Goal: Task Accomplishment & Management: Manage account settings

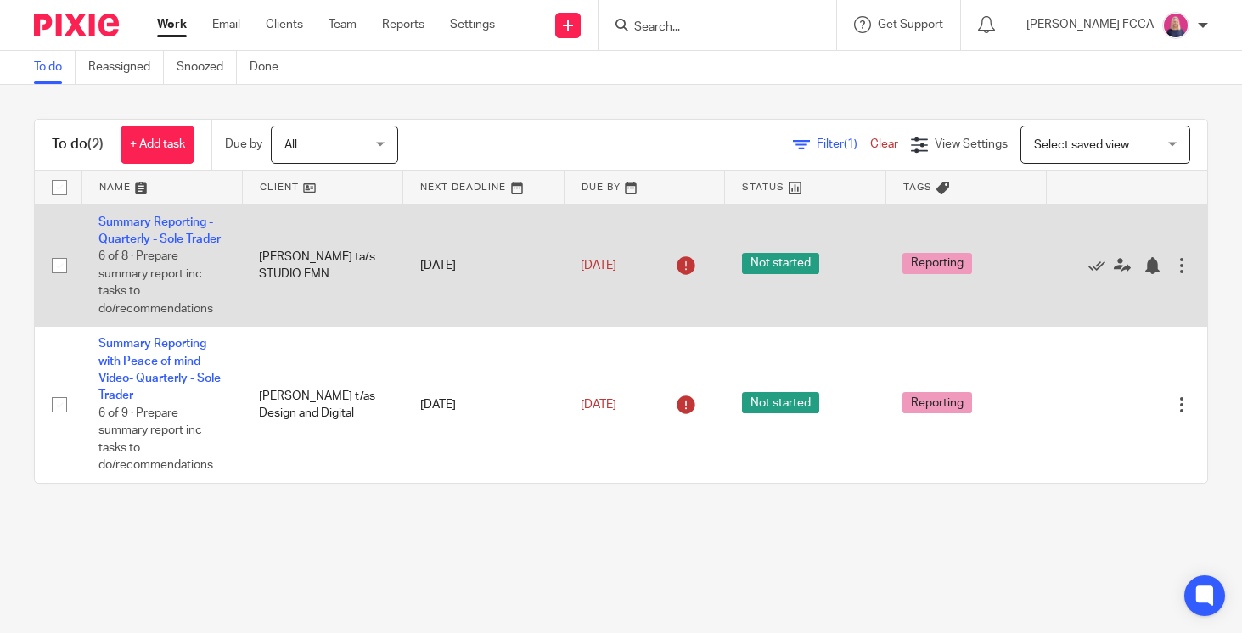
click at [171, 234] on link "Summary Reporting - Quarterly - Sole Trader" at bounding box center [159, 230] width 122 height 29
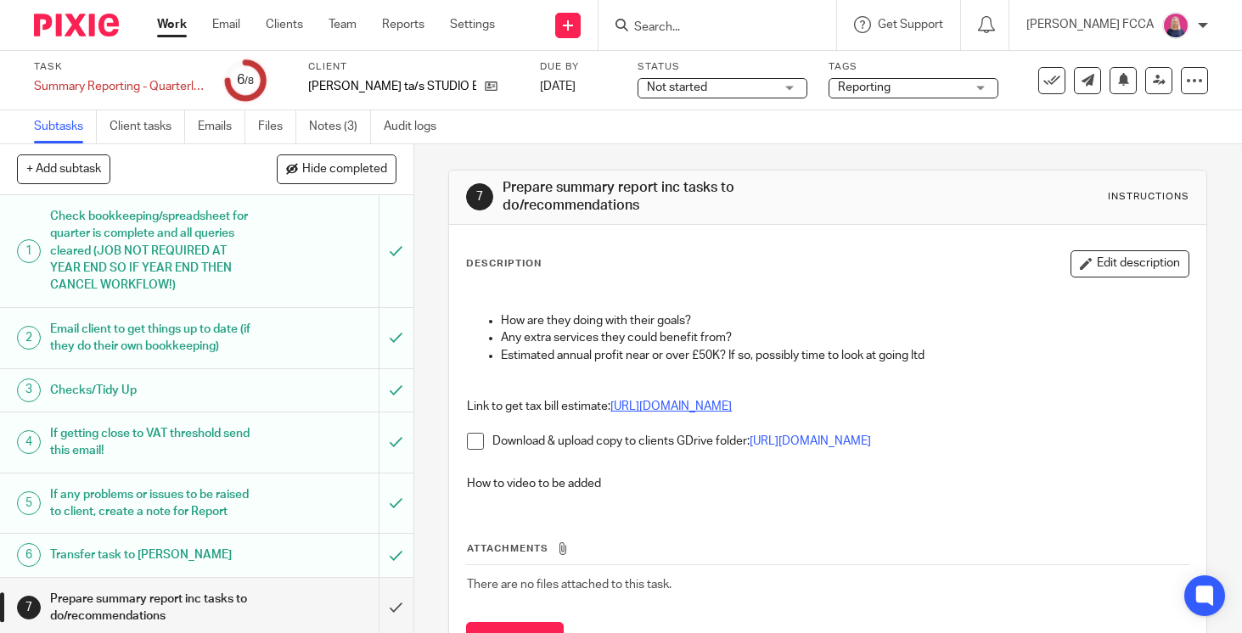
click at [732, 407] on link "https://www.gov.uk/self-assessment-tax-calculator" at bounding box center [670, 407] width 121 height 12
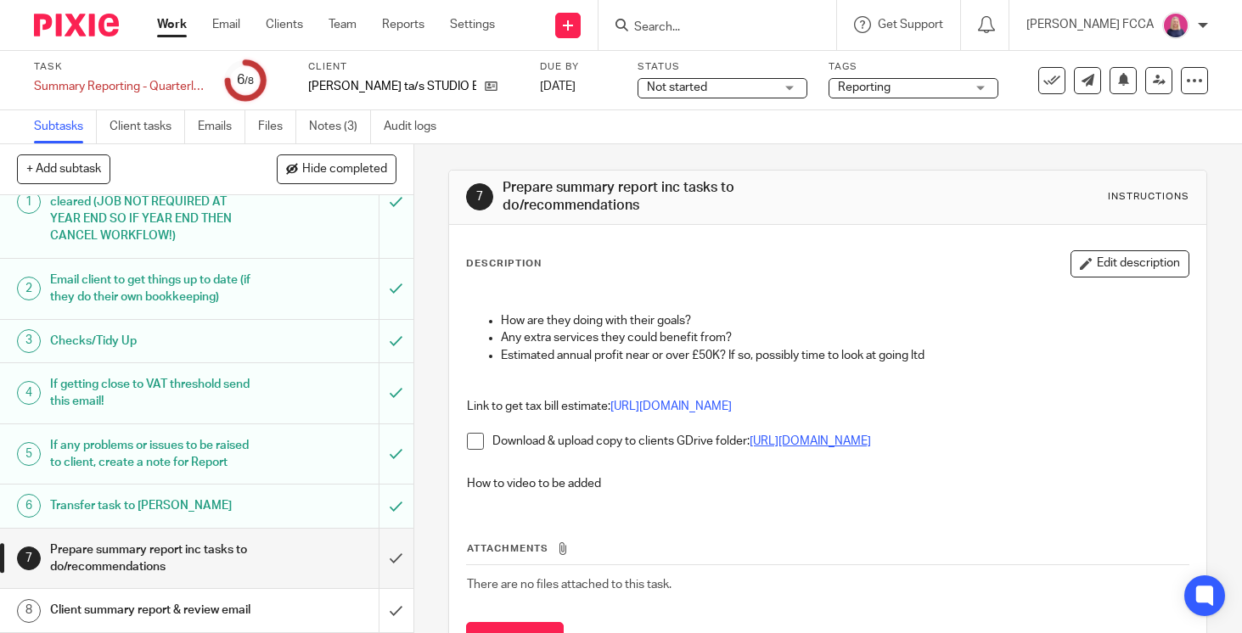
click at [871, 442] on link "https://drive.google.com/drive/folders/1_5Gco3Zzn7kiSBWQla-IOBwSodS7yv1v?usp=dr…" at bounding box center [809, 441] width 121 height 12
click at [392, 551] on input "submit" at bounding box center [206, 559] width 413 height 60
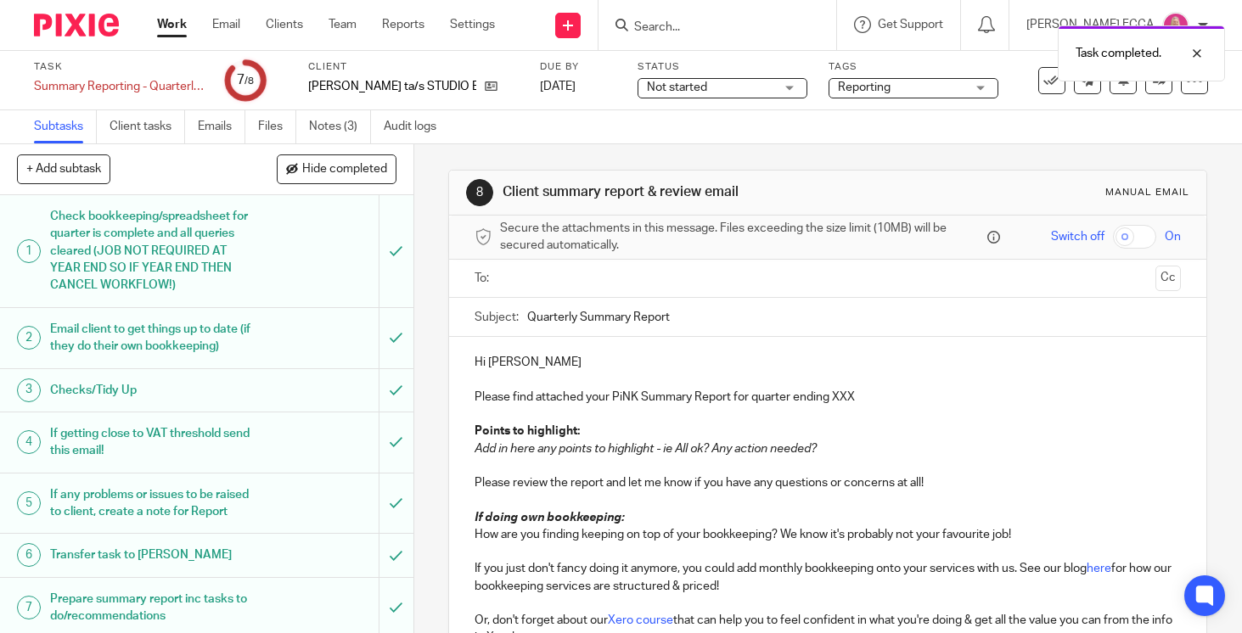
click at [612, 279] on input "text" at bounding box center [827, 279] width 643 height 20
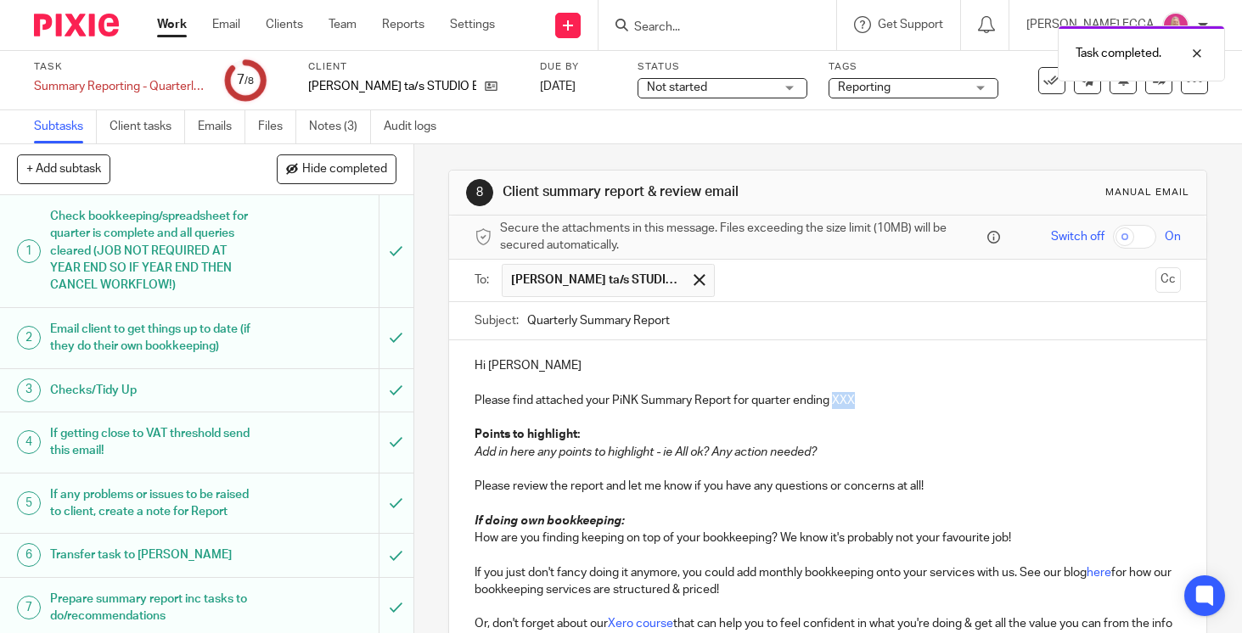
drag, startPoint x: 859, startPoint y: 396, endPoint x: 835, endPoint y: 401, distance: 24.1
click at [835, 401] on p "Please find attached your PiNK Summary Report for quarter ending XXX" at bounding box center [827, 400] width 706 height 17
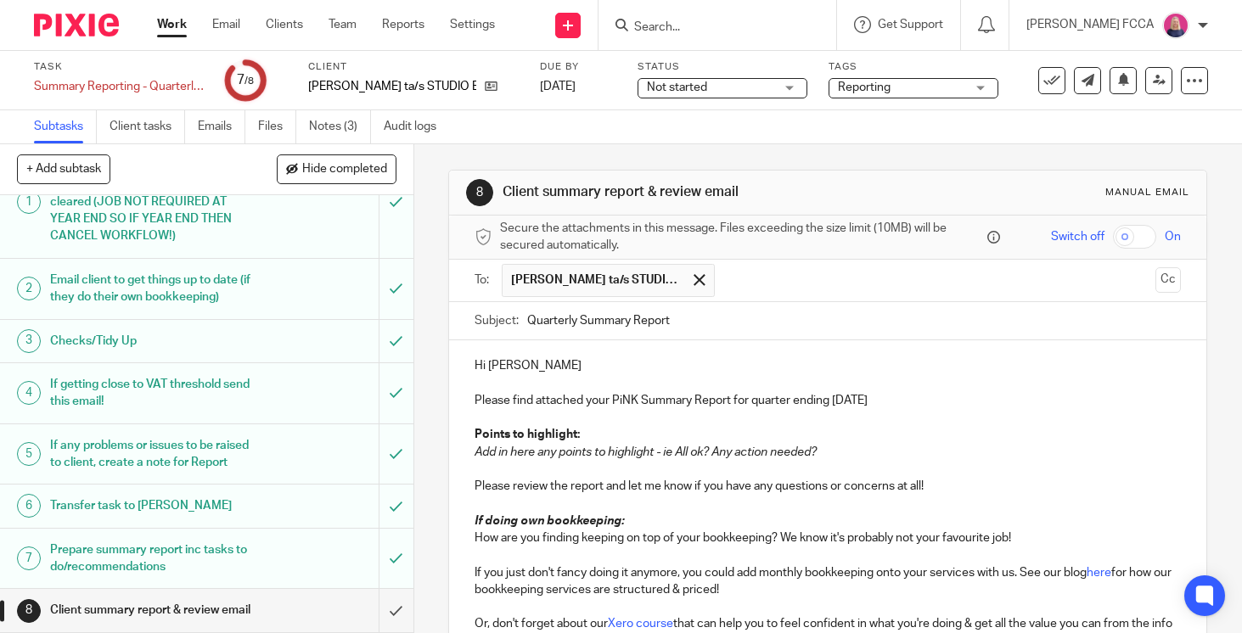
click at [224, 552] on h1 "Prepare summary report inc tasks to do/recommendations" at bounding box center [154, 558] width 208 height 43
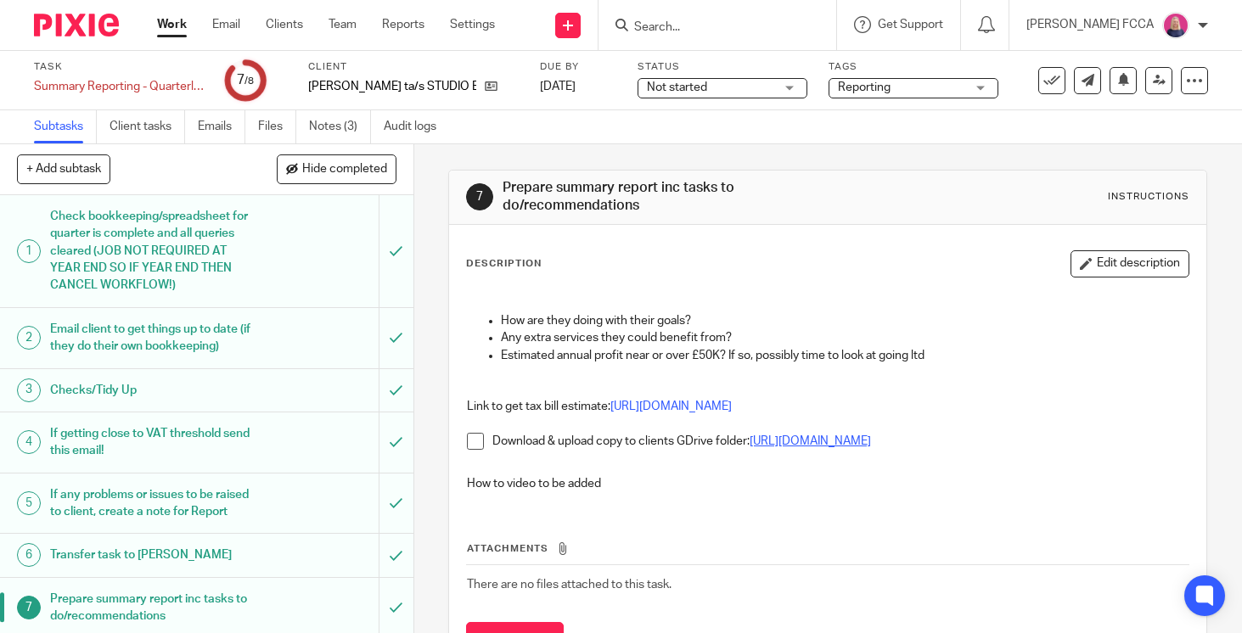
click at [849, 436] on link "https://drive.google.com/drive/folders/1_5Gco3Zzn7kiSBWQla-IOBwSodS7yv1v?usp=dr…" at bounding box center [809, 441] width 121 height 12
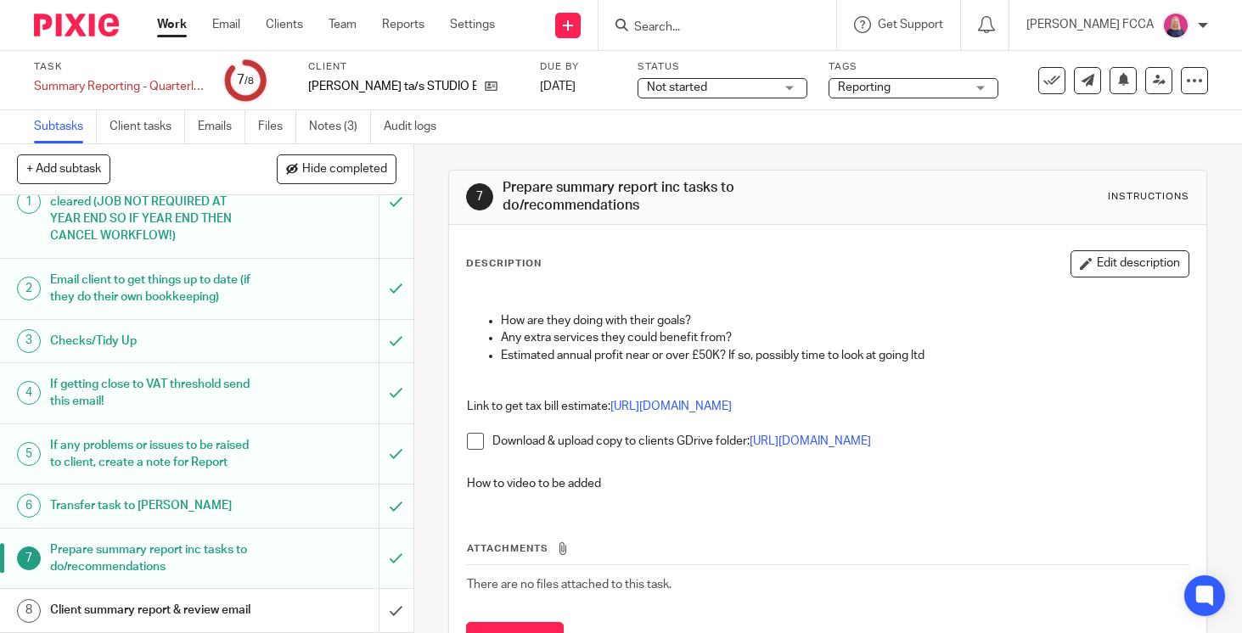
click at [217, 607] on h1 "Client summary report & review email" at bounding box center [154, 610] width 208 height 25
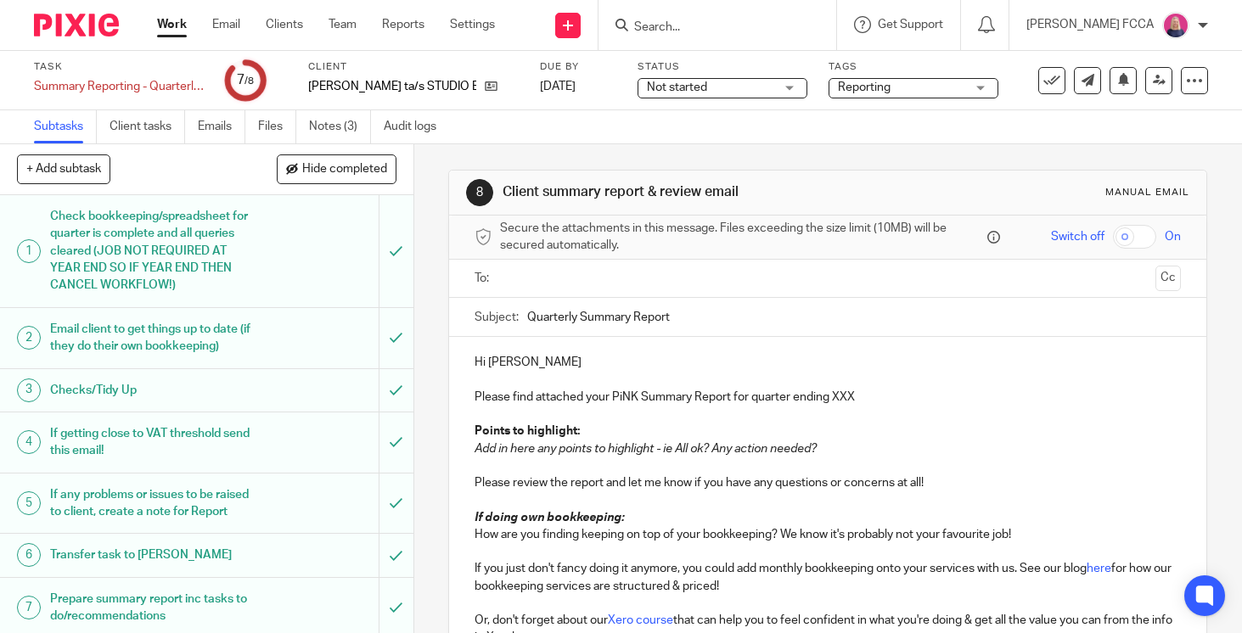
click at [644, 284] on input "text" at bounding box center [827, 279] width 643 height 20
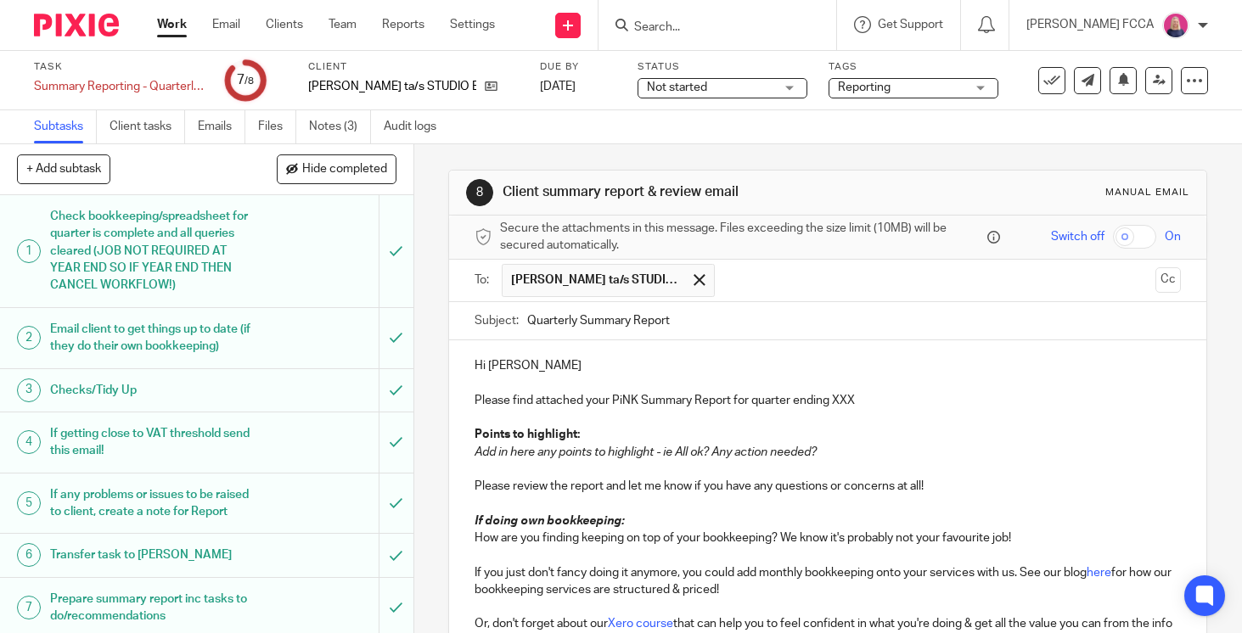
click at [836, 401] on p "Please find attached your PiNK Summary Report for quarter ending XXX" at bounding box center [827, 400] width 706 height 17
drag, startPoint x: 858, startPoint y: 400, endPoint x: 835, endPoint y: 401, distance: 22.9
click at [835, 401] on p "Please find attached your PiNK Summary Report for quarter ending XXX" at bounding box center [827, 400] width 706 height 17
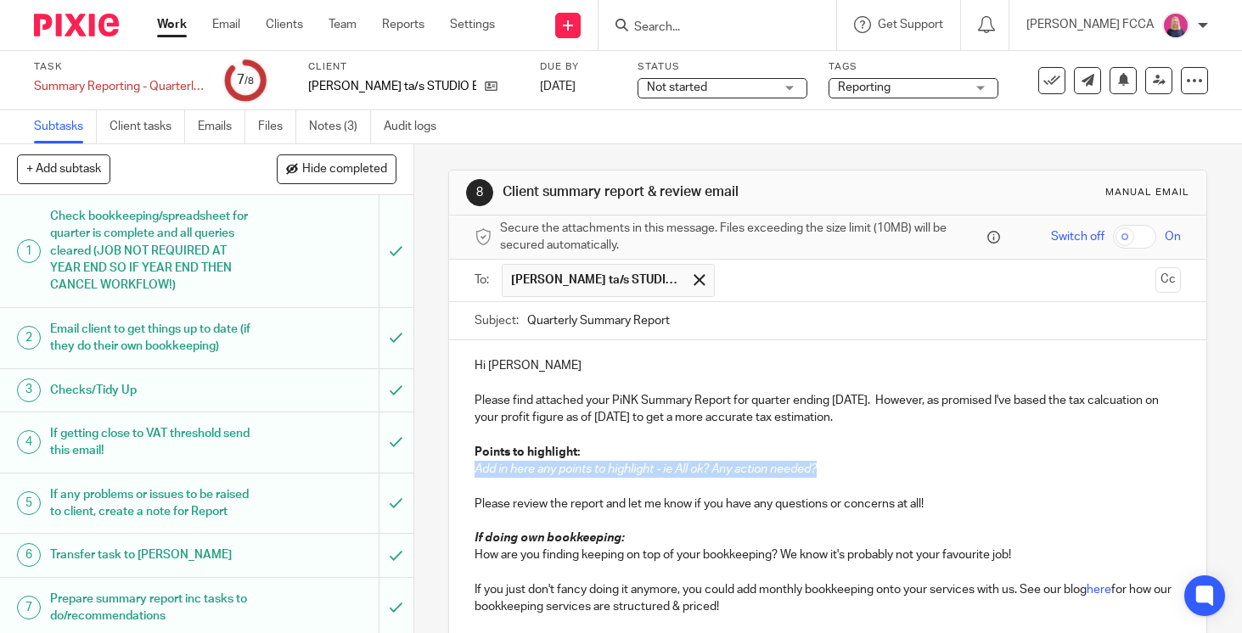
drag, startPoint x: 823, startPoint y: 468, endPoint x: 477, endPoint y: 469, distance: 346.3
click at [477, 469] on p "Add in here any points to highlight - ie All ok? Any action needed?" at bounding box center [827, 469] width 706 height 17
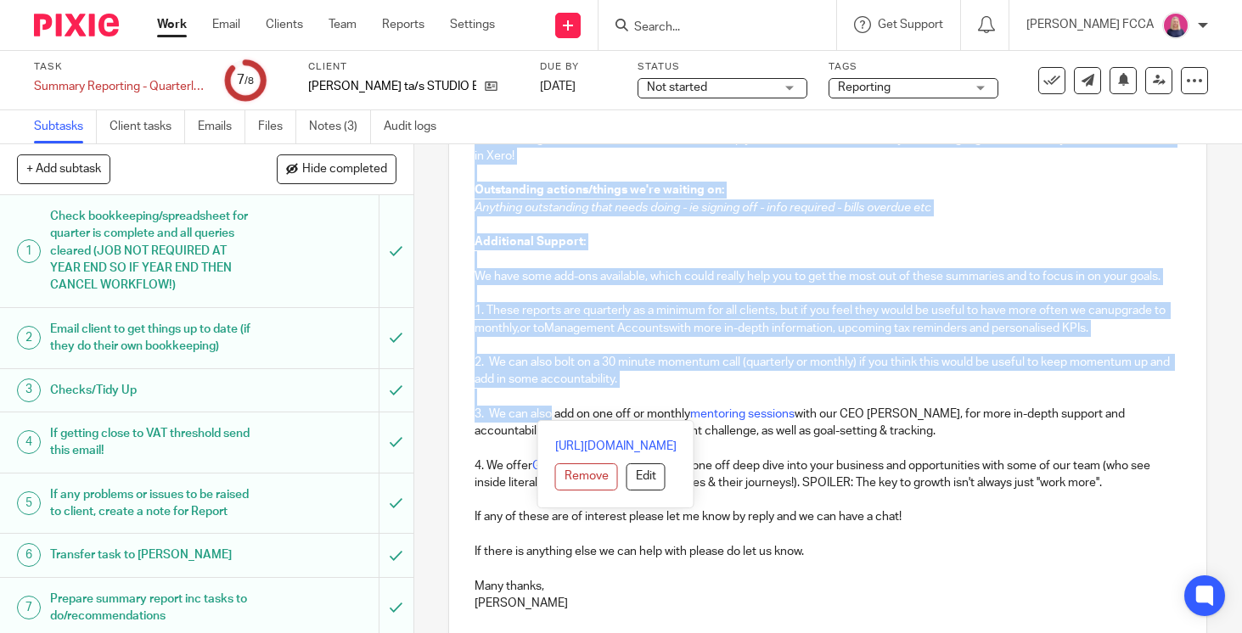
scroll to position [519, 0]
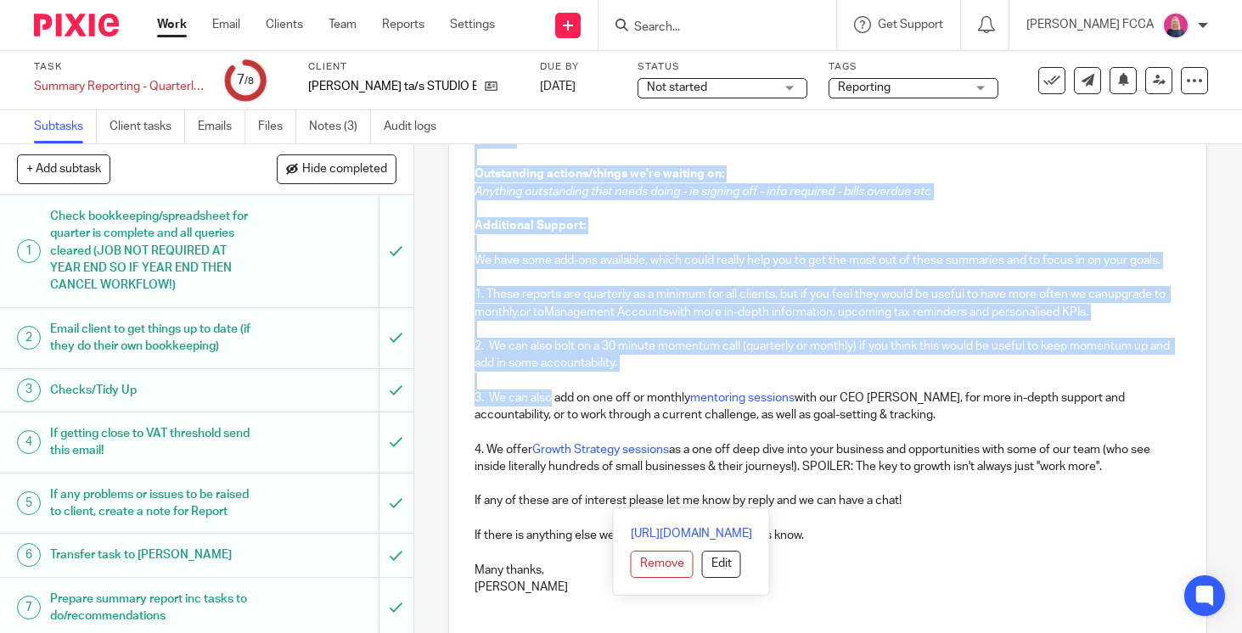
drag, startPoint x: 474, startPoint y: 304, endPoint x: 918, endPoint y: 503, distance: 487.5
click at [918, 503] on div "Hi Erin Please find attached your PiNK Summary Report for quarter ending 5th Ju…" at bounding box center [827, 215] width 757 height 787
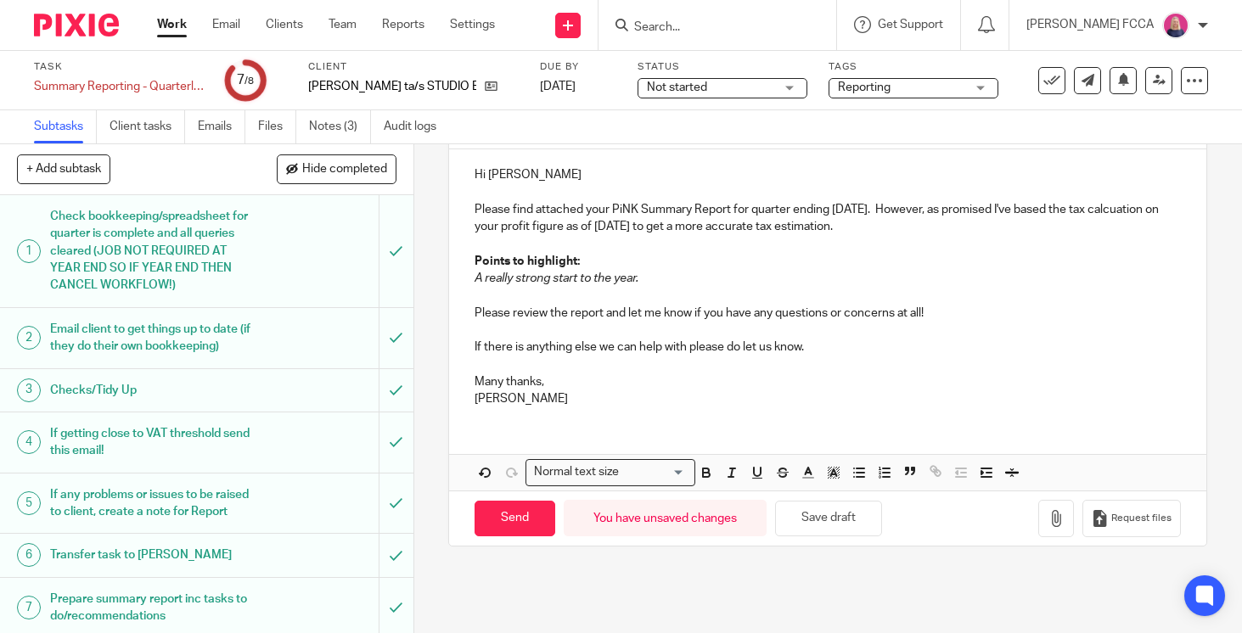
scroll to position [318, 0]
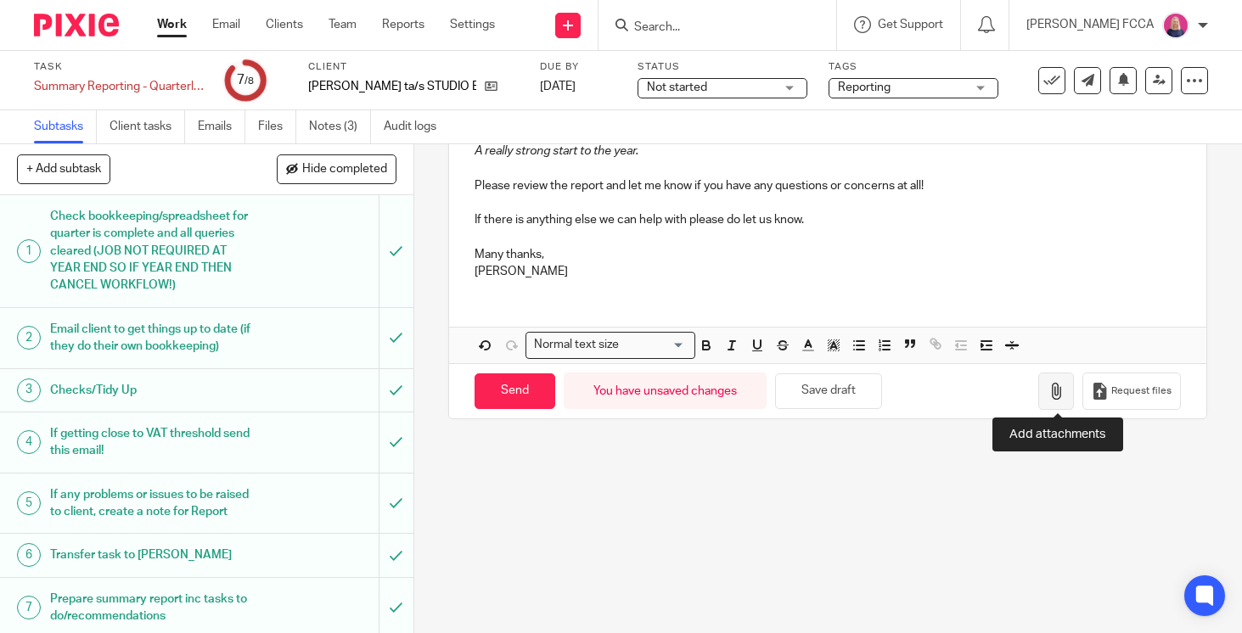
click at [1059, 393] on icon "button" at bounding box center [1055, 391] width 17 height 17
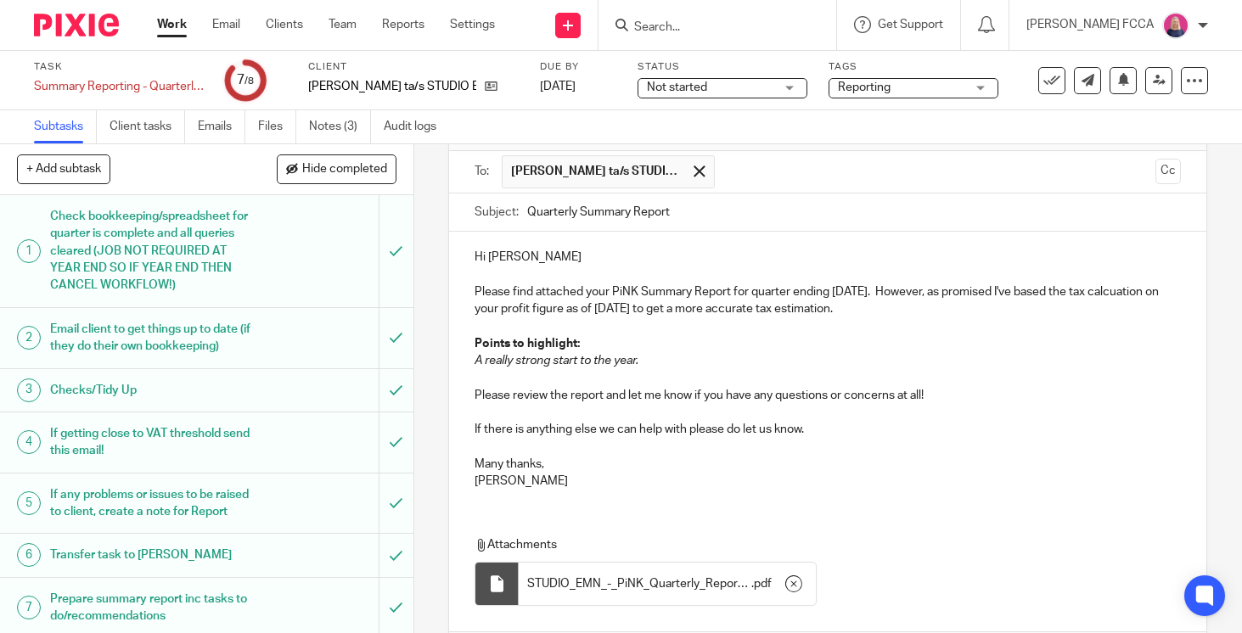
scroll to position [0, 0]
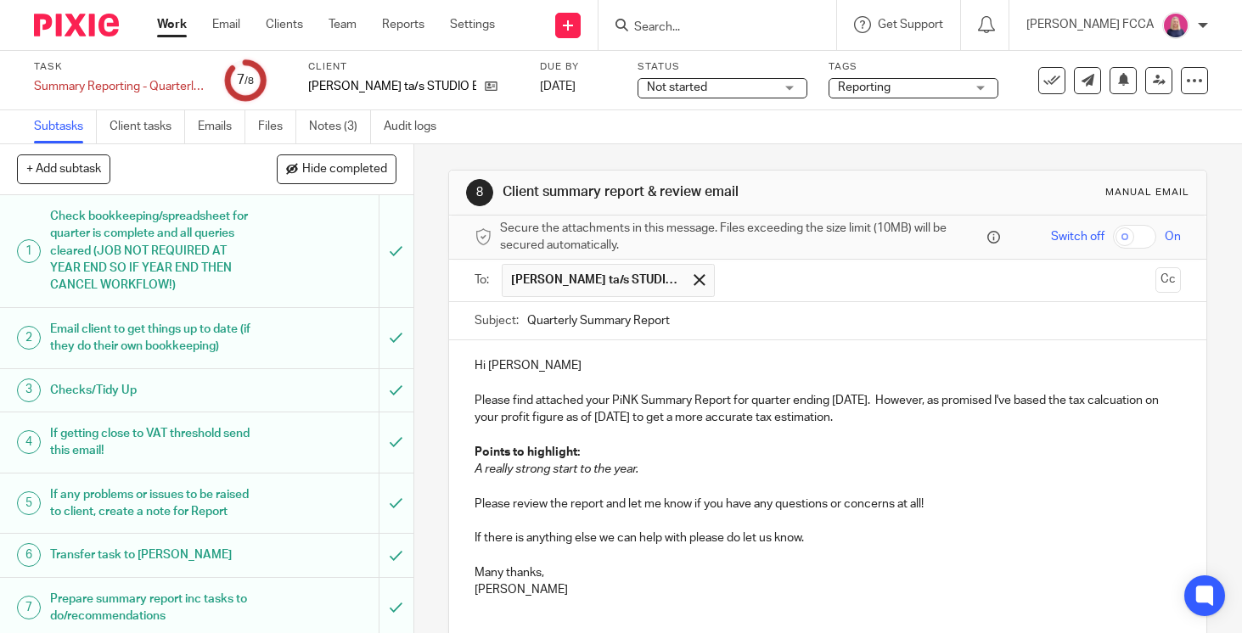
click at [476, 401] on p "Please find attached your PiNK Summary Report for quarter ending 5th July 25. H…" at bounding box center [827, 409] width 706 height 35
click at [644, 413] on p "Thank you so much for your patience. Please find attached your PiNK Summary Rep…" at bounding box center [827, 409] width 706 height 35
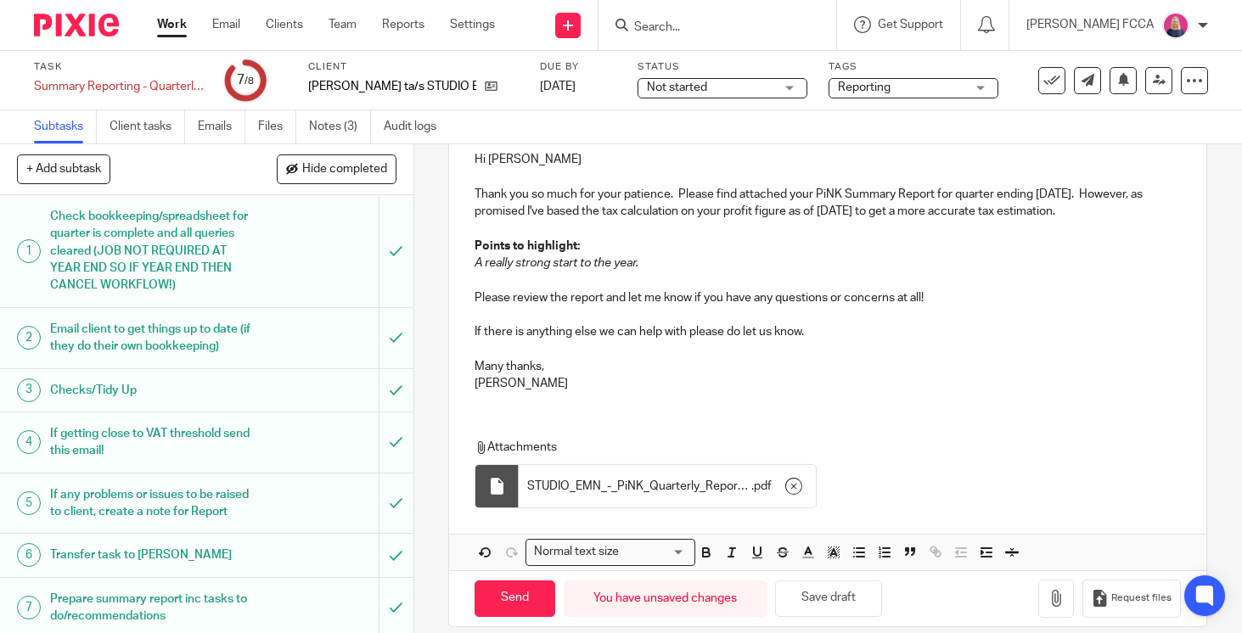
scroll to position [209, 0]
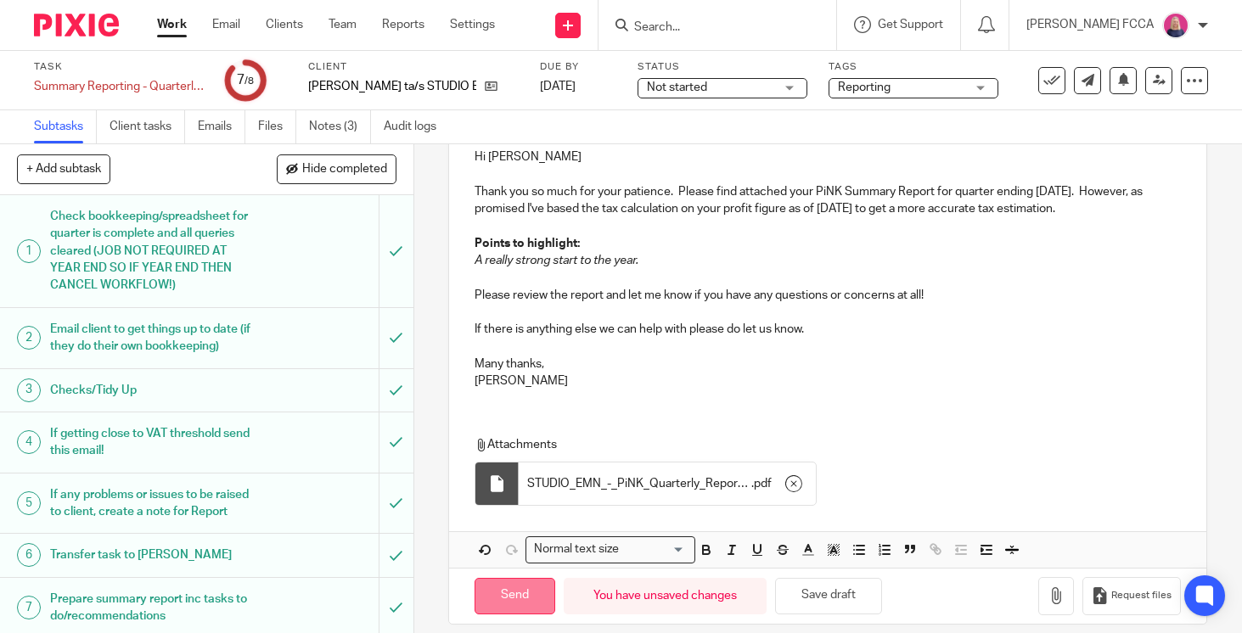
click at [504, 602] on input "Send" at bounding box center [514, 596] width 81 height 36
type input "Sent"
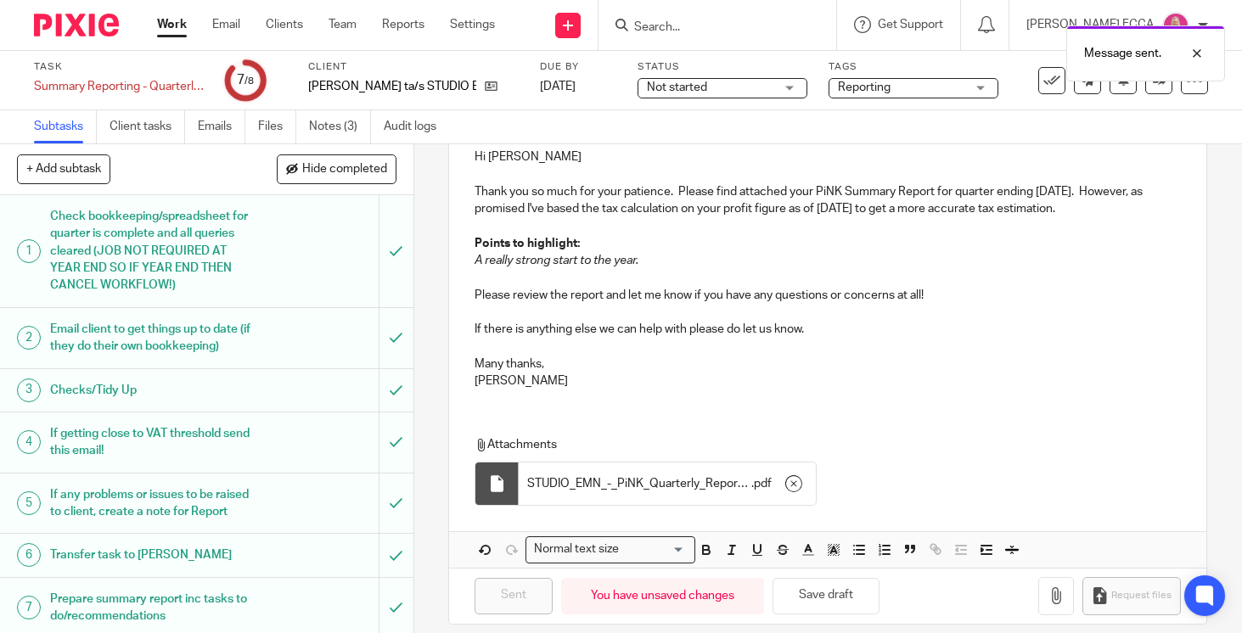
scroll to position [49, 0]
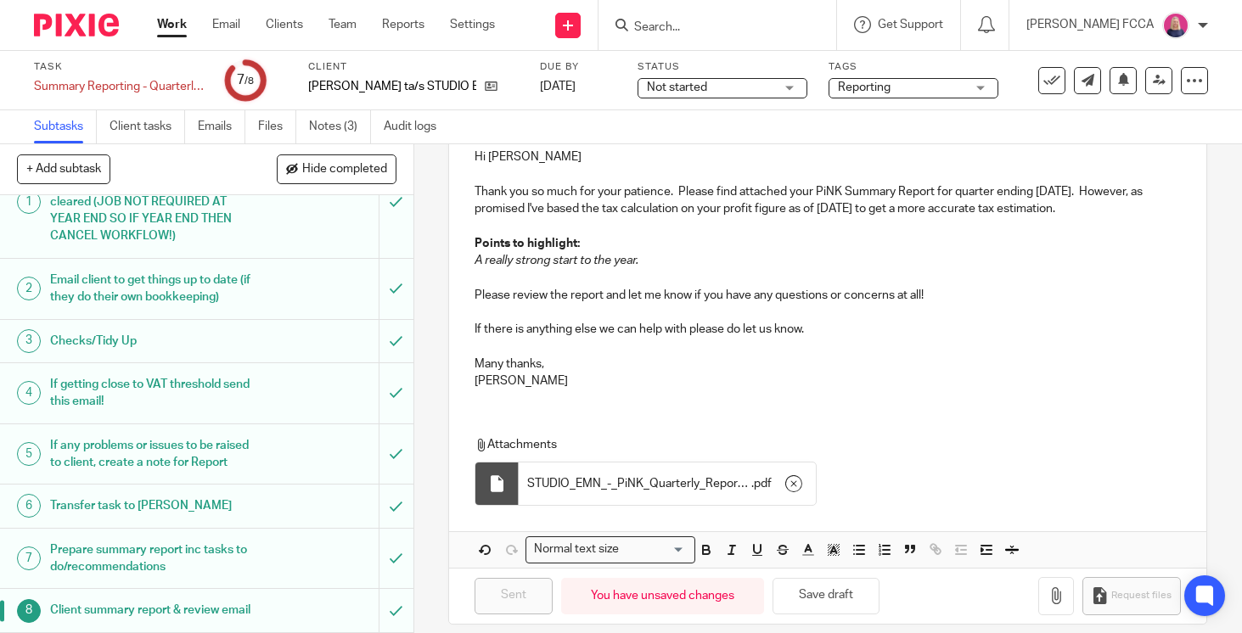
click at [86, 25] on img at bounding box center [76, 25] width 85 height 23
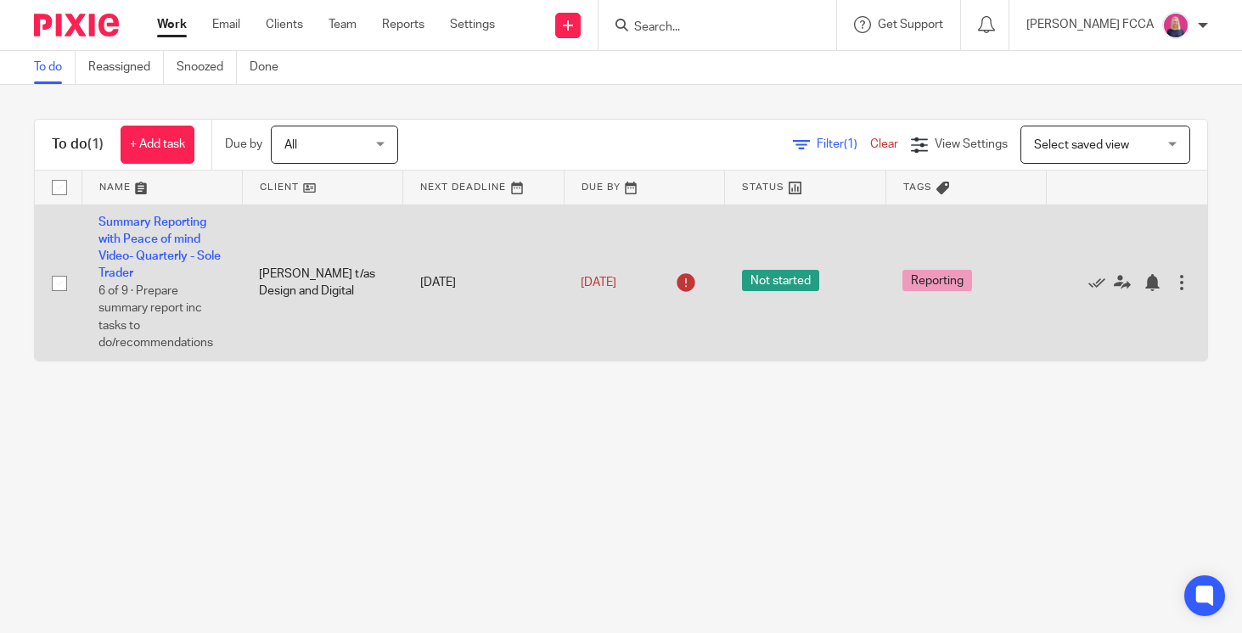
click at [122, 248] on td "Summary Reporting with Peace of mind Video- Quarterly - Sole Trader 6 of 9 · Pr…" at bounding box center [161, 283] width 160 height 156
click at [122, 256] on link "Summary Reporting with Peace of mind Video- Quarterly - Sole Trader" at bounding box center [159, 248] width 122 height 64
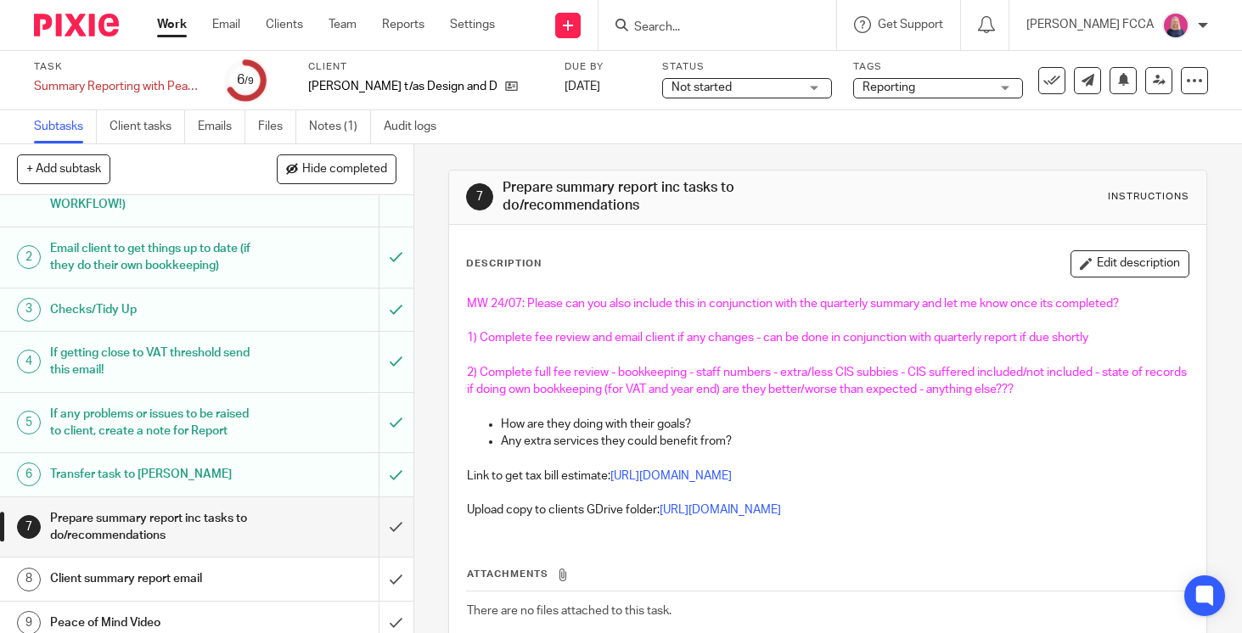
scroll to position [93, 0]
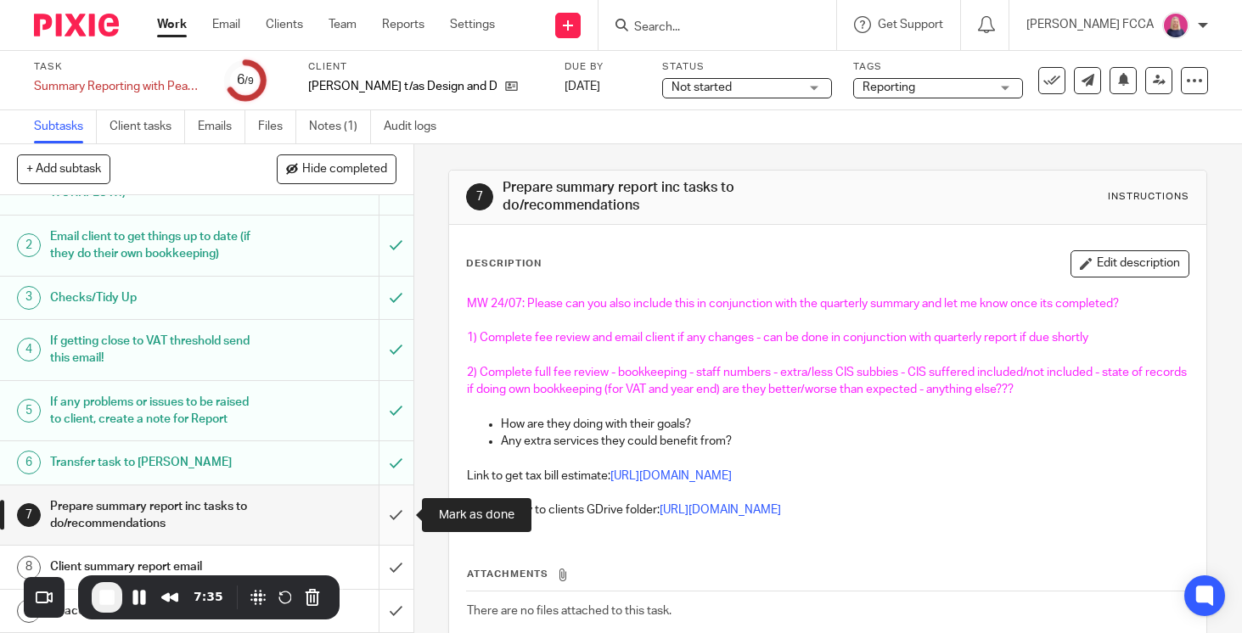
click at [390, 512] on input "submit" at bounding box center [206, 516] width 413 height 60
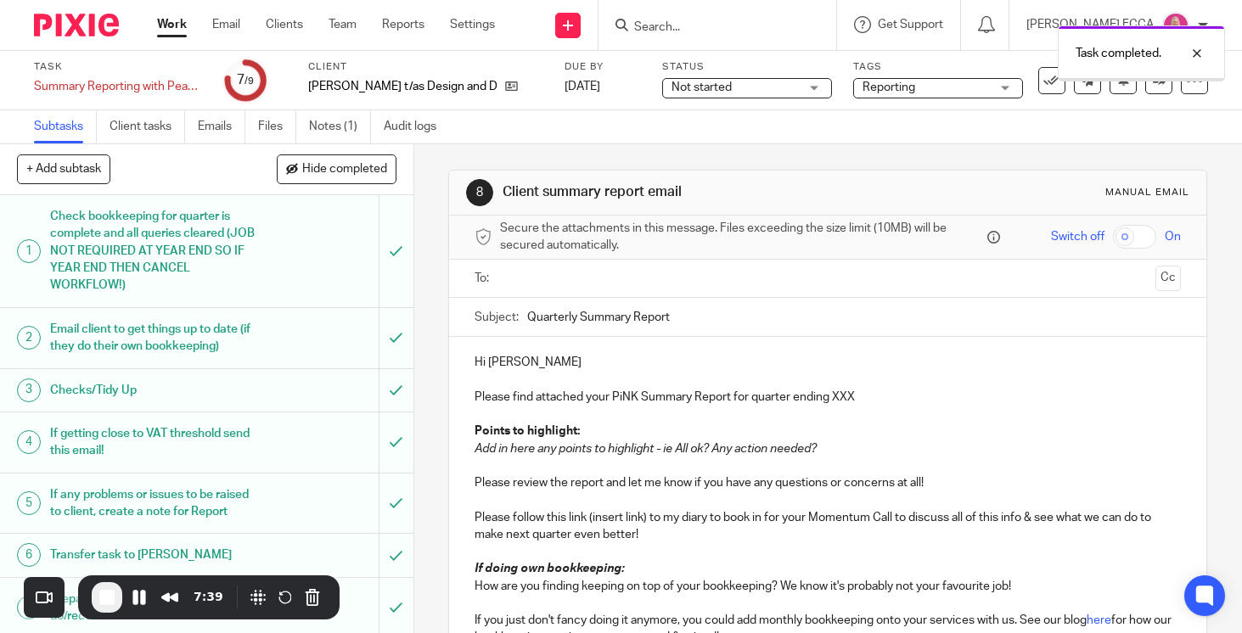
click at [109, 597] on span "End Recording" at bounding box center [107, 597] width 20 height 20
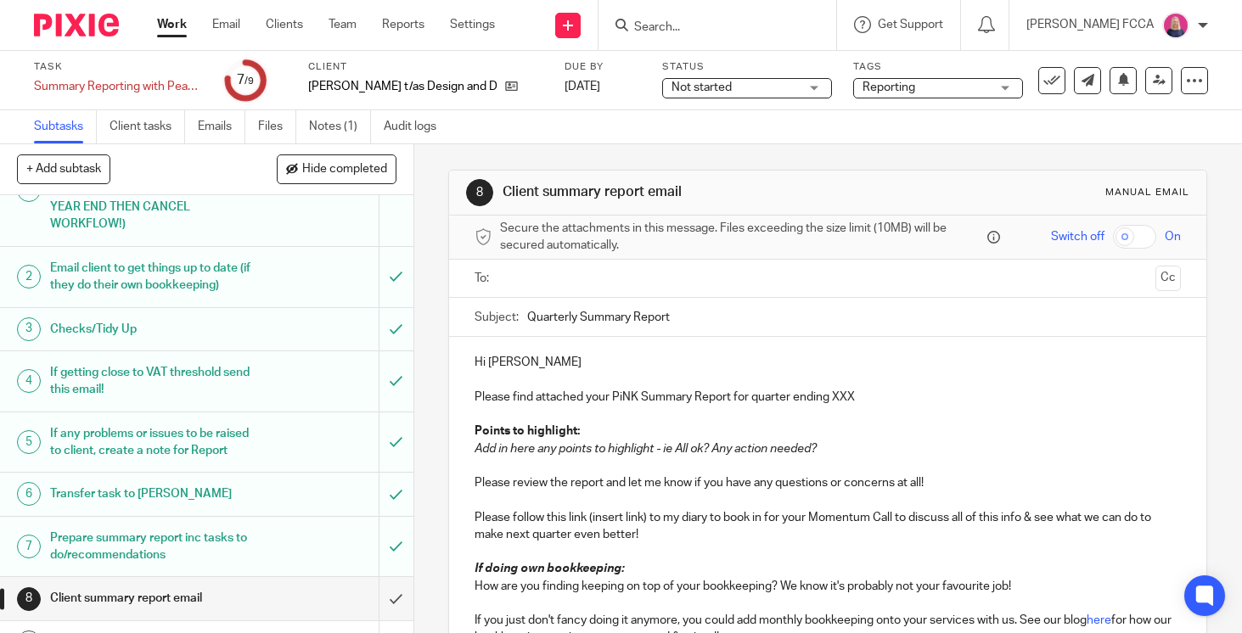
scroll to position [93, 0]
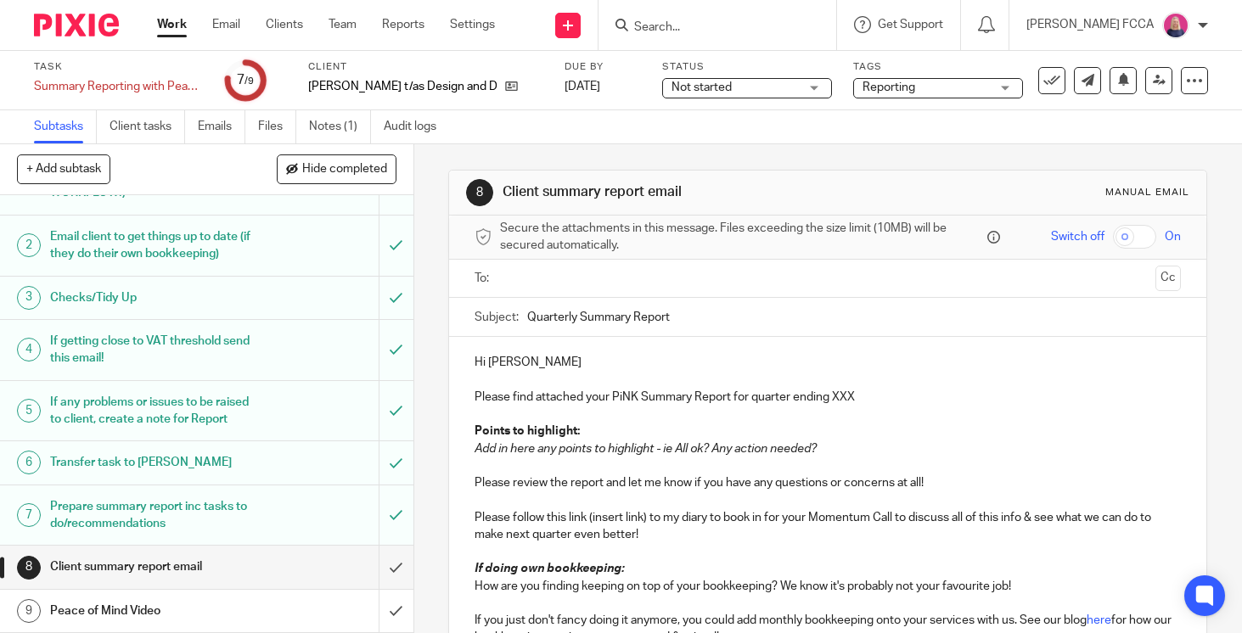
click at [245, 559] on h1 "Client summary report email" at bounding box center [154, 566] width 208 height 25
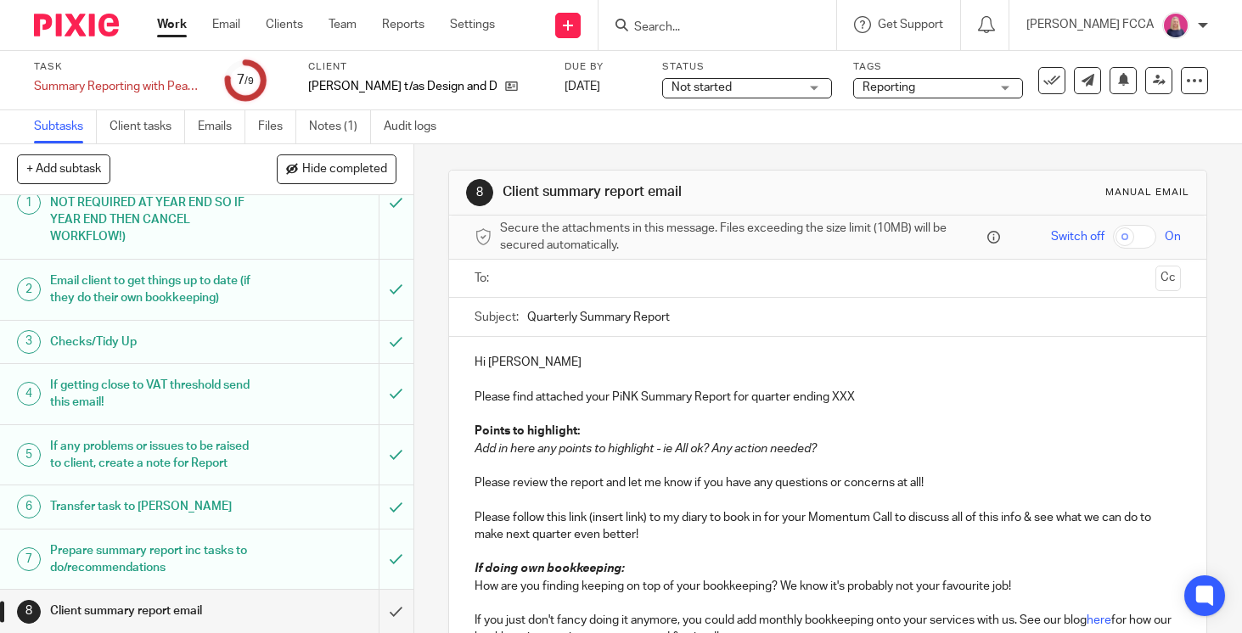
scroll to position [93, 0]
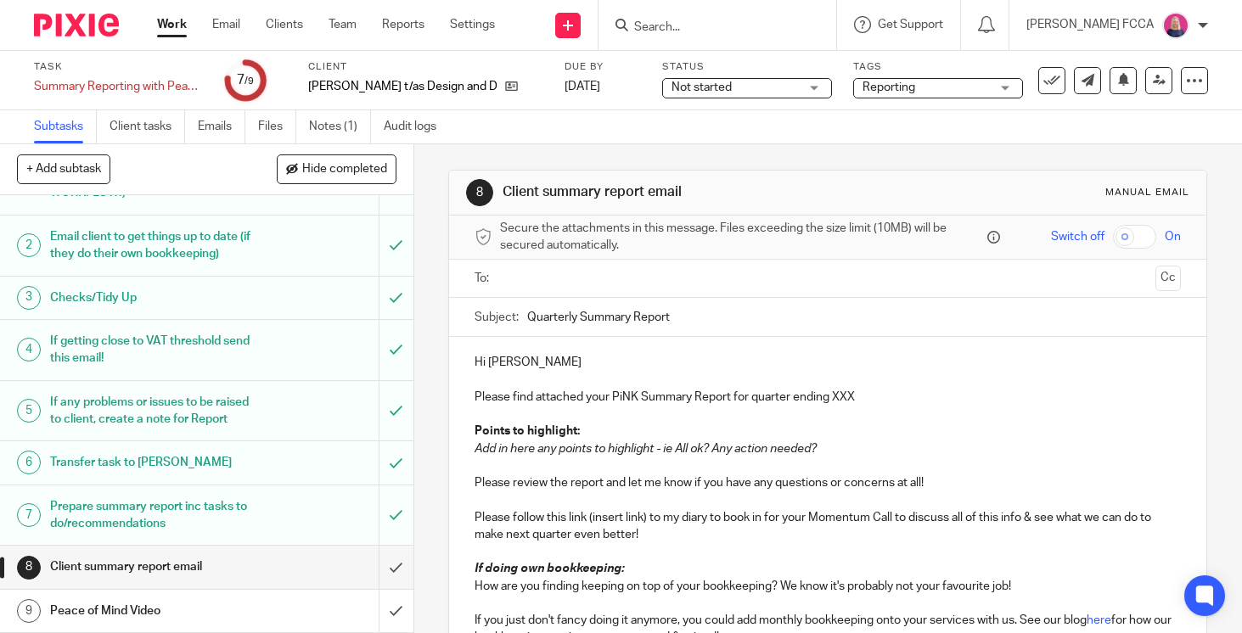
click at [240, 516] on h1 "Prepare summary report inc tasks to do/recommendations" at bounding box center [154, 515] width 208 height 43
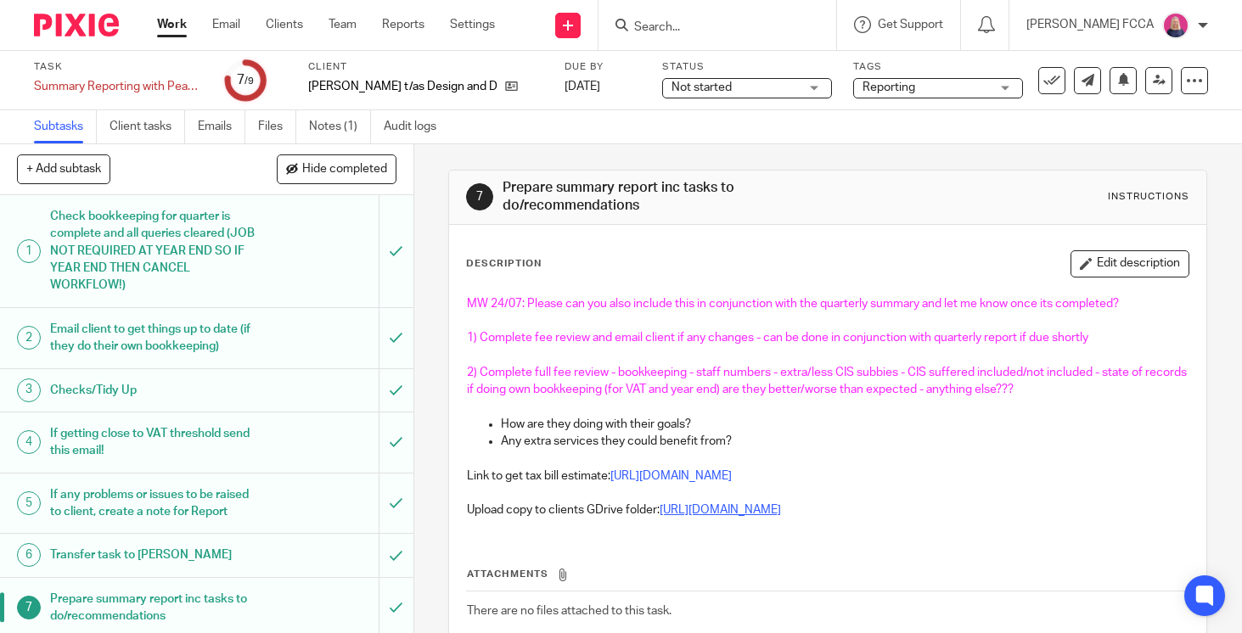
click at [781, 516] on link "https://drive.google.com/drive/folders/1D9E-9j3jSnRjU2e6gDv4t4BQSuGK7tNT?usp=dr…" at bounding box center [720, 510] width 121 height 12
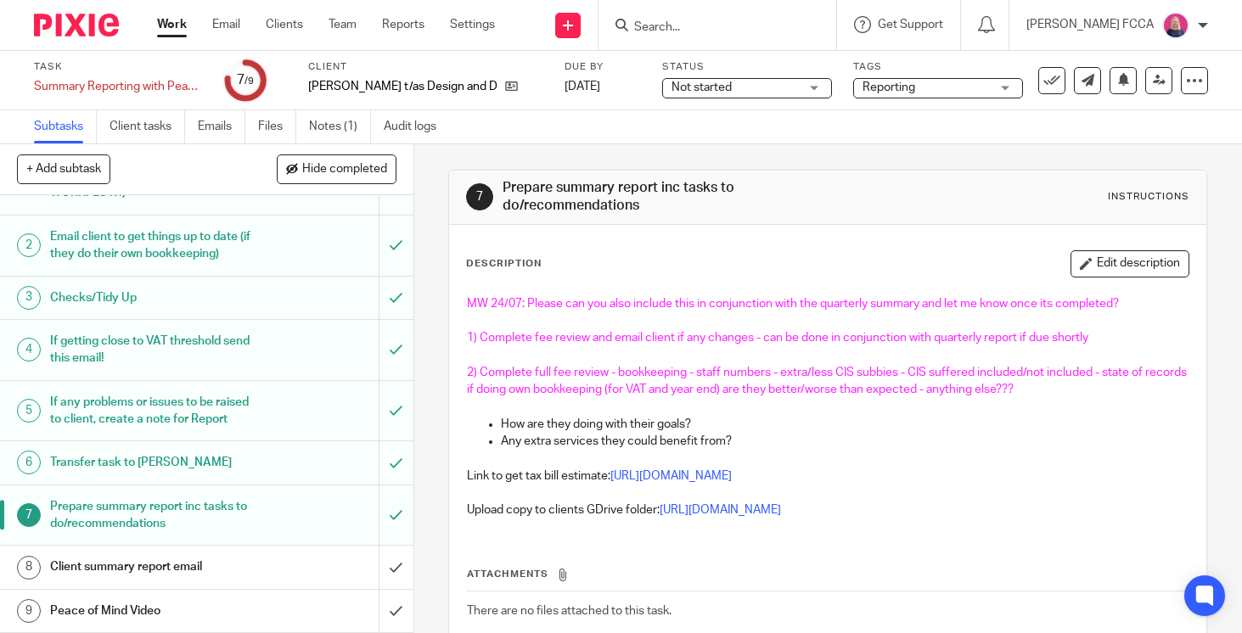
click at [187, 572] on h1 "Client summary report email" at bounding box center [154, 566] width 208 height 25
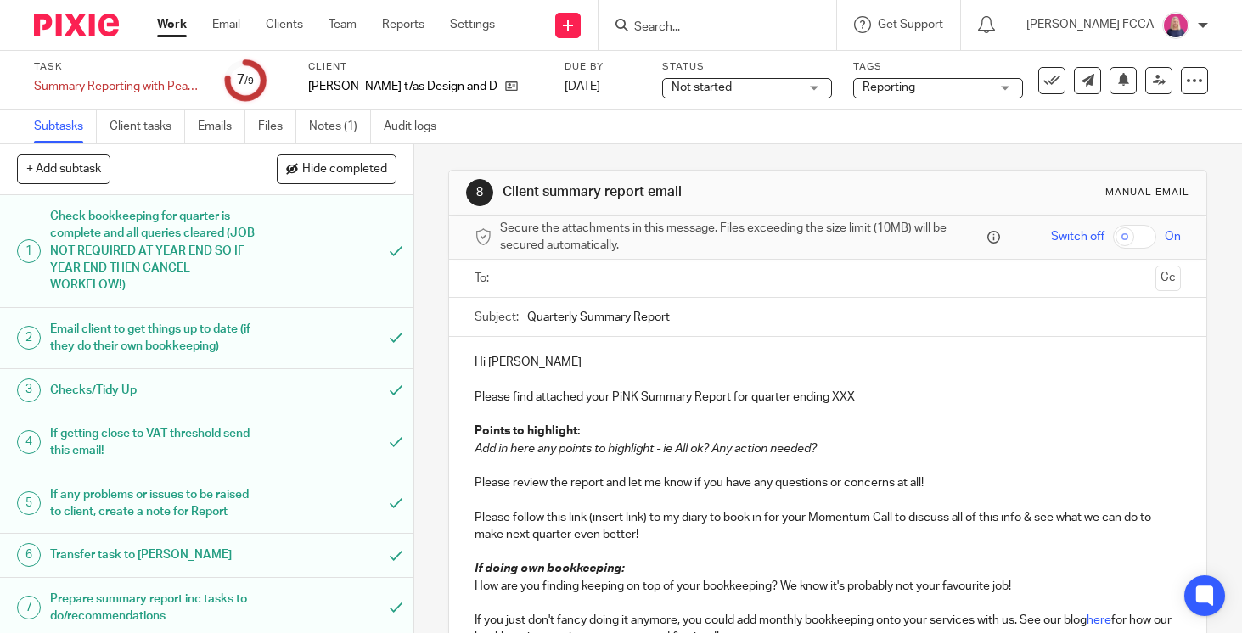
scroll to position [93, 0]
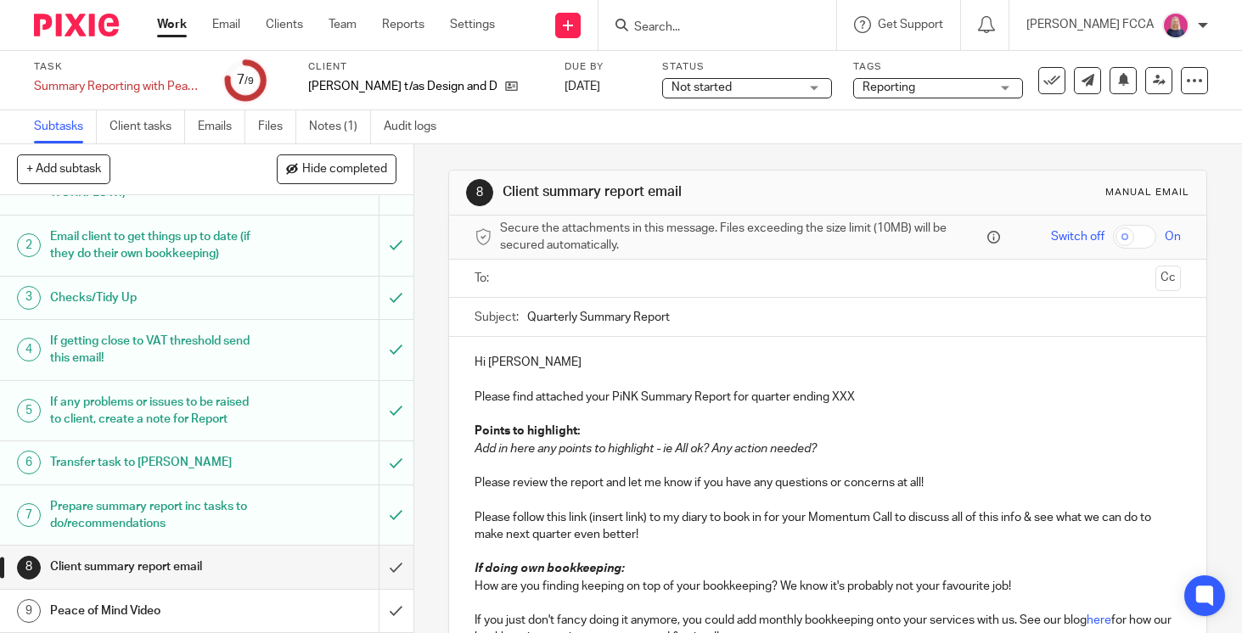
click at [160, 605] on h1 "Peace of Mind Video" at bounding box center [154, 610] width 208 height 25
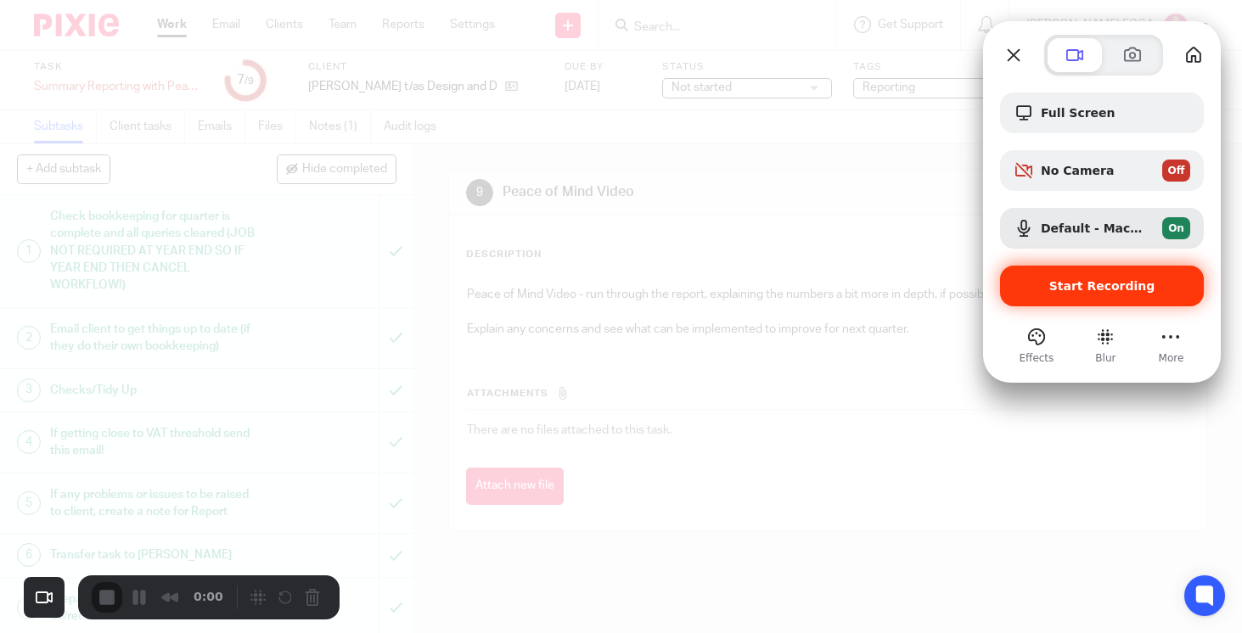
click at [1103, 277] on div "Start Recording" at bounding box center [1102, 286] width 204 height 41
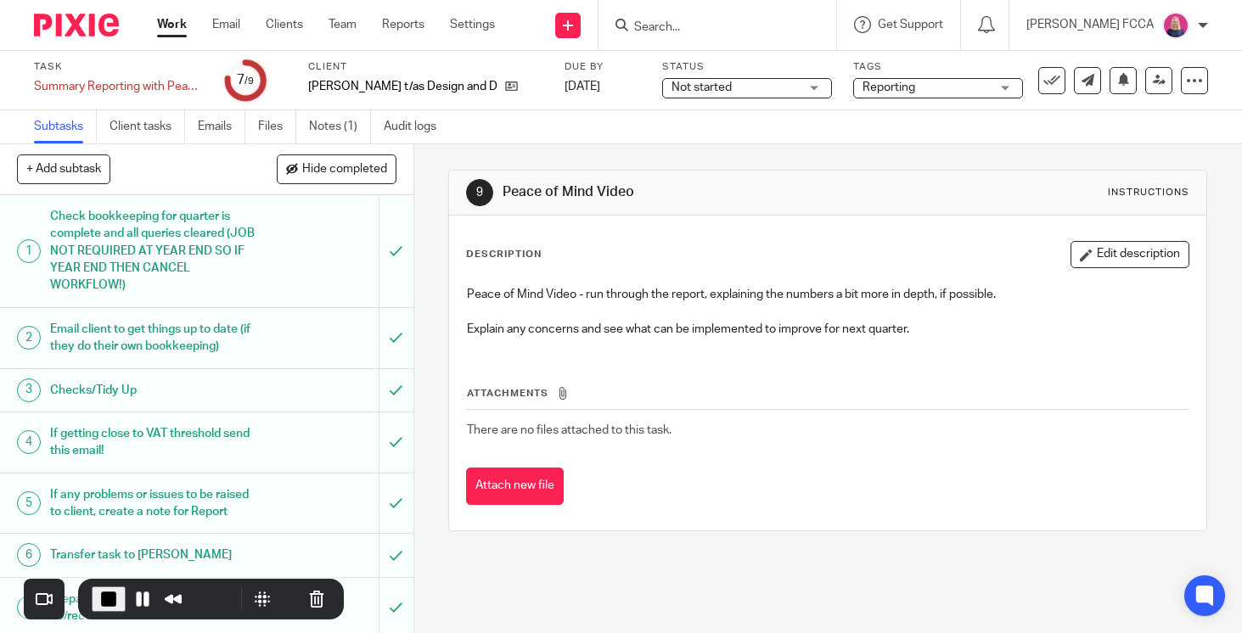
click at [107, 596] on span "End Recording" at bounding box center [108, 599] width 20 height 20
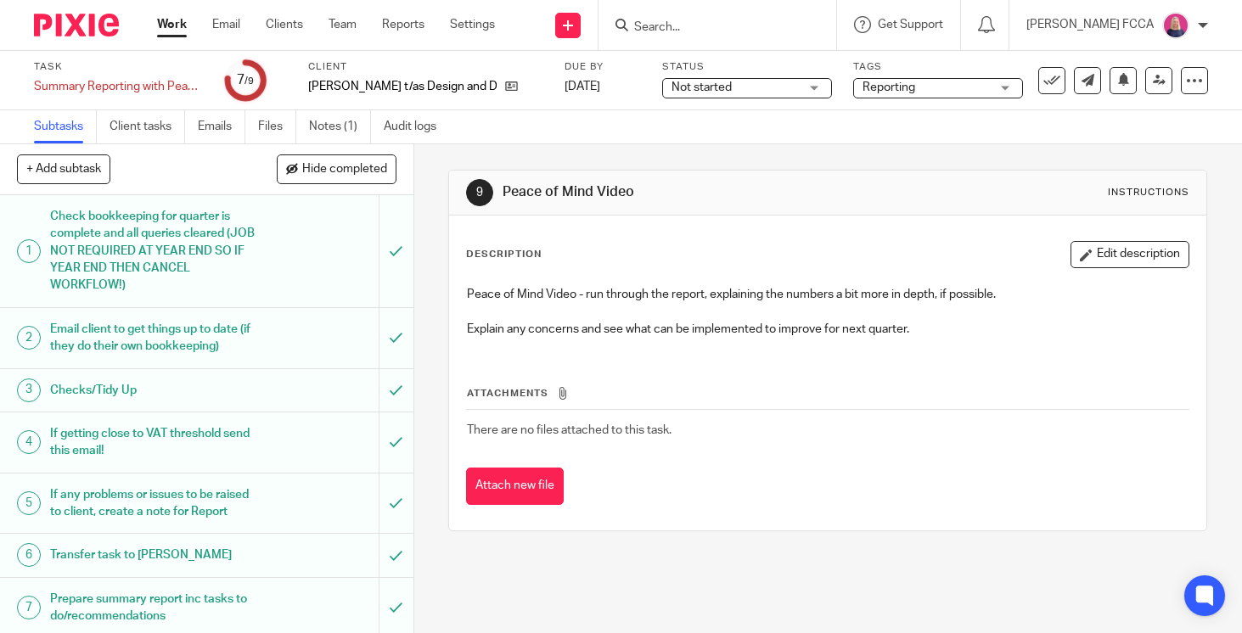
scroll to position [93, 0]
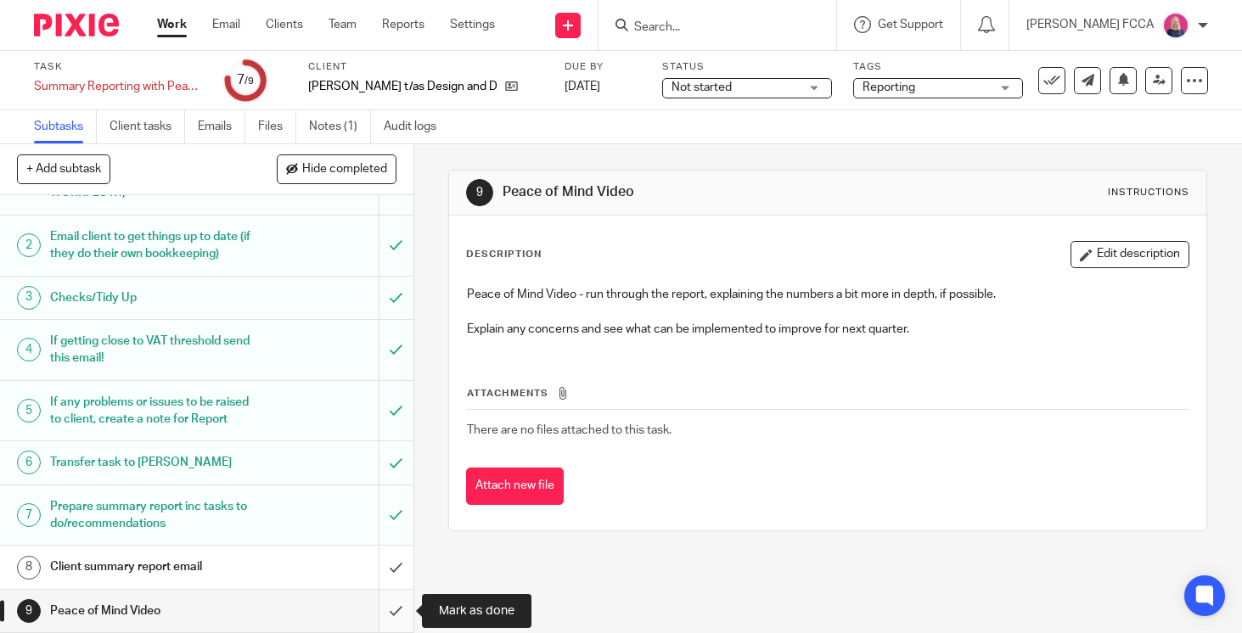
click at [400, 609] on input "submit" at bounding box center [206, 611] width 413 height 42
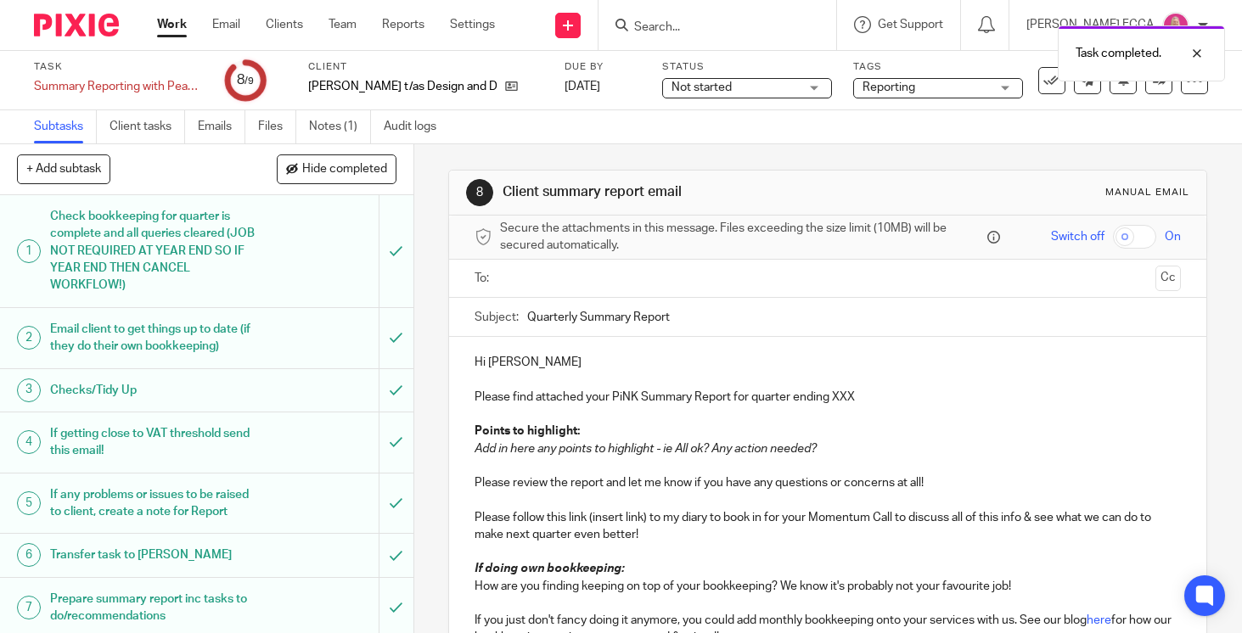
click at [858, 397] on p "Please find attached your PiNK Summary Report for quarter ending XXX" at bounding box center [827, 397] width 706 height 17
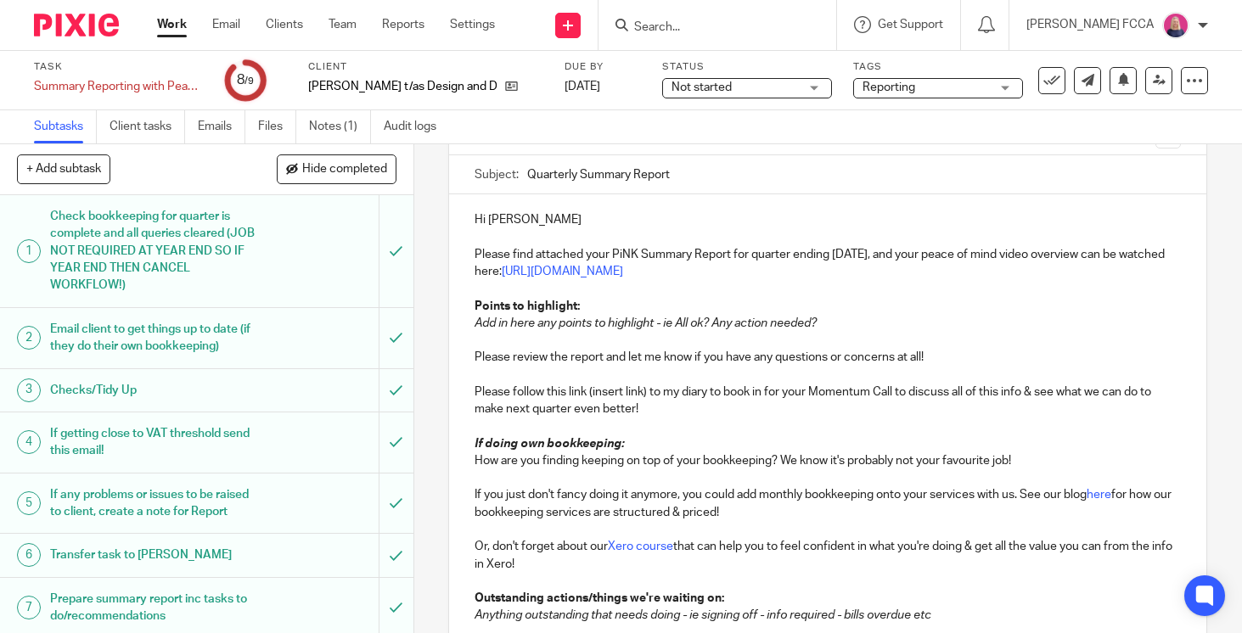
scroll to position [169, 0]
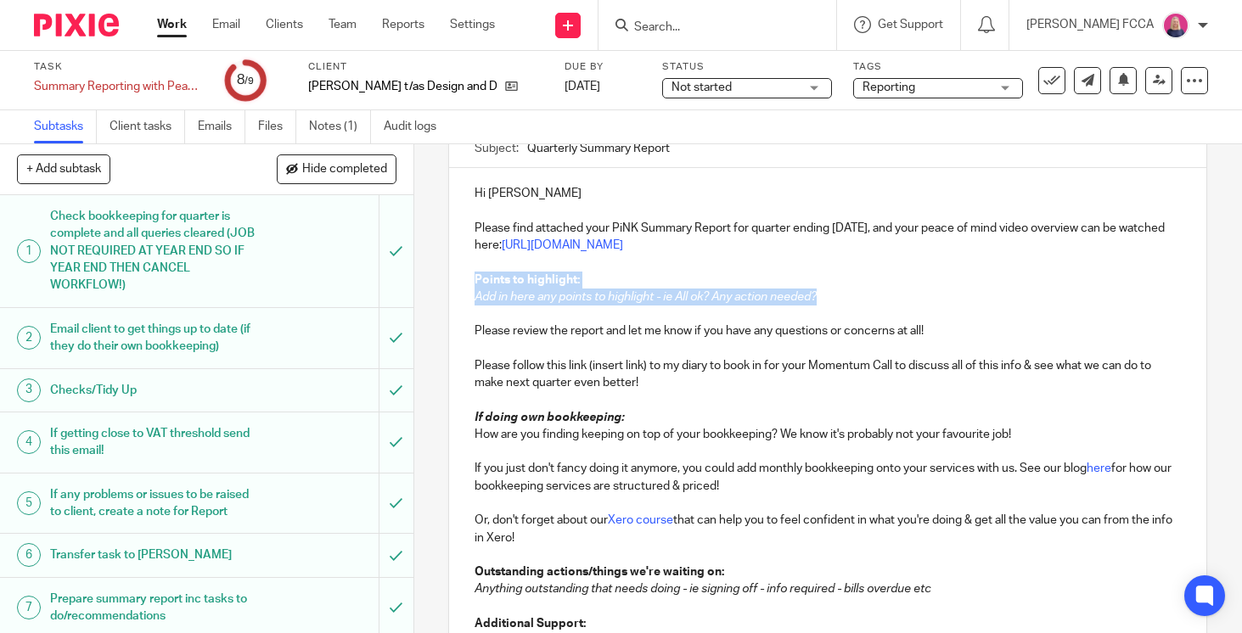
drag, startPoint x: 825, startPoint y: 315, endPoint x: 463, endPoint y: 295, distance: 363.0
click at [463, 295] on div "Hi Nicola Please find attached your PiNK Summary Report for quarter ending 5th …" at bounding box center [827, 587] width 757 height 838
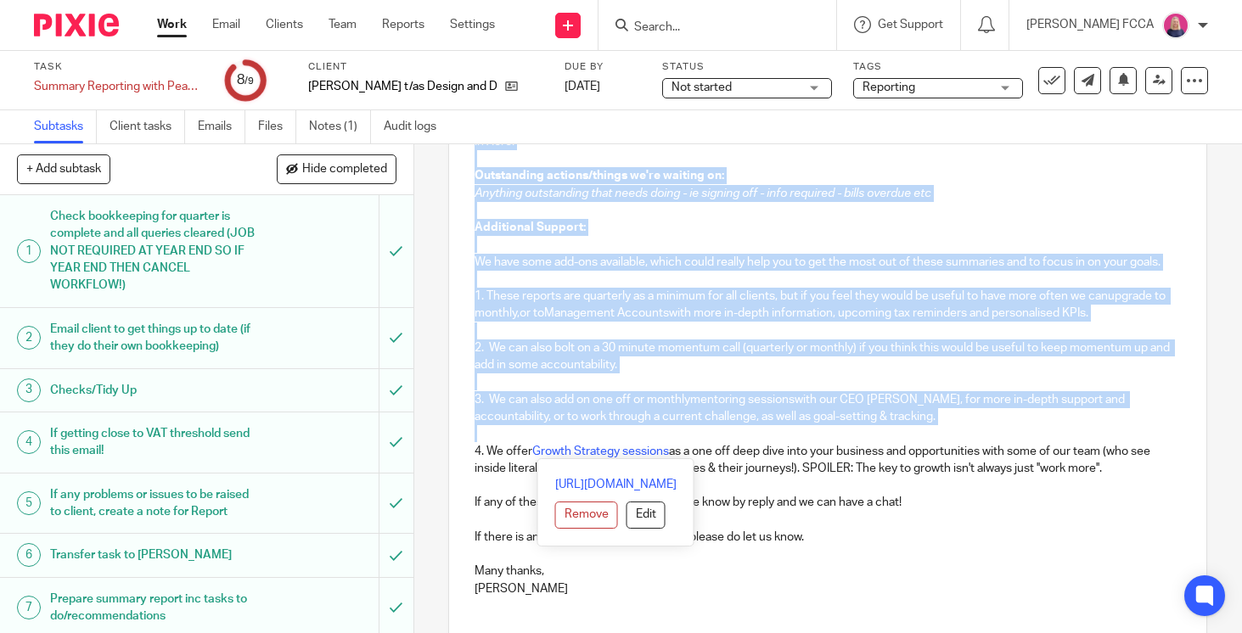
scroll to position [516, 0]
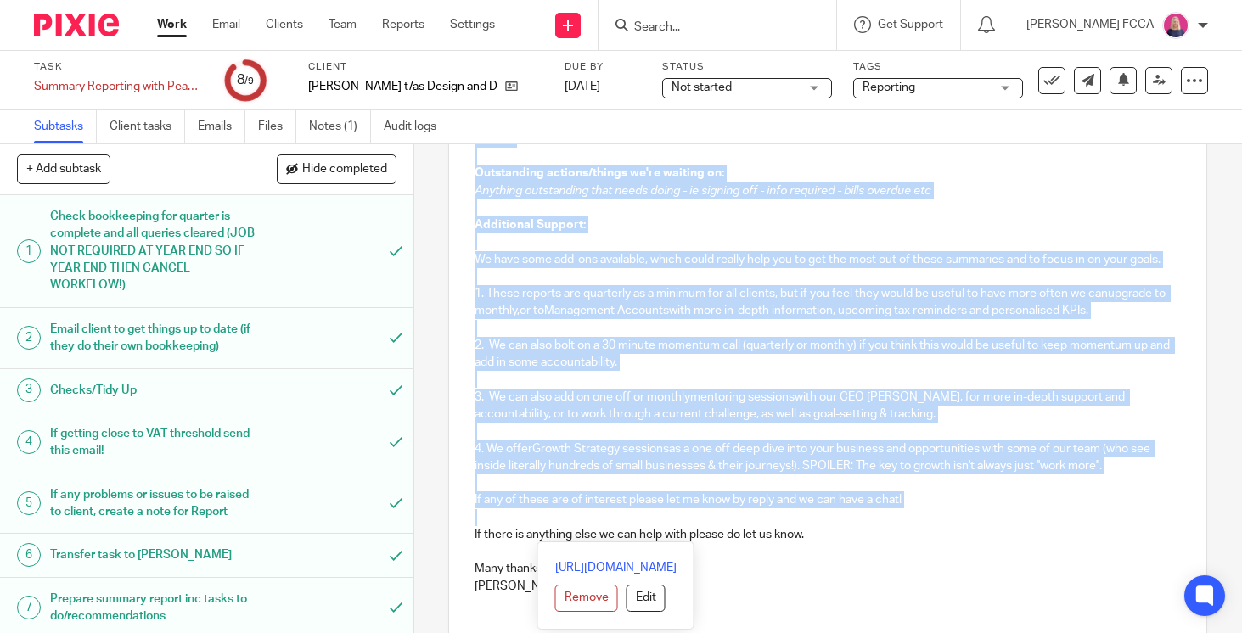
drag, startPoint x: 474, startPoint y: 329, endPoint x: 915, endPoint y: 536, distance: 487.2
click at [915, 536] on div "Hi Nicola Please find attached your PiNK Summary Report for quarter ending 5th …" at bounding box center [827, 214] width 757 height 787
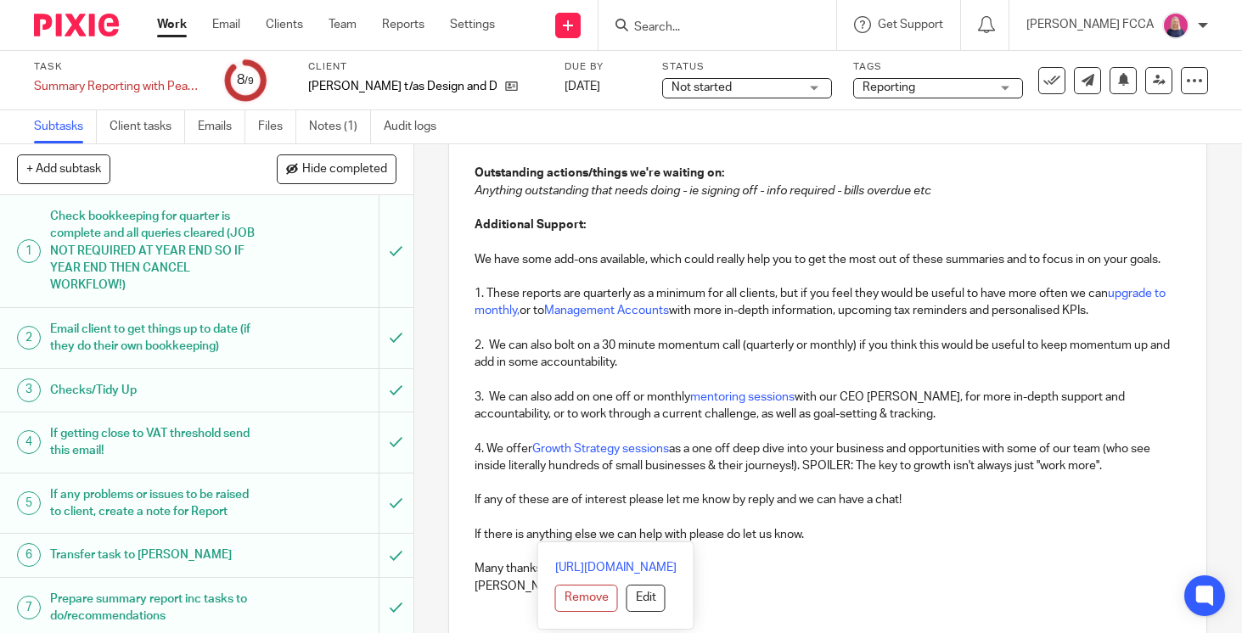
scroll to position [0, 0]
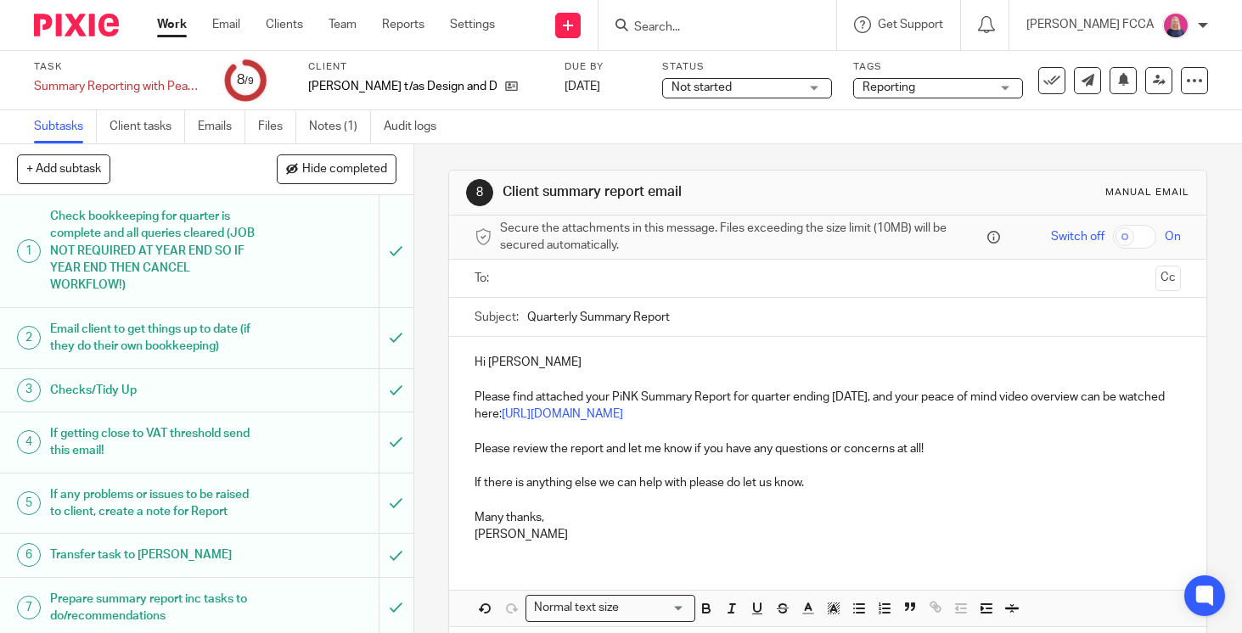
click at [665, 284] on input "text" at bounding box center [827, 279] width 643 height 20
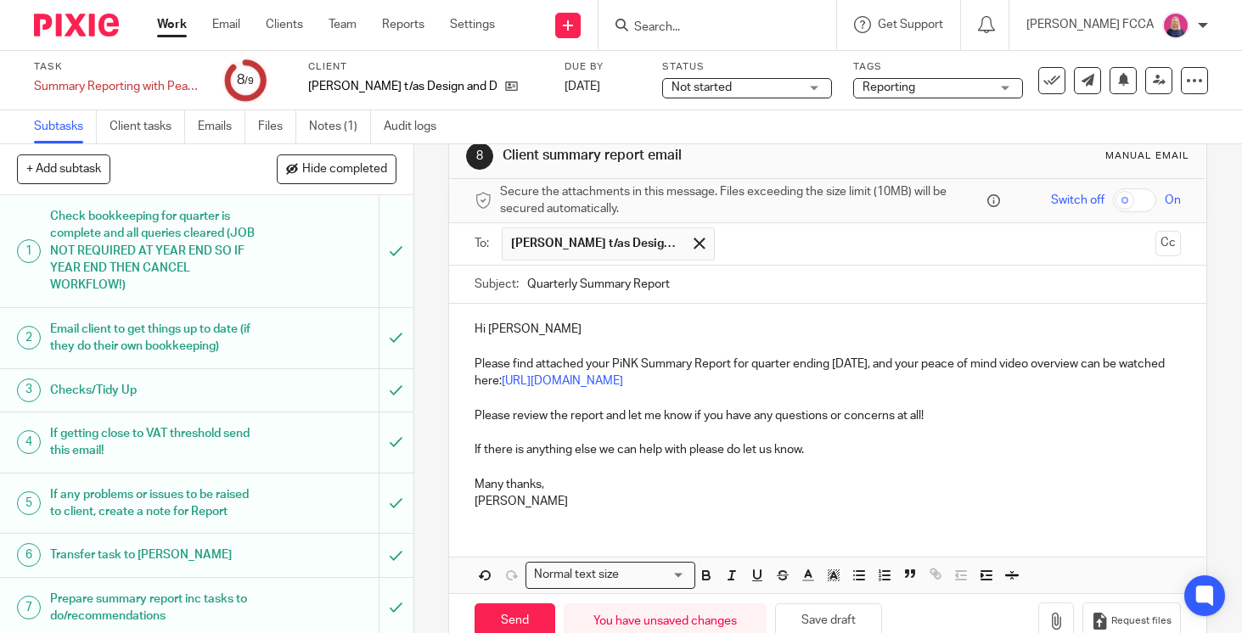
scroll to position [54, 0]
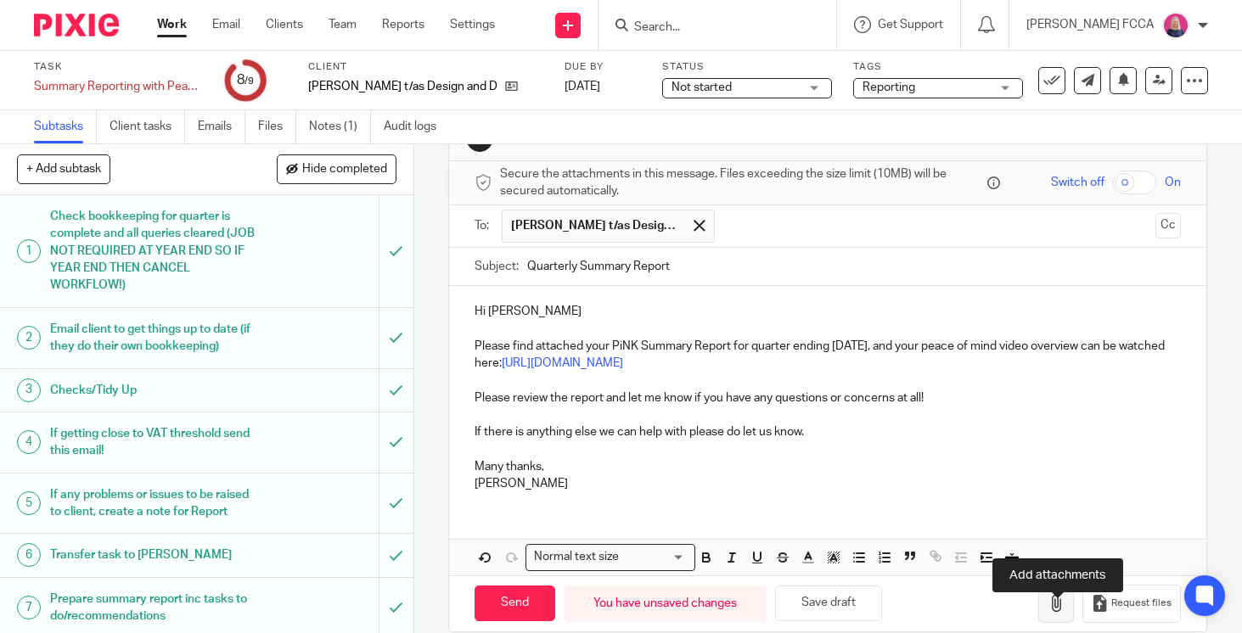
click at [1058, 612] on icon "button" at bounding box center [1055, 603] width 17 height 17
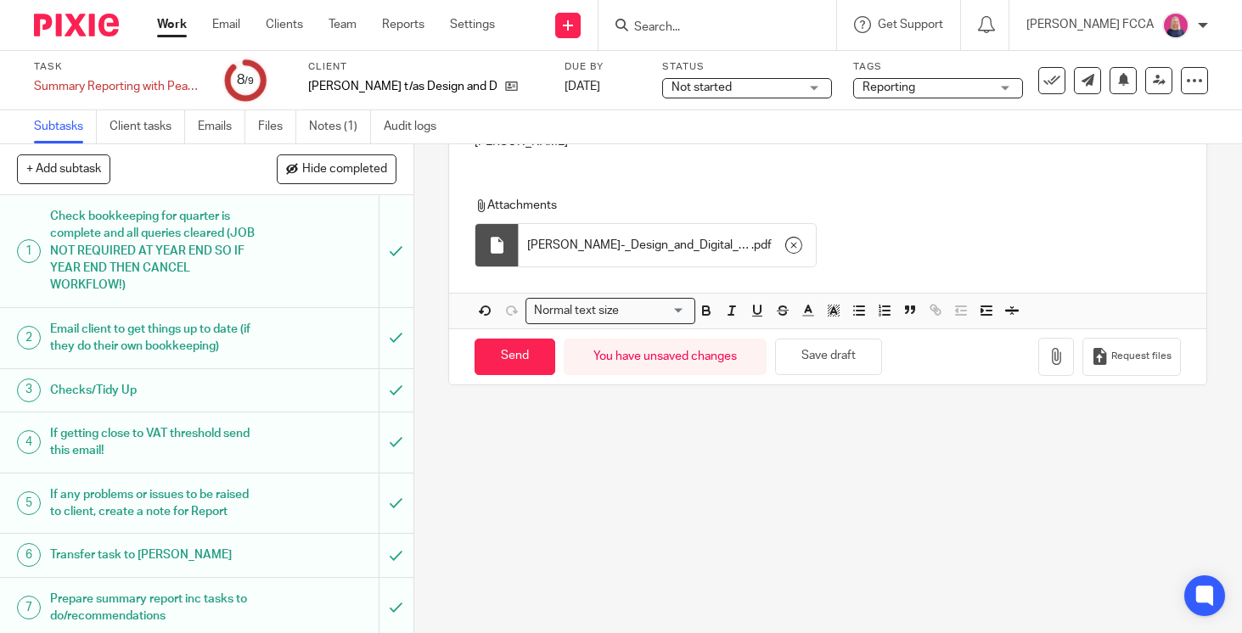
scroll to position [398, 0]
click at [511, 373] on input "Send" at bounding box center [514, 355] width 81 height 36
type input "Sent"
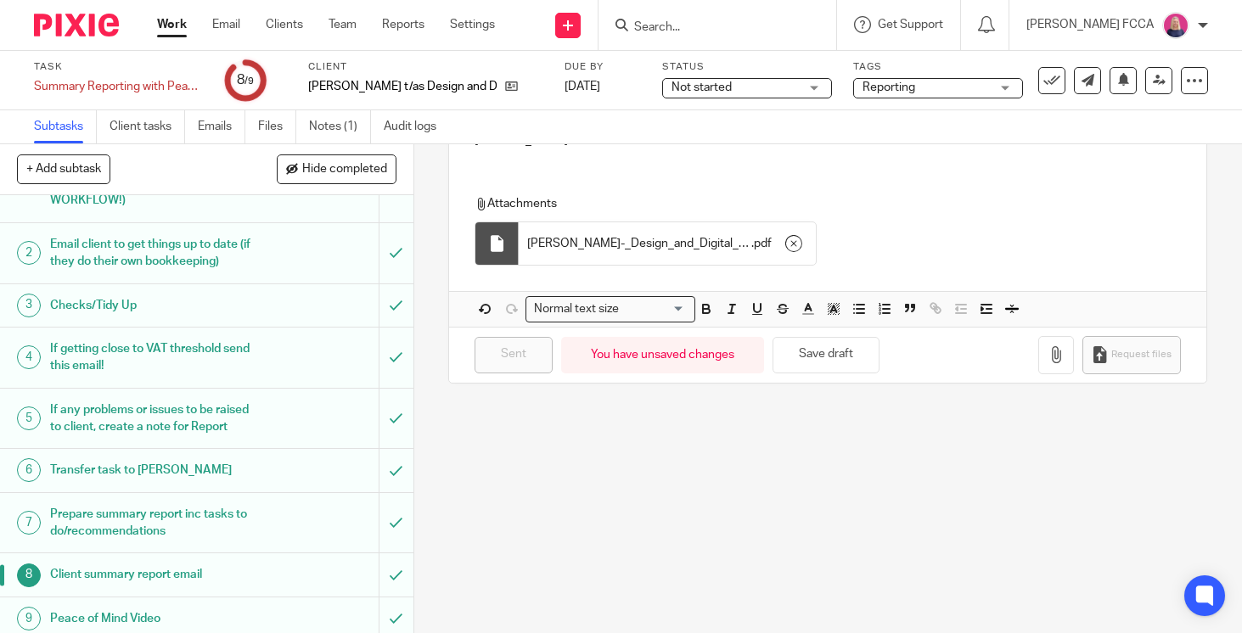
scroll to position [93, 0]
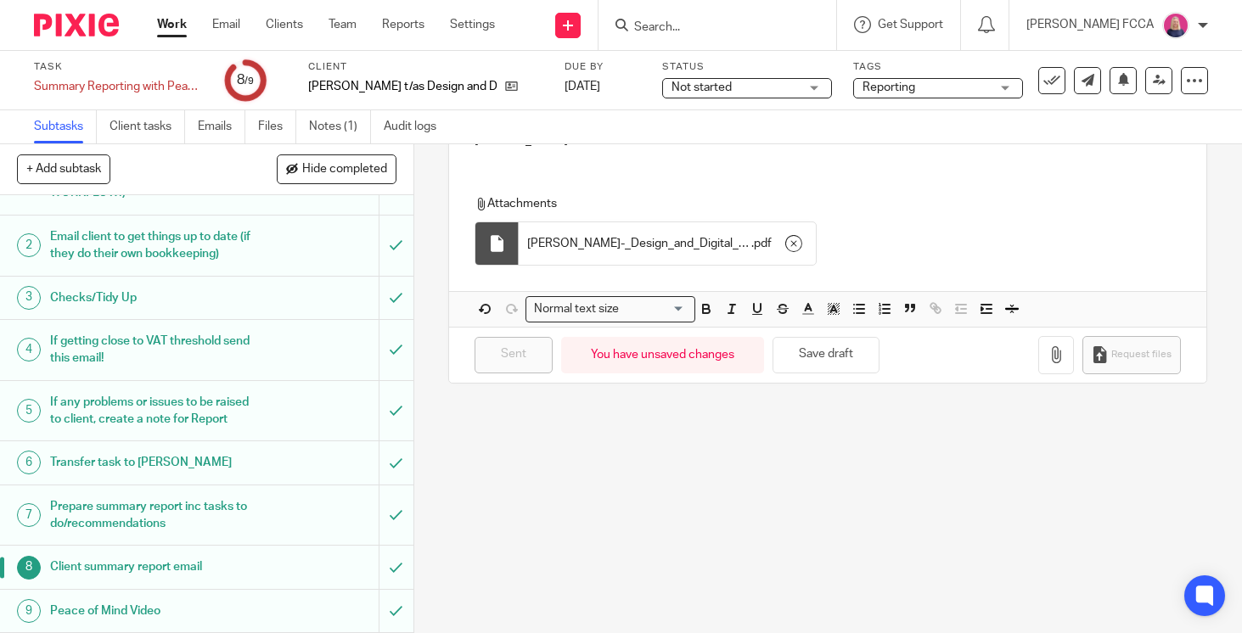
click at [82, 24] on img at bounding box center [76, 25] width 85 height 23
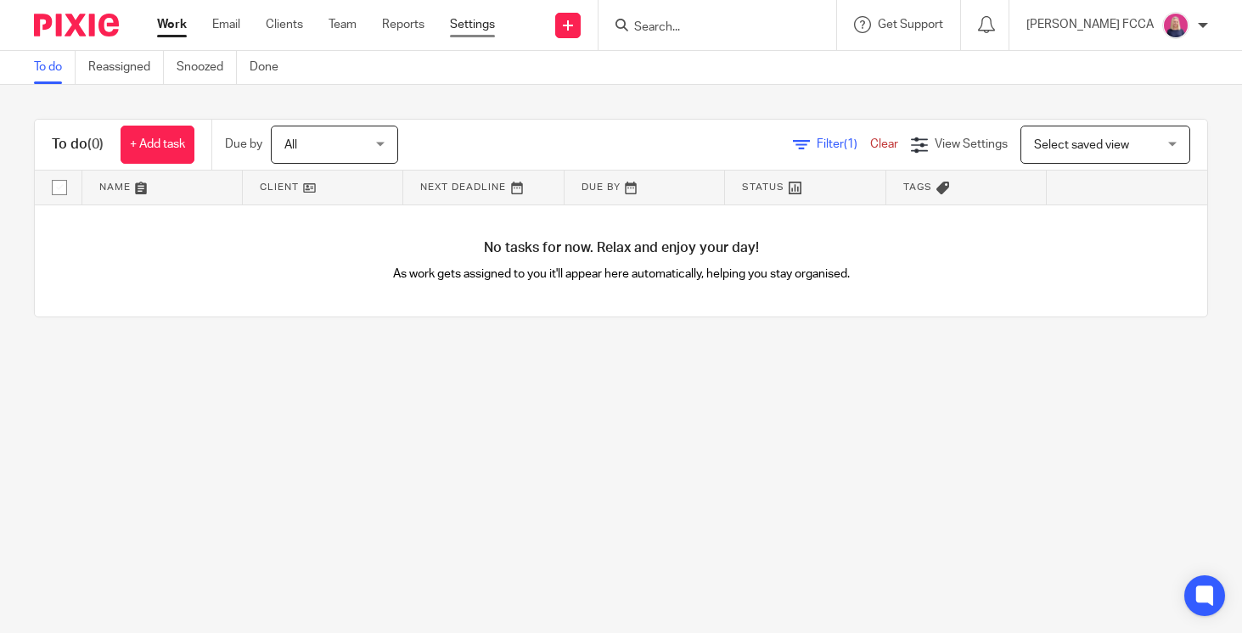
click at [476, 27] on link "Settings" at bounding box center [472, 24] width 45 height 17
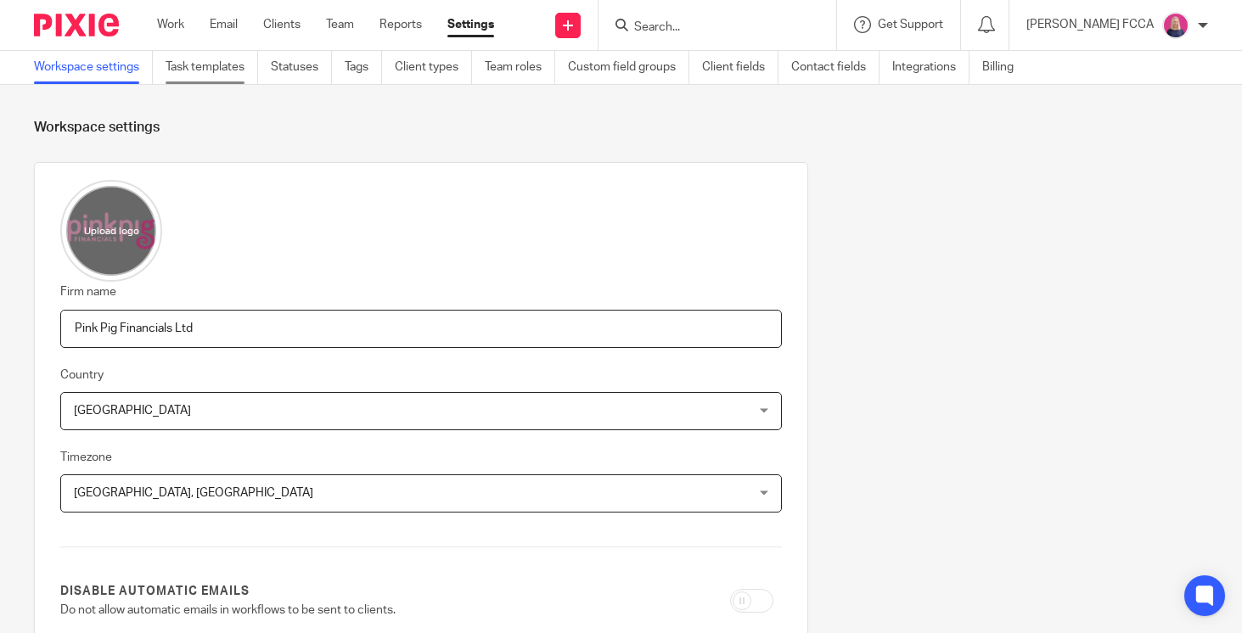
click at [211, 62] on link "Task templates" at bounding box center [212, 67] width 93 height 33
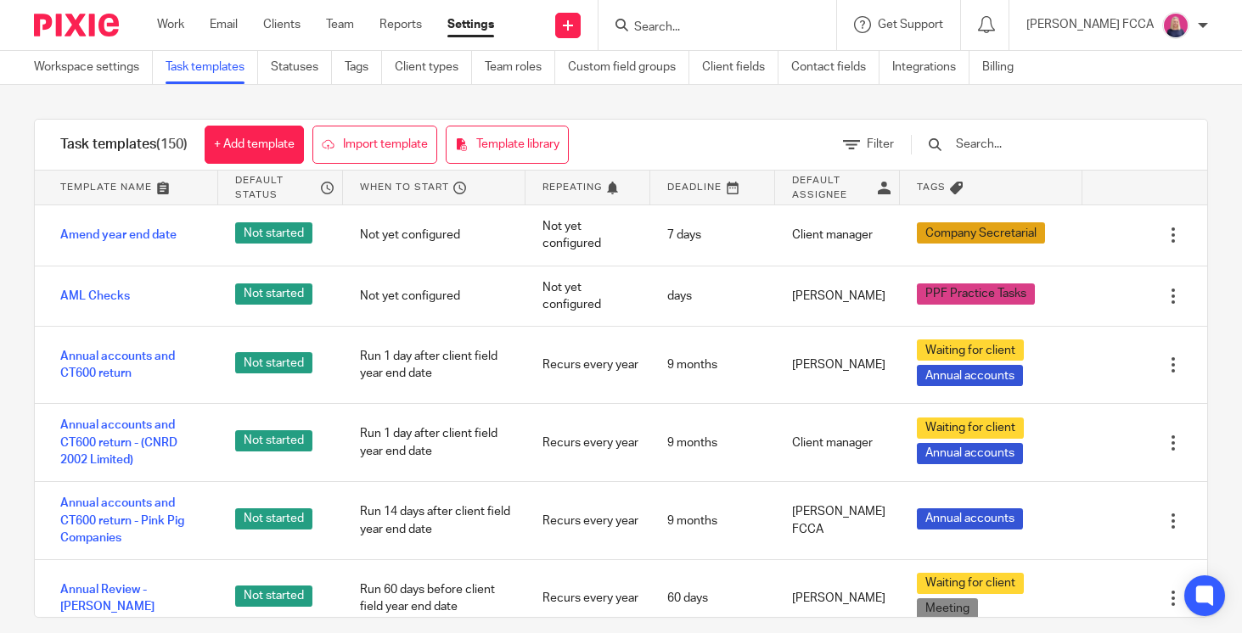
click at [1073, 144] on input "text" at bounding box center [1053, 144] width 198 height 19
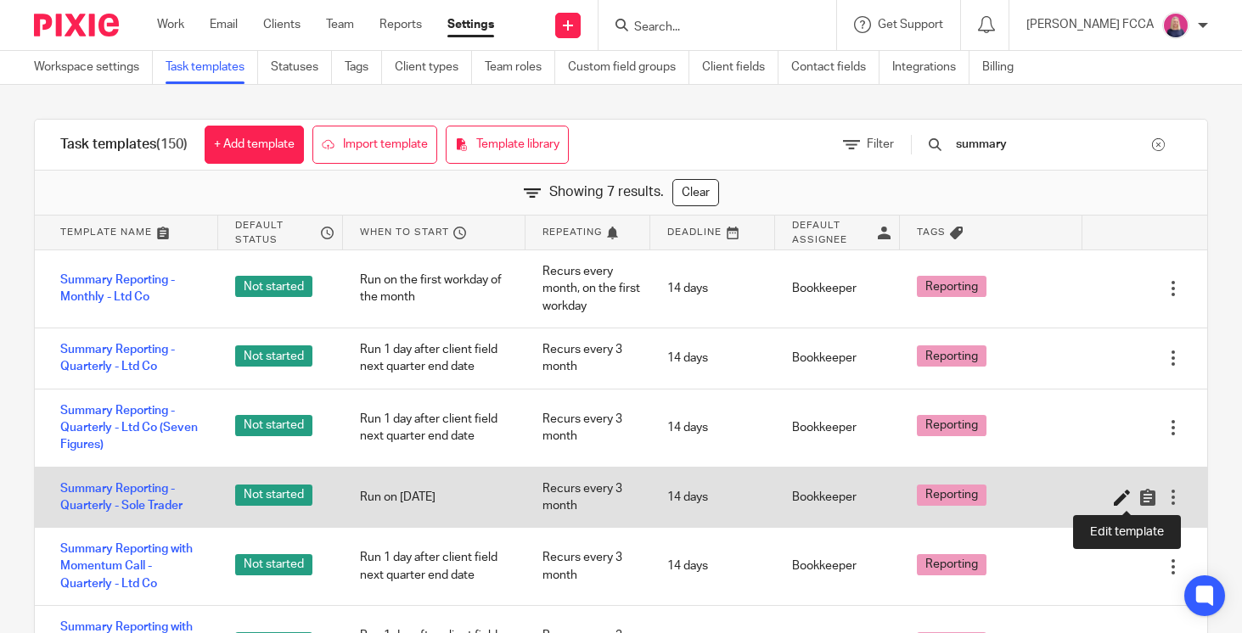
type input "summary"
click at [1120, 499] on icon at bounding box center [1122, 497] width 17 height 17
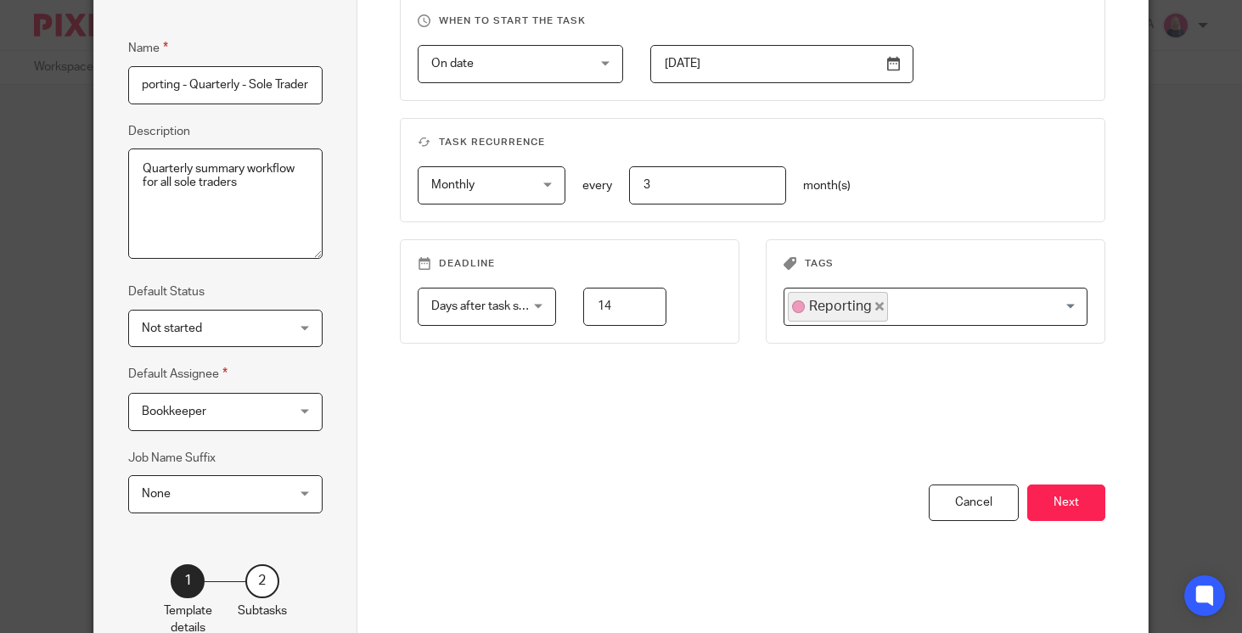
scroll to position [263, 0]
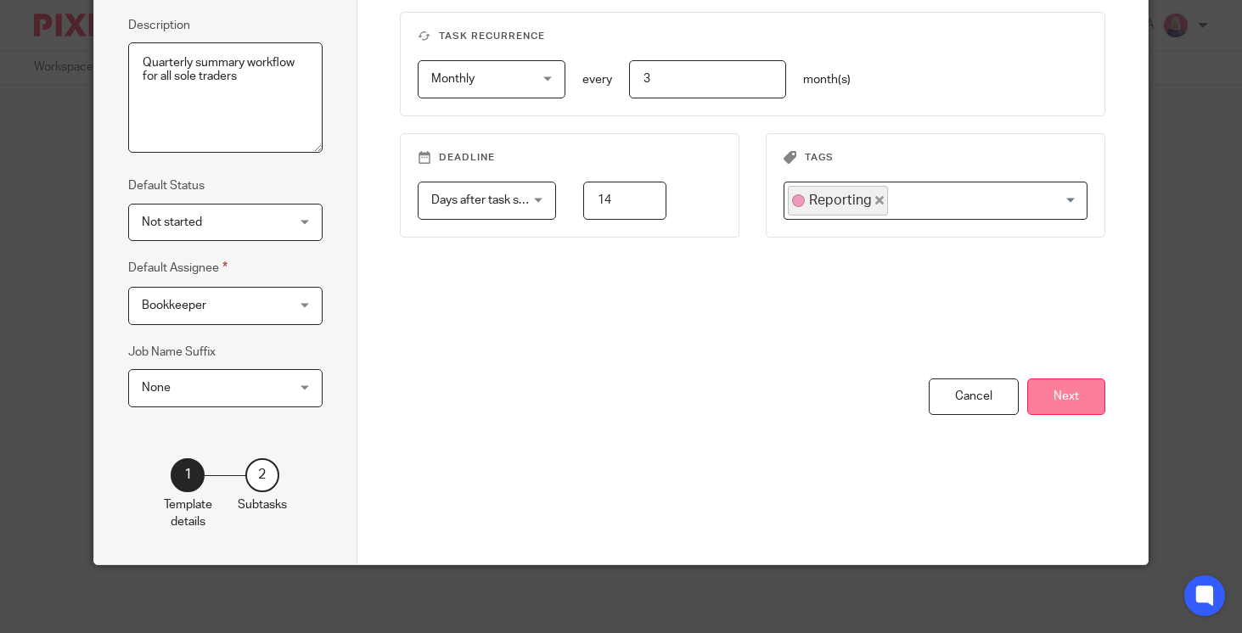
click at [1056, 389] on button "Next" at bounding box center [1066, 397] width 78 height 36
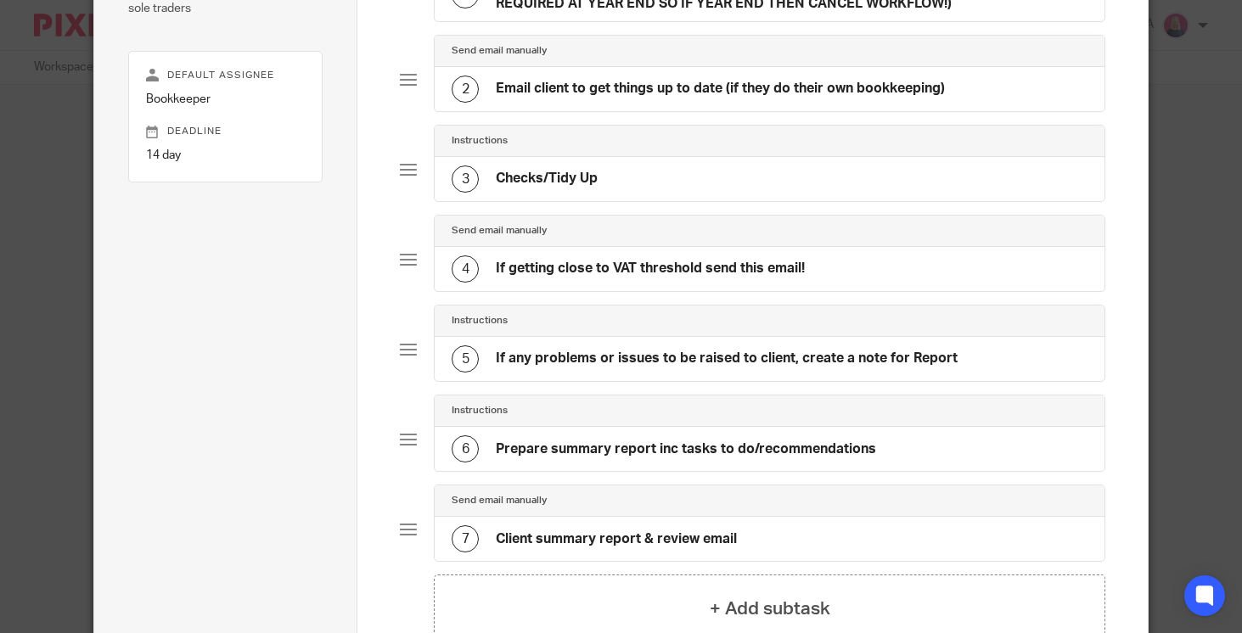
scroll to position [217, 0]
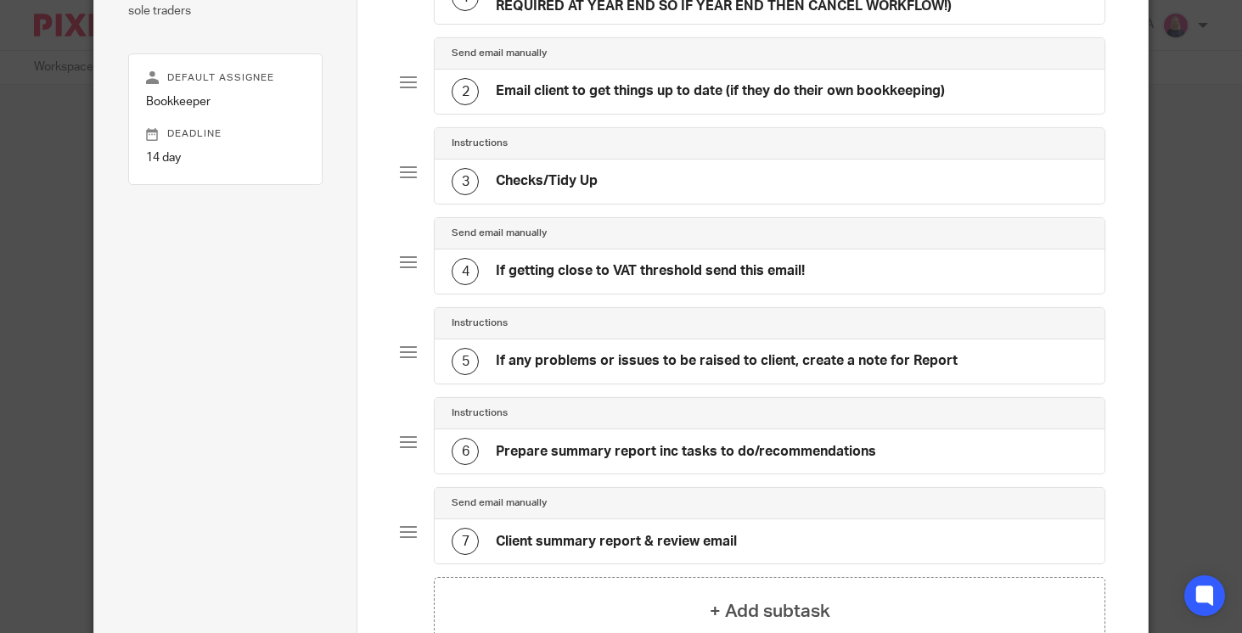
click at [859, 450] on h4 "Prepare summary report inc tasks to do/recommendations" at bounding box center [686, 452] width 380 height 18
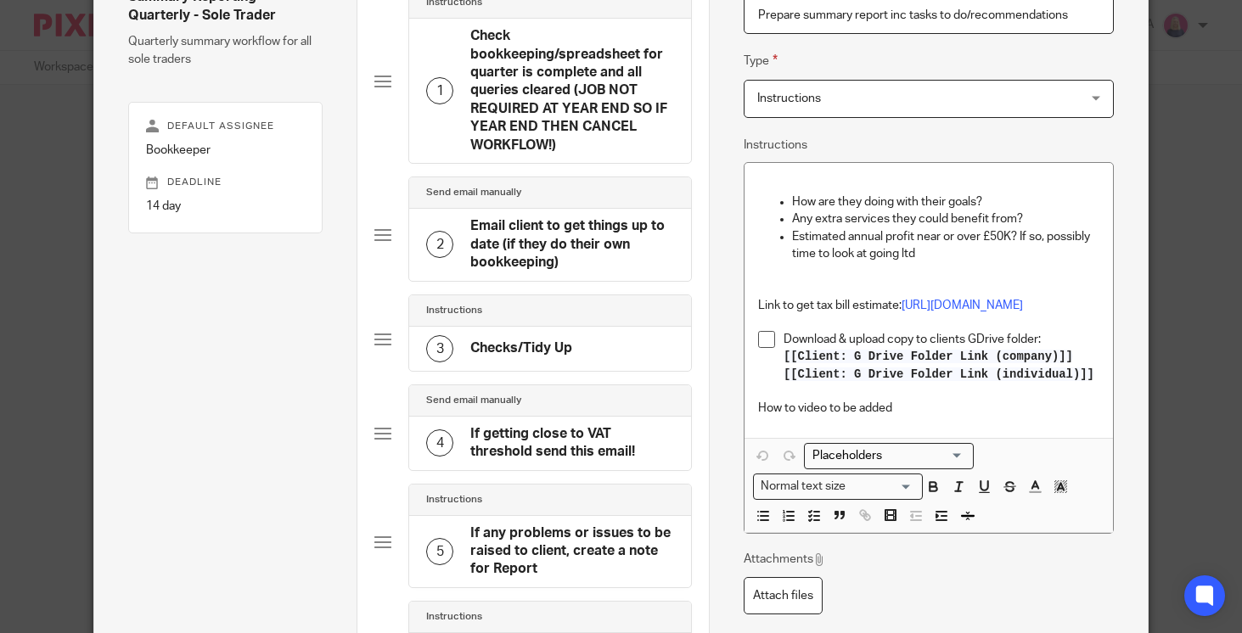
scroll to position [199, 0]
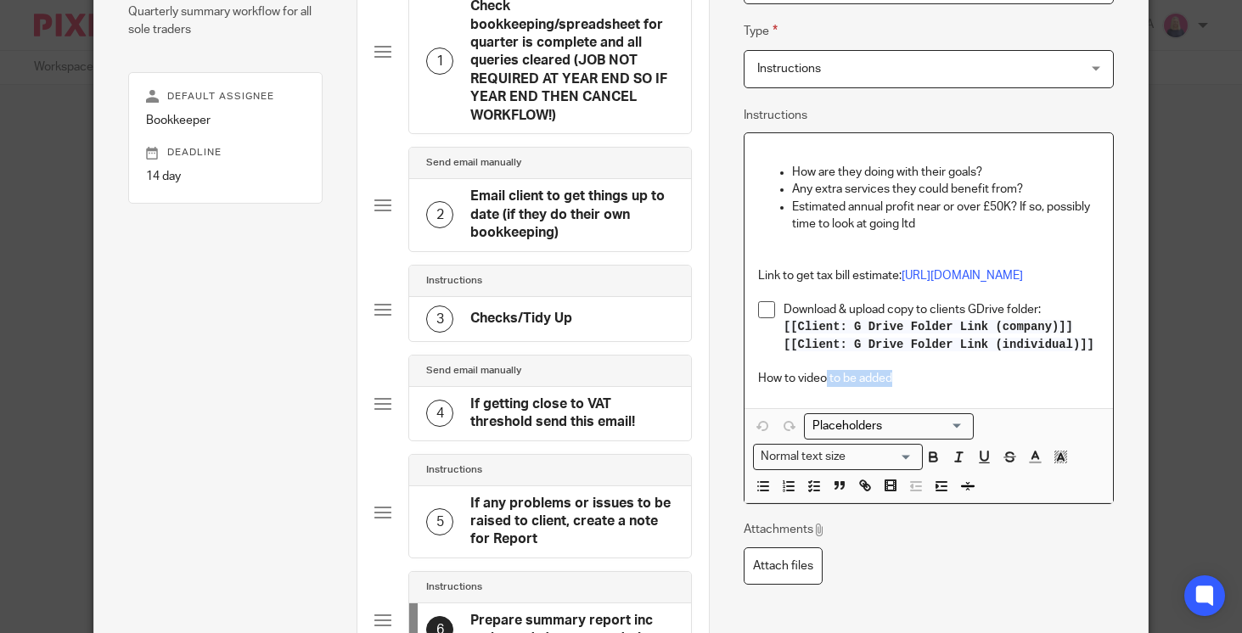
drag, startPoint x: 896, startPoint y: 398, endPoint x: 826, endPoint y: 397, distance: 70.5
click at [826, 387] on p "How to video to be added" at bounding box center [928, 378] width 341 height 17
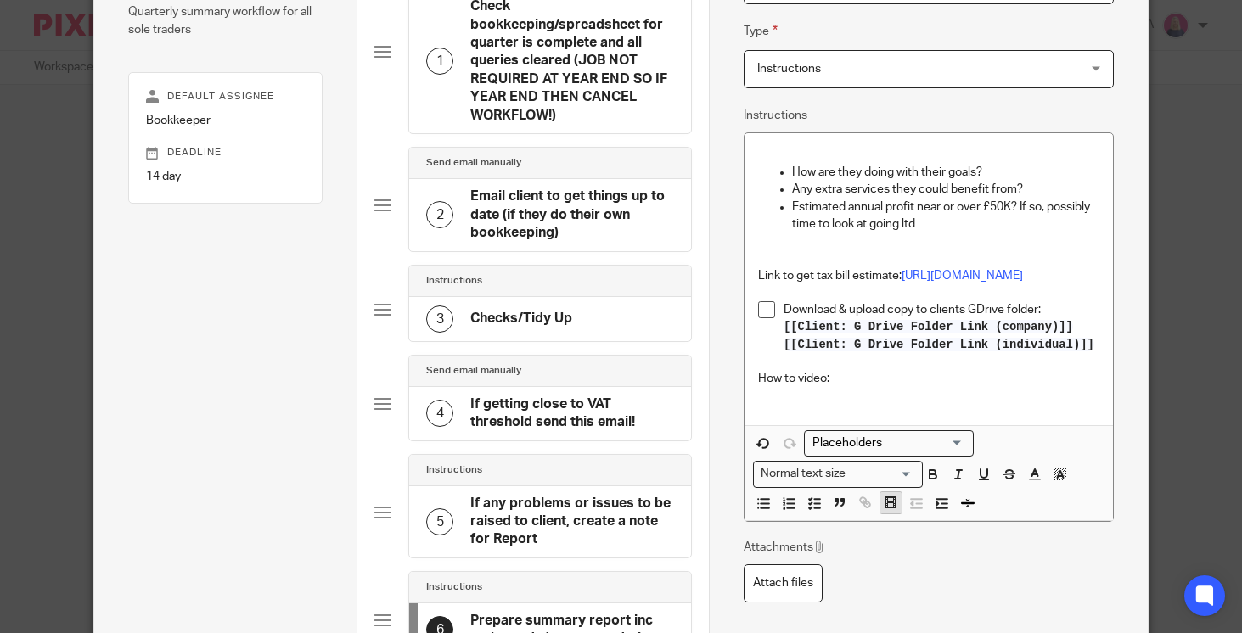
click at [891, 510] on icon "button" at bounding box center [890, 502] width 15 height 15
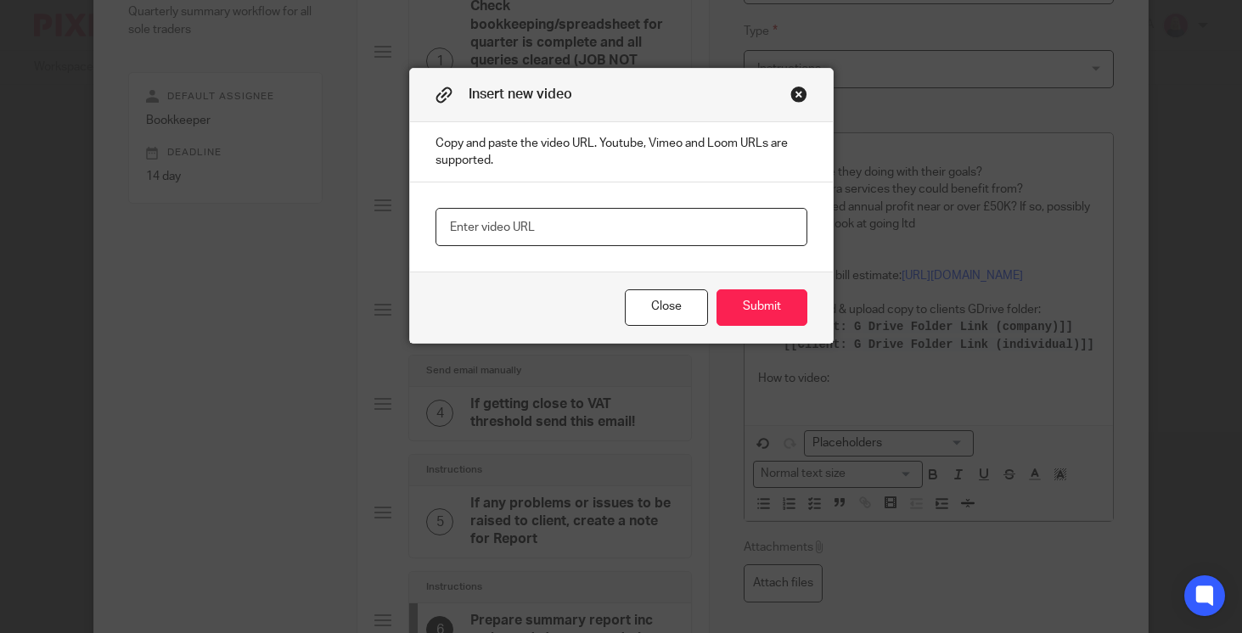
paste input "[URL][DOMAIN_NAME]"
type input "[URL][DOMAIN_NAME]"
click at [755, 314] on button "Submit" at bounding box center [761, 307] width 91 height 36
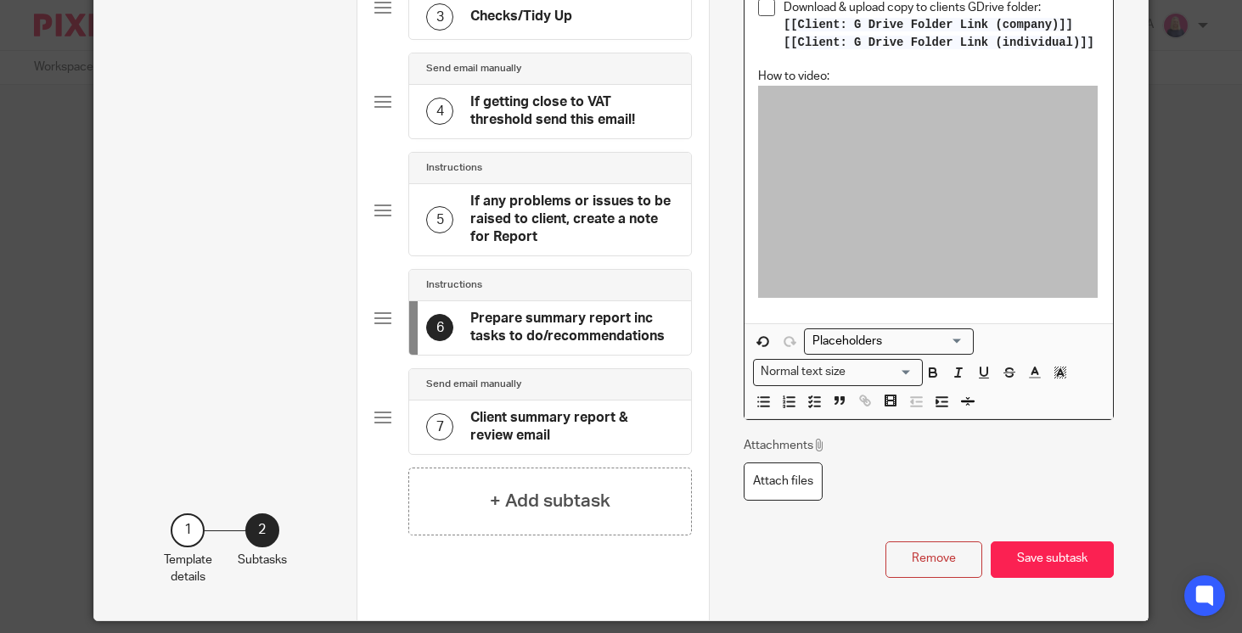
scroll to position [568, 0]
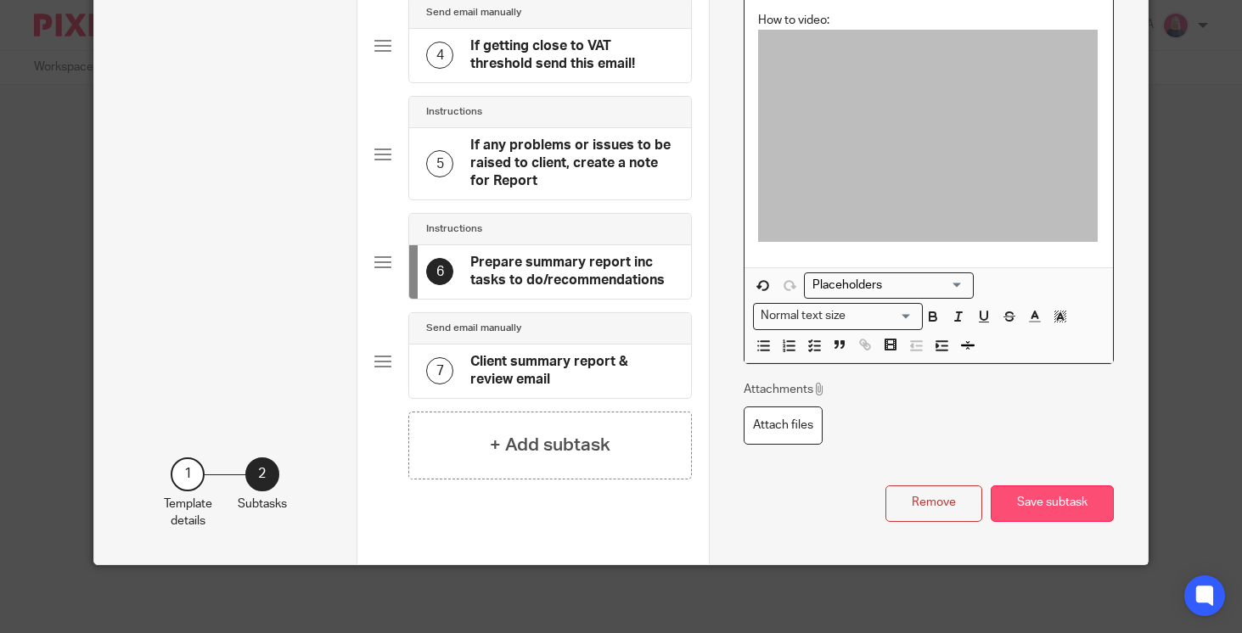
click at [1039, 506] on button "Save subtask" at bounding box center [1052, 504] width 123 height 36
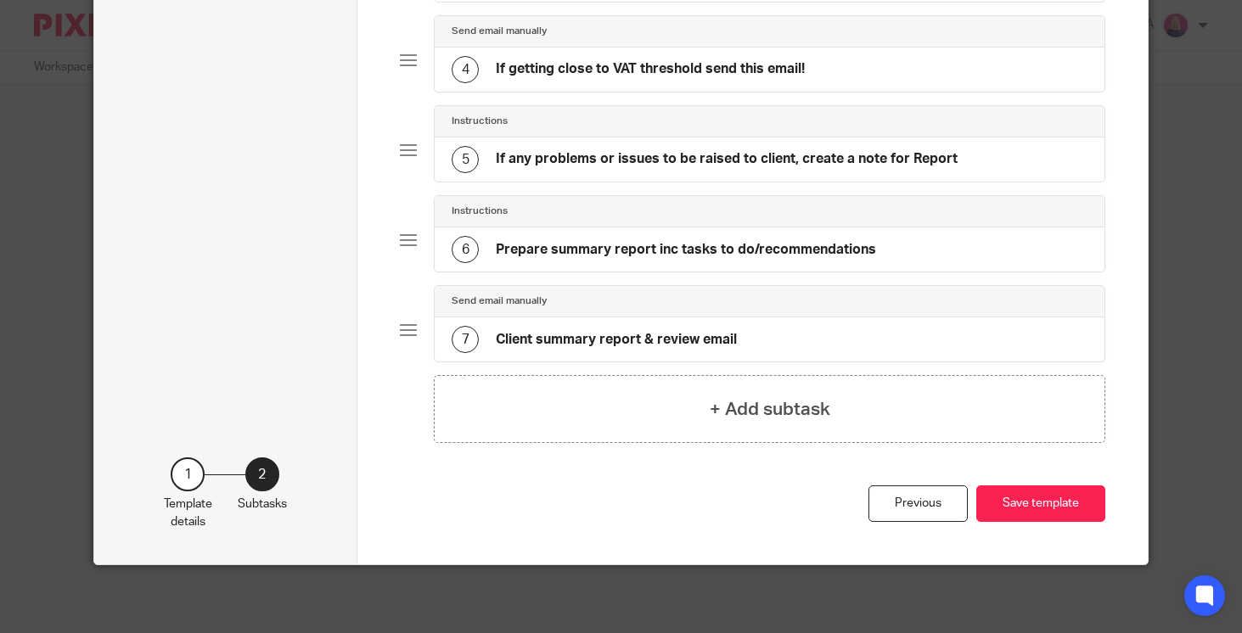
scroll to position [419, 0]
click at [1039, 506] on button "Save template" at bounding box center [1040, 504] width 129 height 36
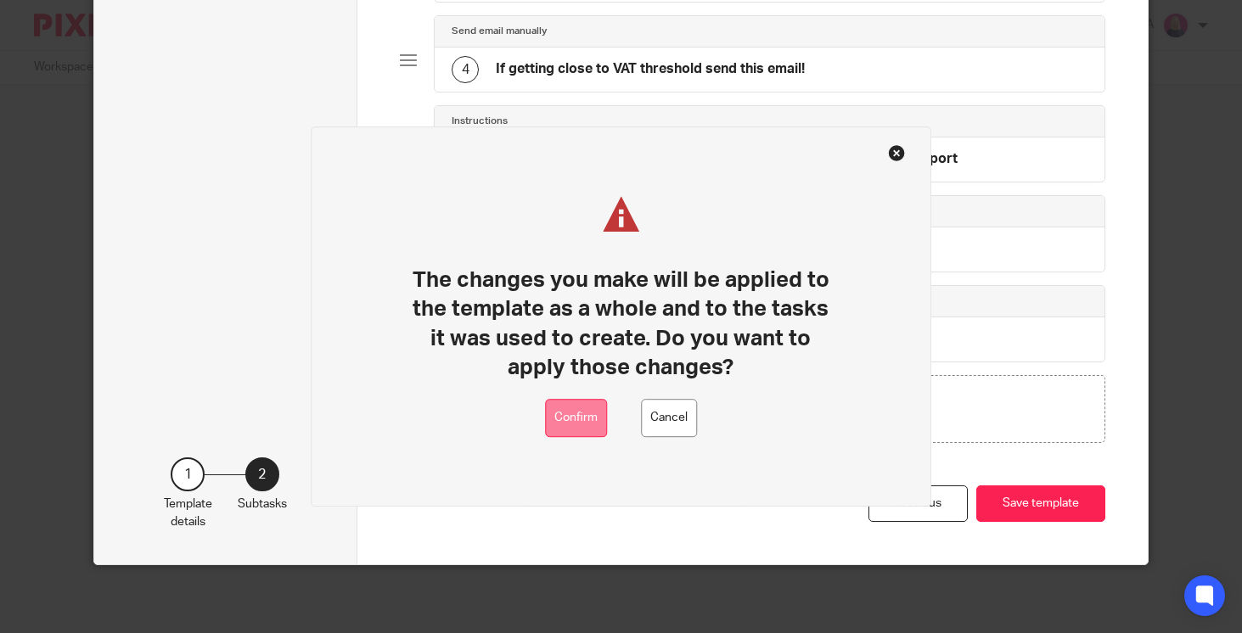
click at [576, 418] on button "Confirm" at bounding box center [576, 418] width 62 height 38
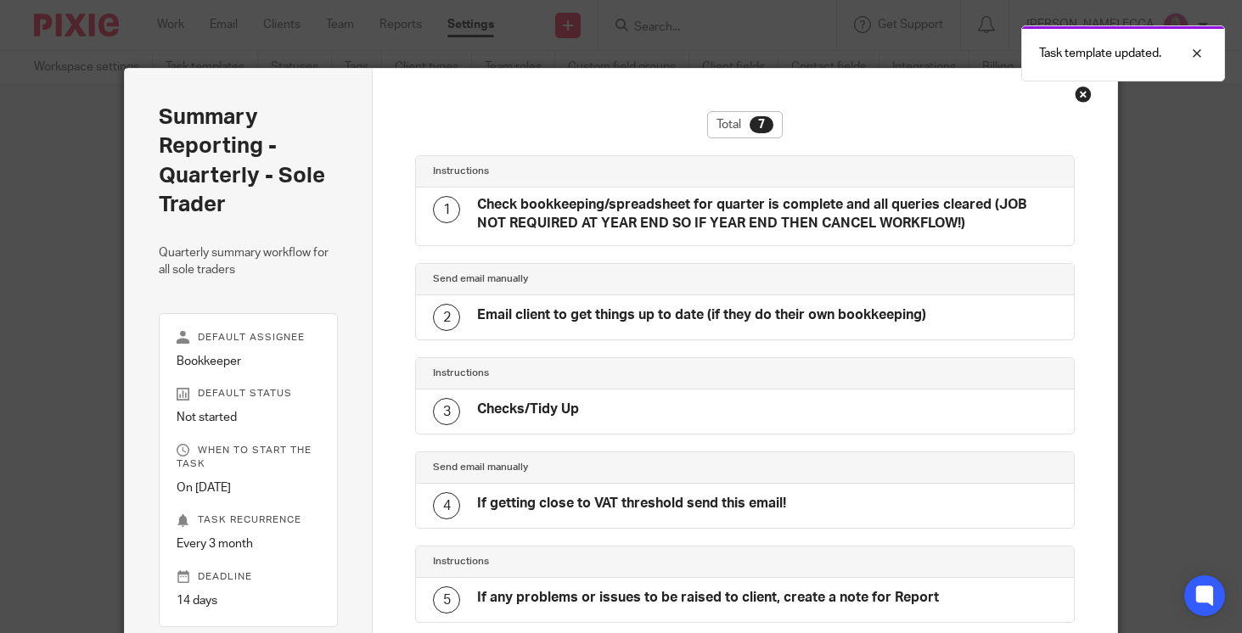
click at [1083, 95] on div "Close this dialog window" at bounding box center [1083, 94] width 17 height 17
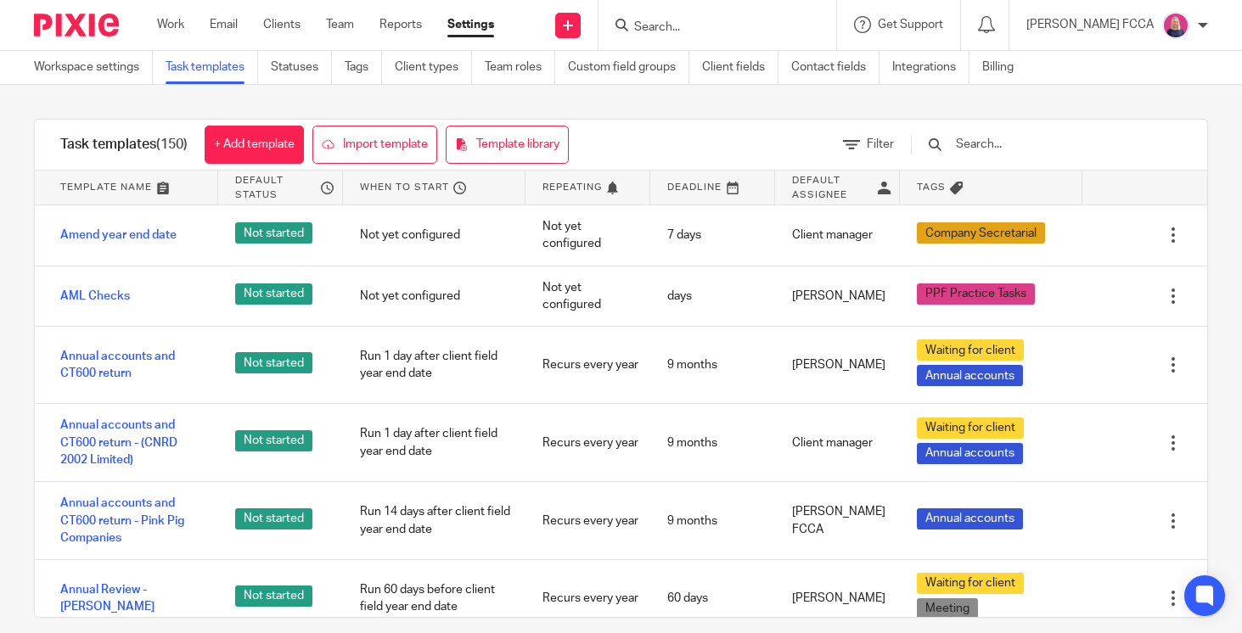
click at [1047, 143] on input "text" at bounding box center [1053, 144] width 198 height 19
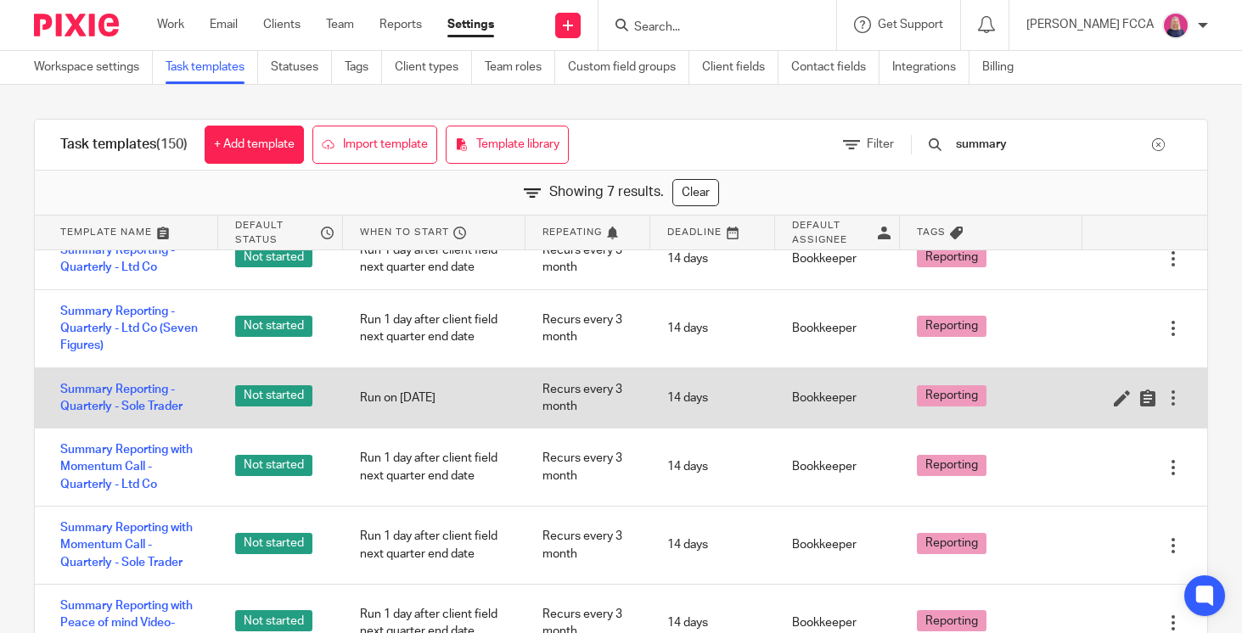
scroll to position [64, 0]
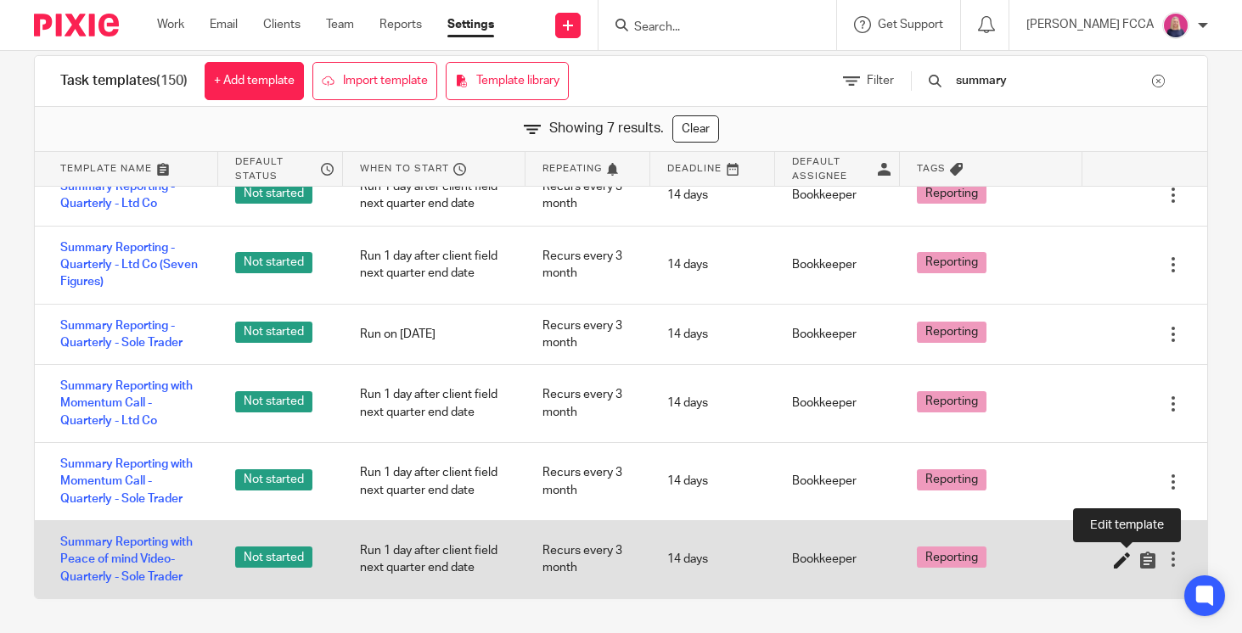
type input "summary"
click at [1123, 559] on icon at bounding box center [1122, 560] width 17 height 17
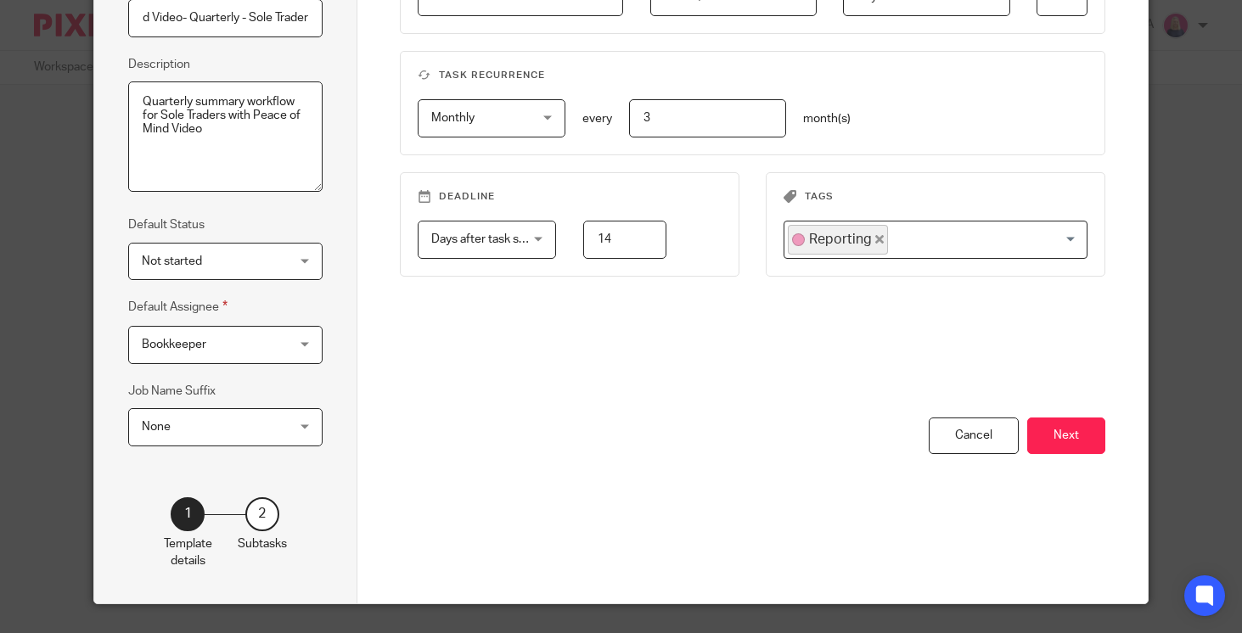
scroll to position [239, 0]
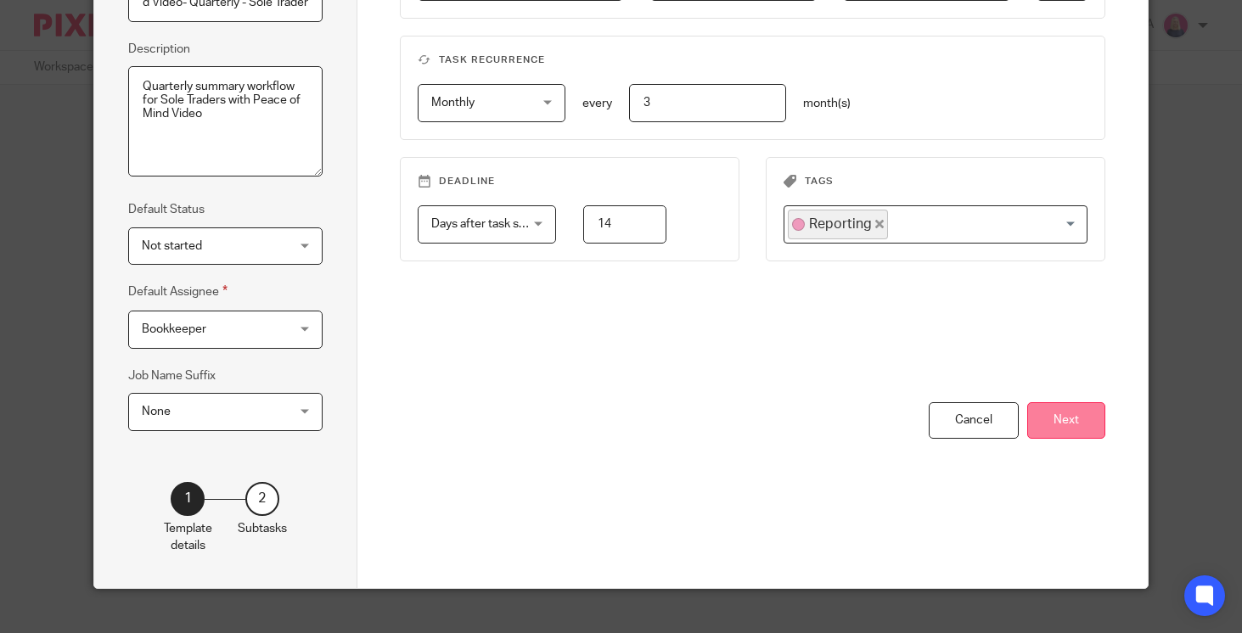
click at [1064, 431] on button "Next" at bounding box center [1066, 420] width 78 height 36
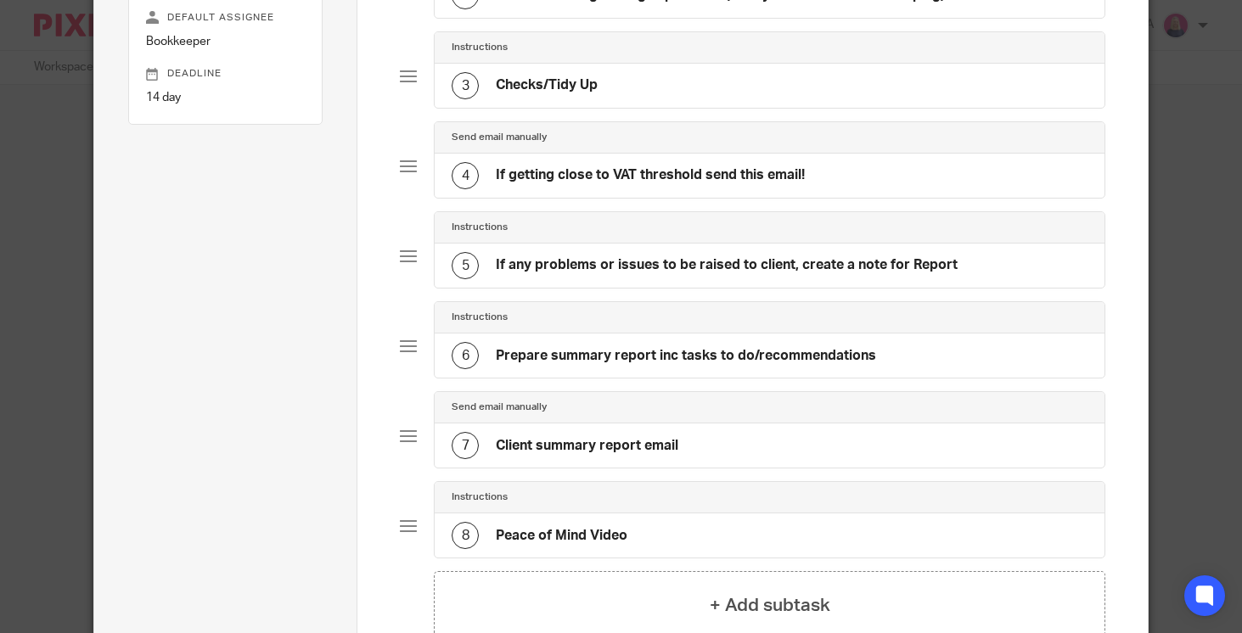
scroll to position [509, 0]
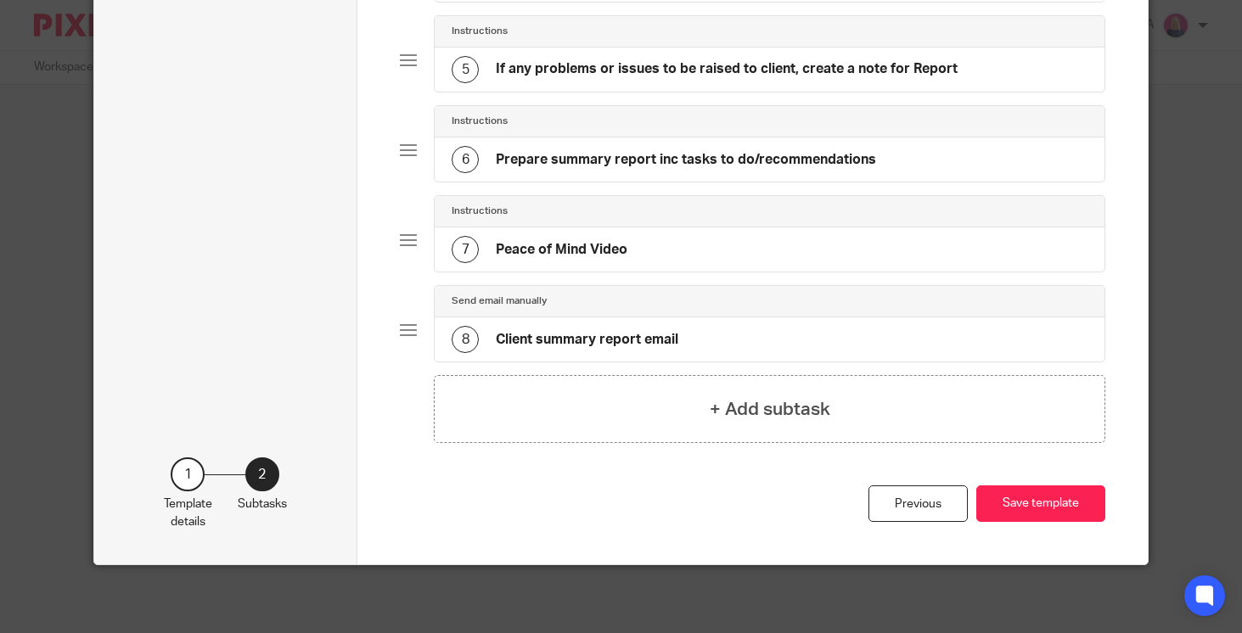
click at [731, 156] on h4 "Prepare summary report inc tasks to do/recommendations" at bounding box center [686, 160] width 380 height 18
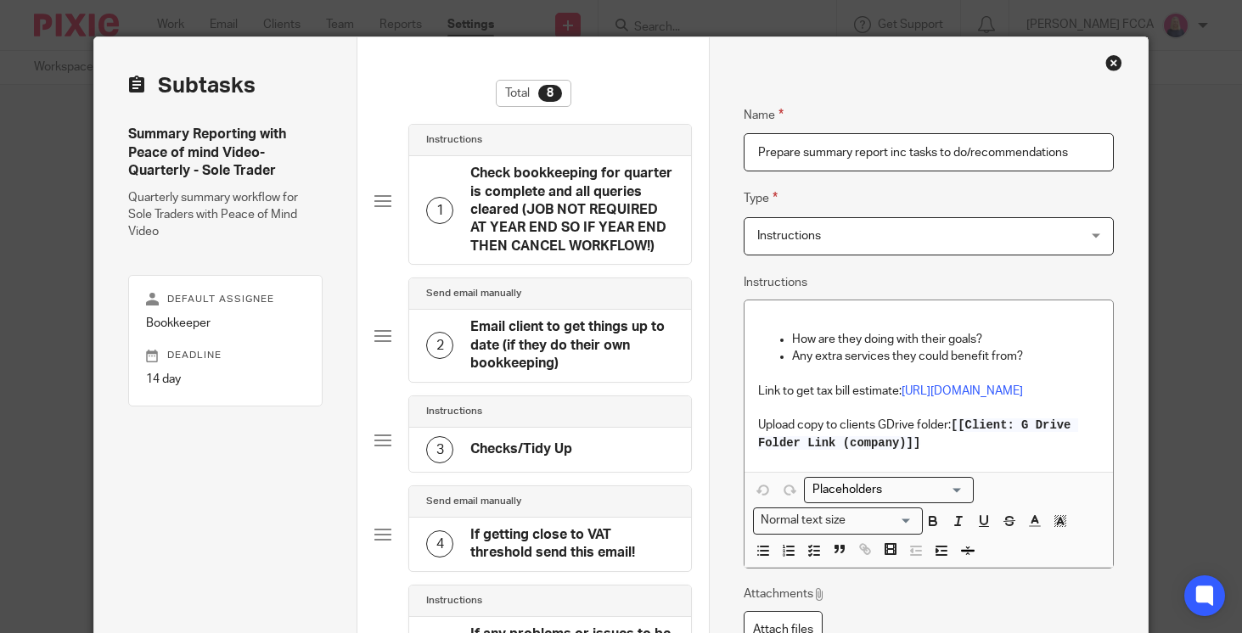
scroll to position [32, 0]
click at [963, 451] on p "Upload copy to clients GDrive folder: [[Client: G Drive Folder Link (company)]]" at bounding box center [928, 433] width 341 height 35
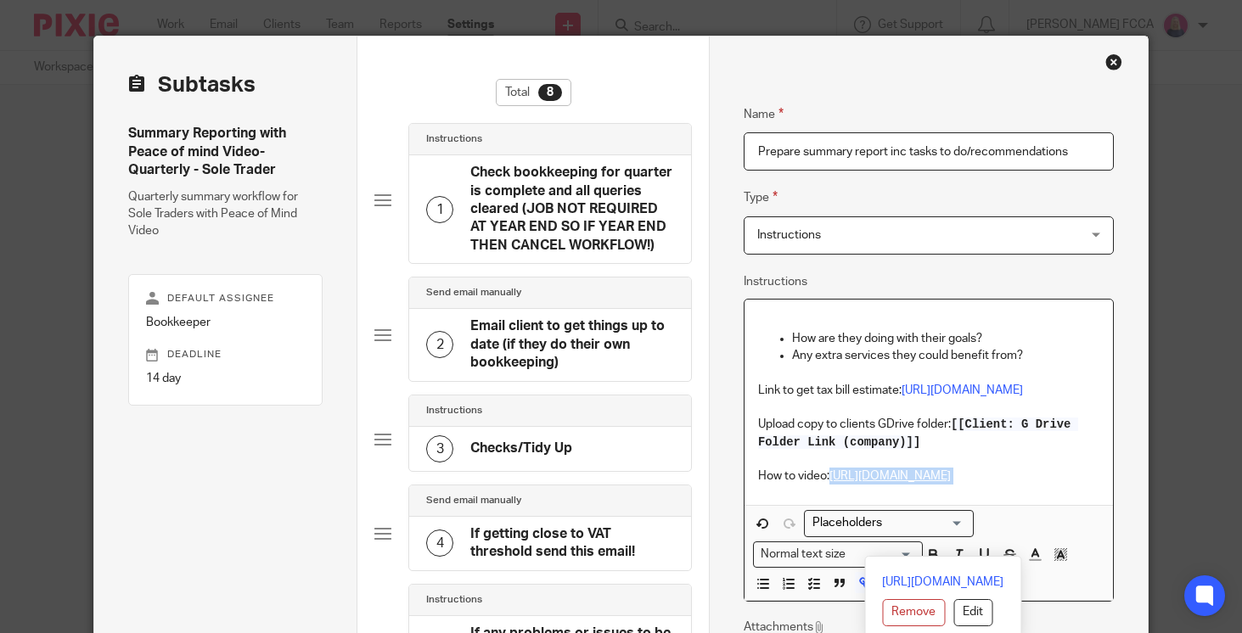
drag, startPoint x: 1096, startPoint y: 550, endPoint x: 790, endPoint y: 531, distance: 306.1
click at [789, 485] on p "How to video: https://www.loom.com/share/29243493f07b4f898aa5bb1d2736bdc2?sid=0…" at bounding box center [928, 476] width 341 height 17
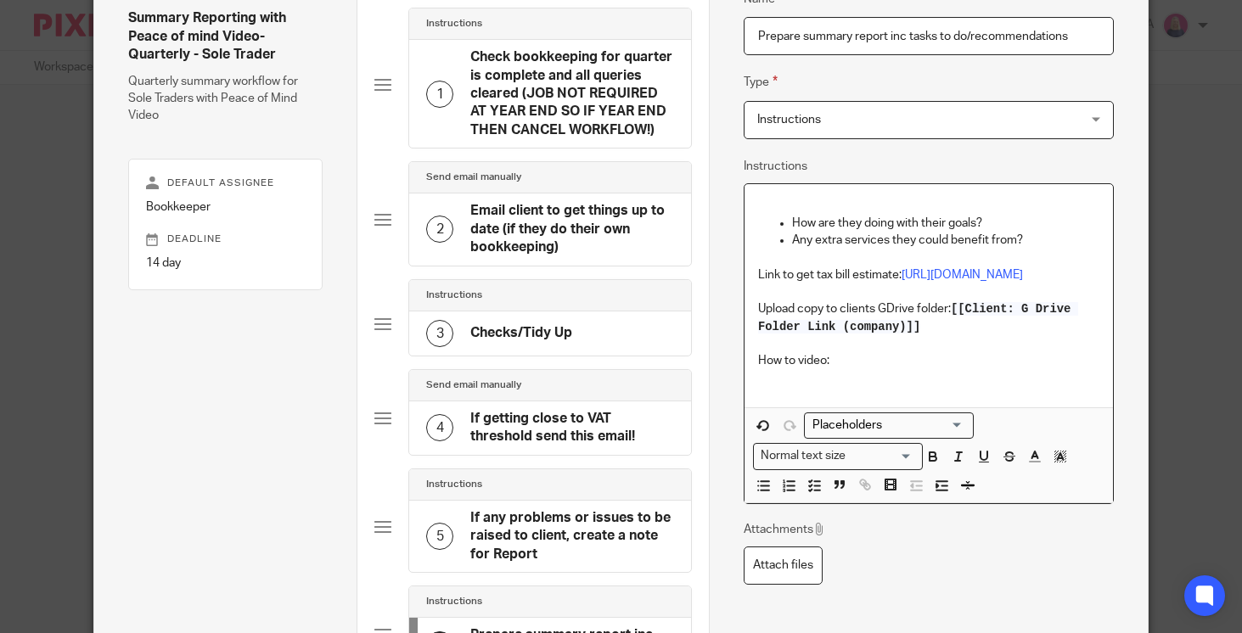
scroll to position [226, 0]
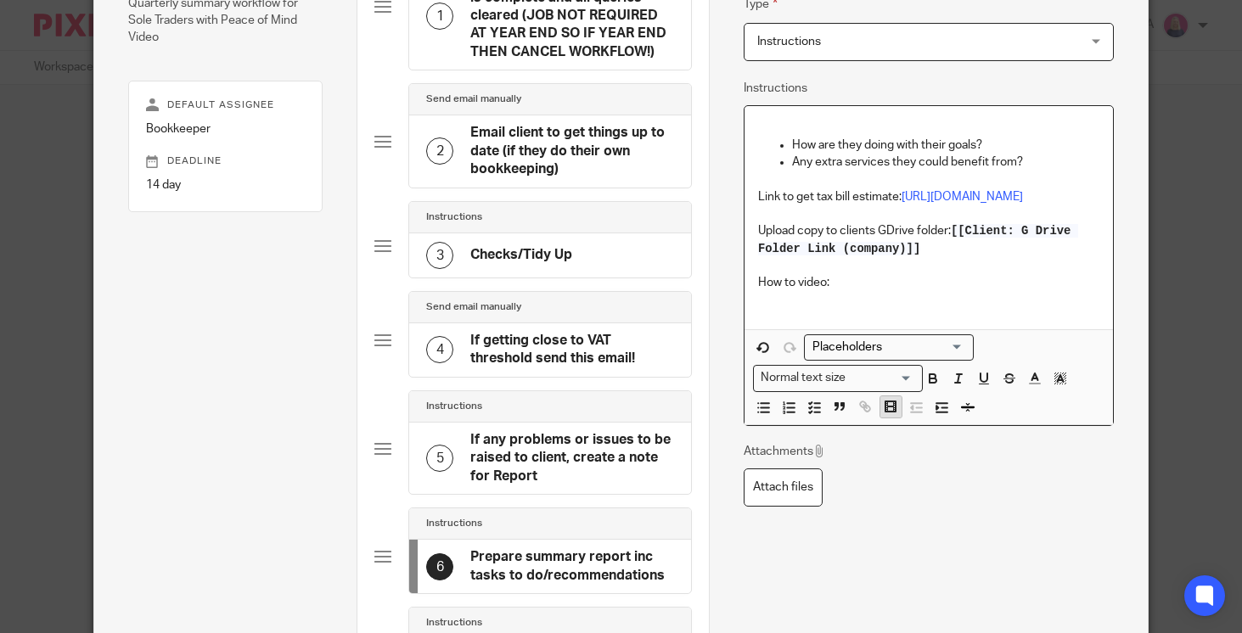
click at [890, 414] on icon "button" at bounding box center [890, 406] width 15 height 15
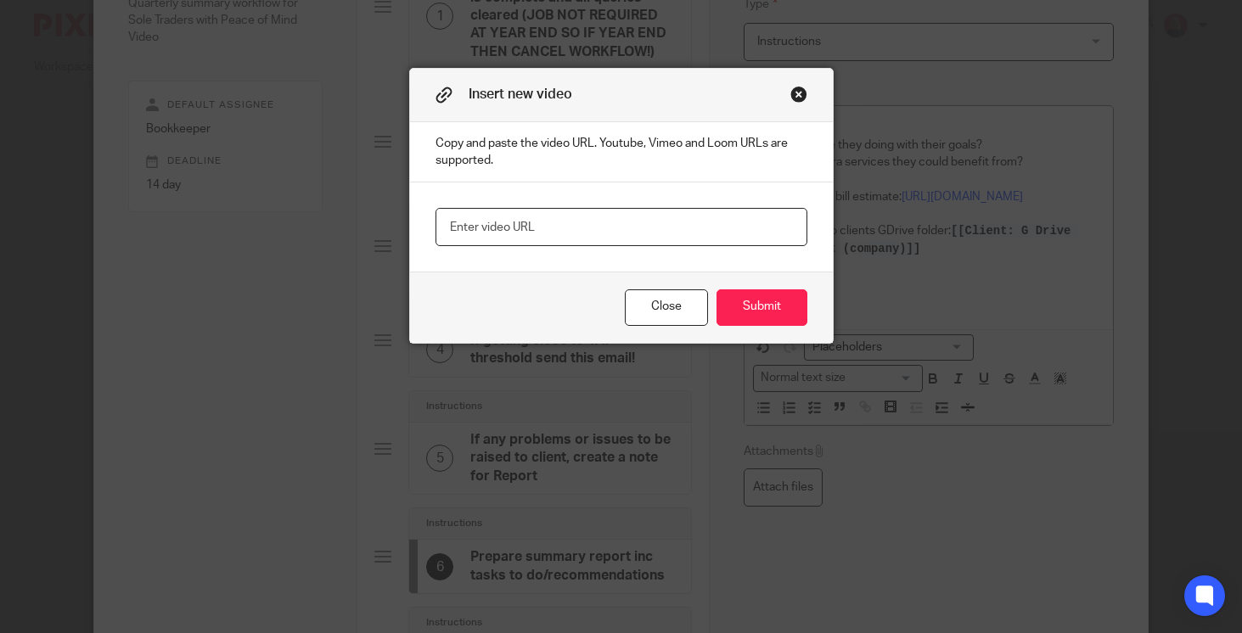
paste input "[URL][DOMAIN_NAME]"
type input "[URL][DOMAIN_NAME]"
click at [750, 296] on button "Submit" at bounding box center [761, 307] width 91 height 36
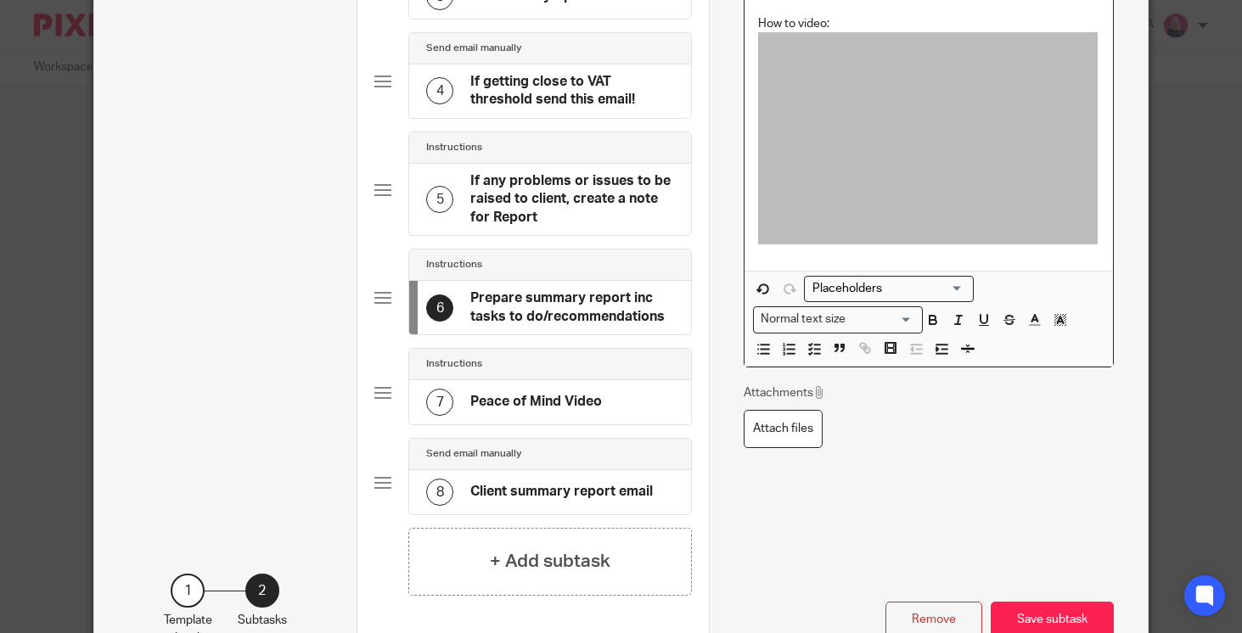
scroll to position [487, 0]
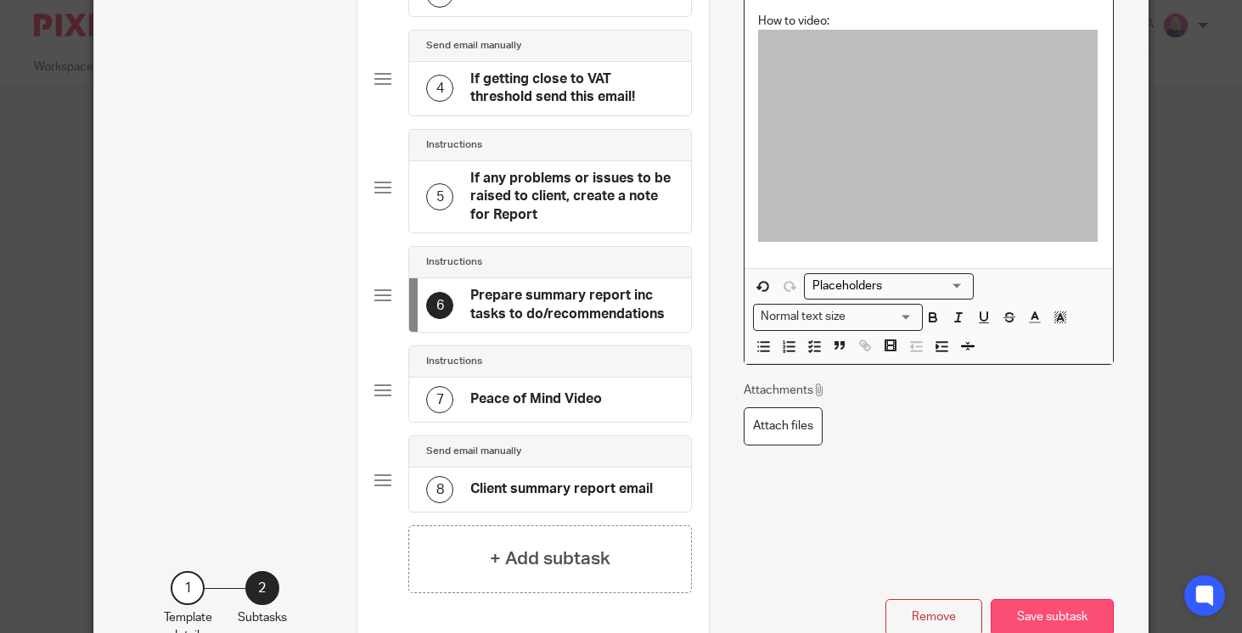
click at [1053, 620] on button "Save subtask" at bounding box center [1052, 617] width 123 height 36
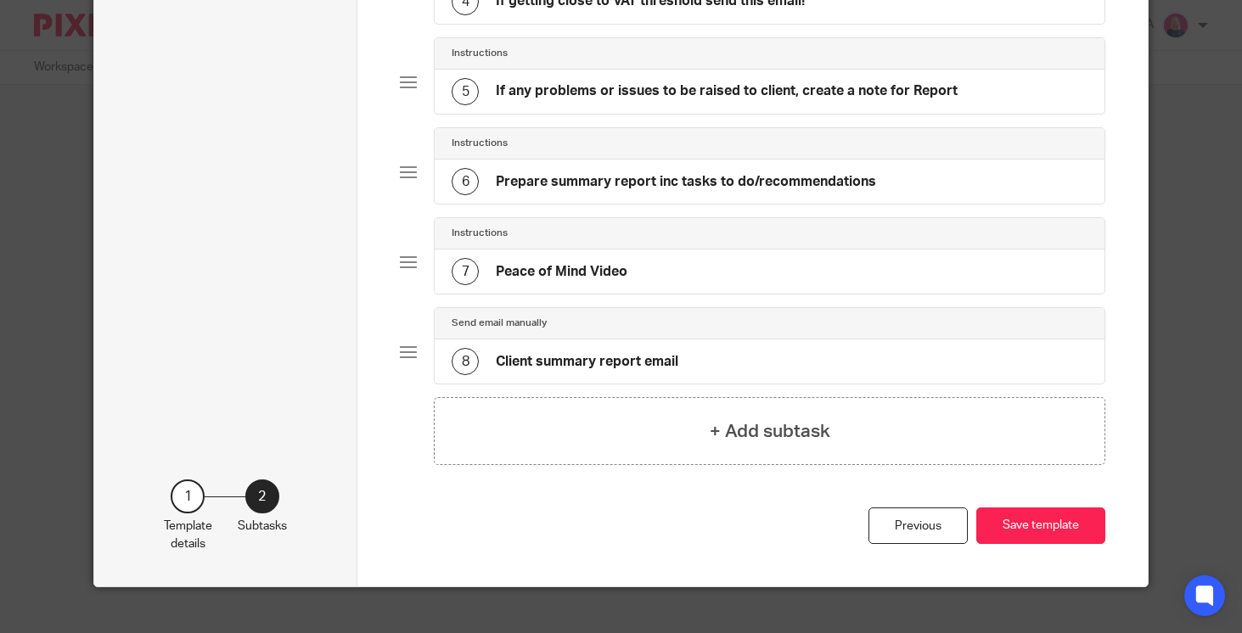
click at [770, 360] on div "8 Client summary report email" at bounding box center [770, 362] width 670 height 44
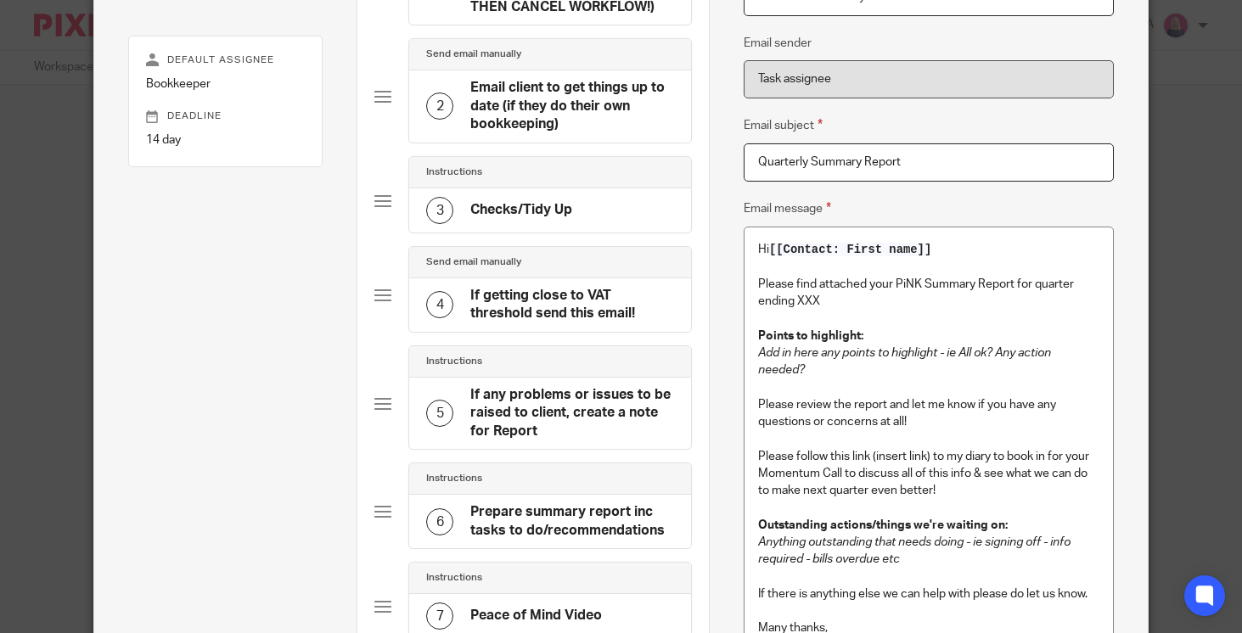
scroll to position [277, 0]
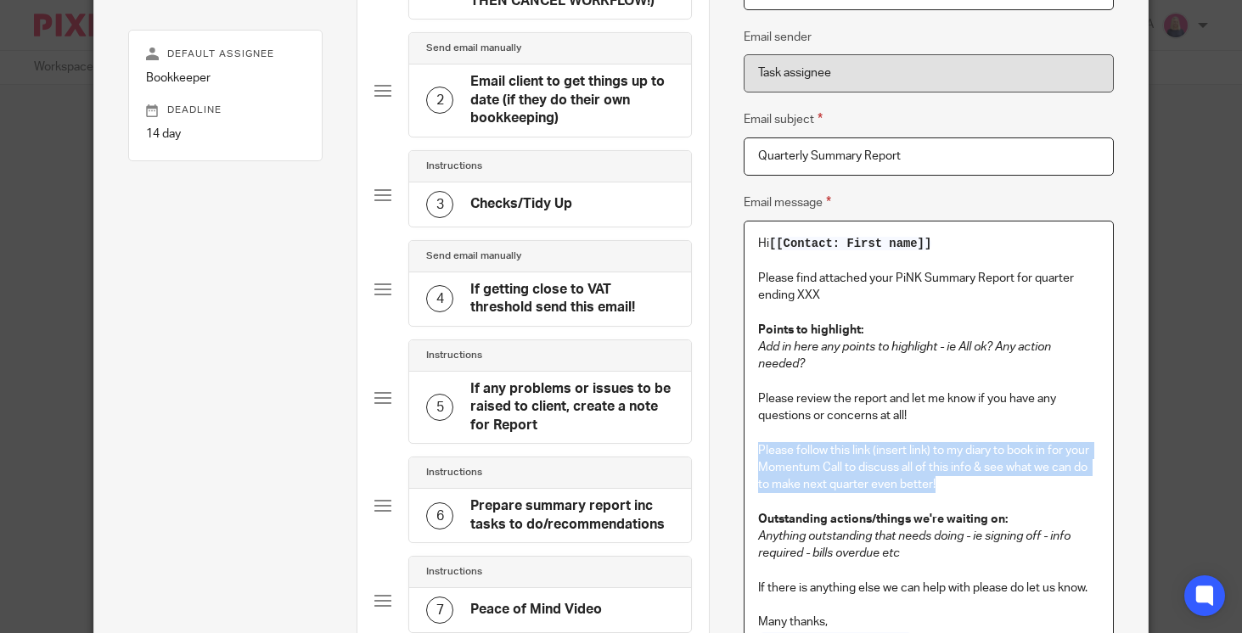
drag, startPoint x: 940, startPoint y: 482, endPoint x: 749, endPoint y: 455, distance: 192.9
click at [749, 455] on div "Hi [[Contact: First name]] Please find attached your PiNK Summary Report for qu…" at bounding box center [928, 445] width 368 height 446
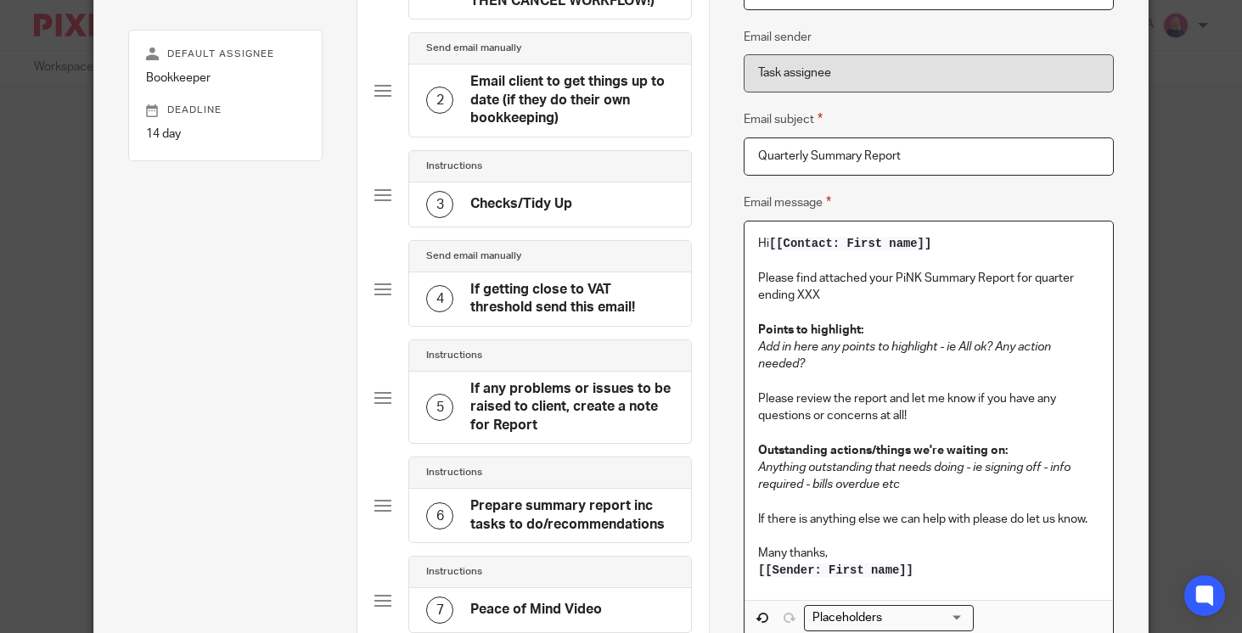
click at [855, 299] on p "Please find attached your PiNK Summary Report for quarter ending XXX" at bounding box center [928, 287] width 341 height 35
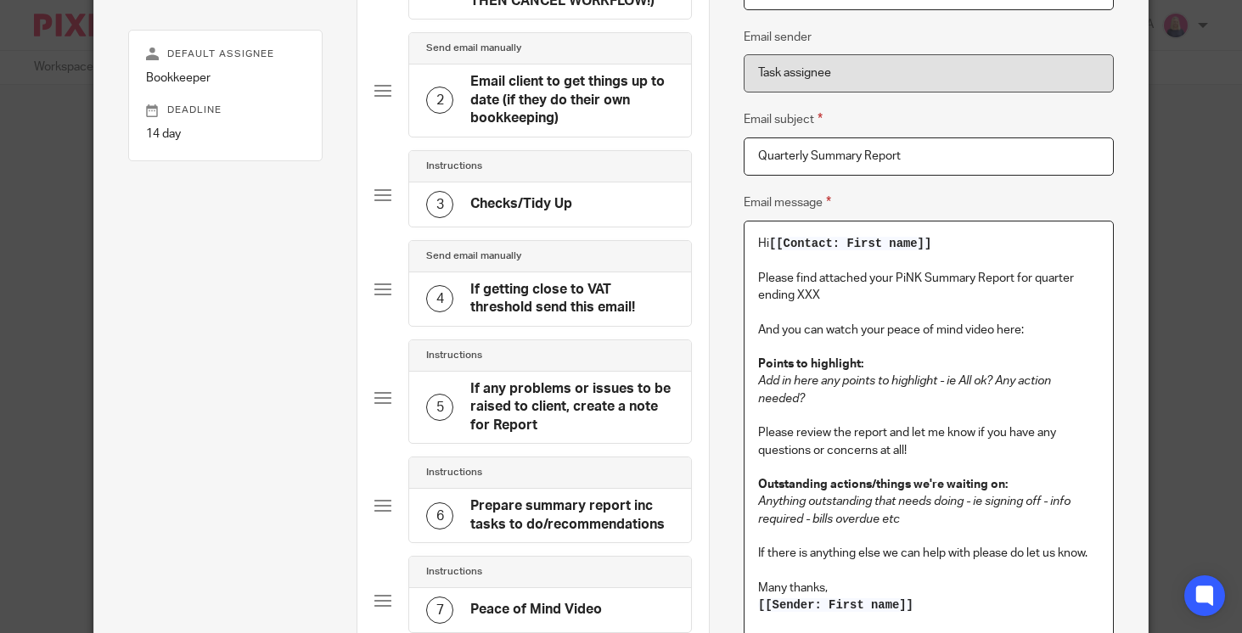
click at [886, 434] on p "Please review the report and let me know if you have any questions or concerns …" at bounding box center [928, 441] width 341 height 35
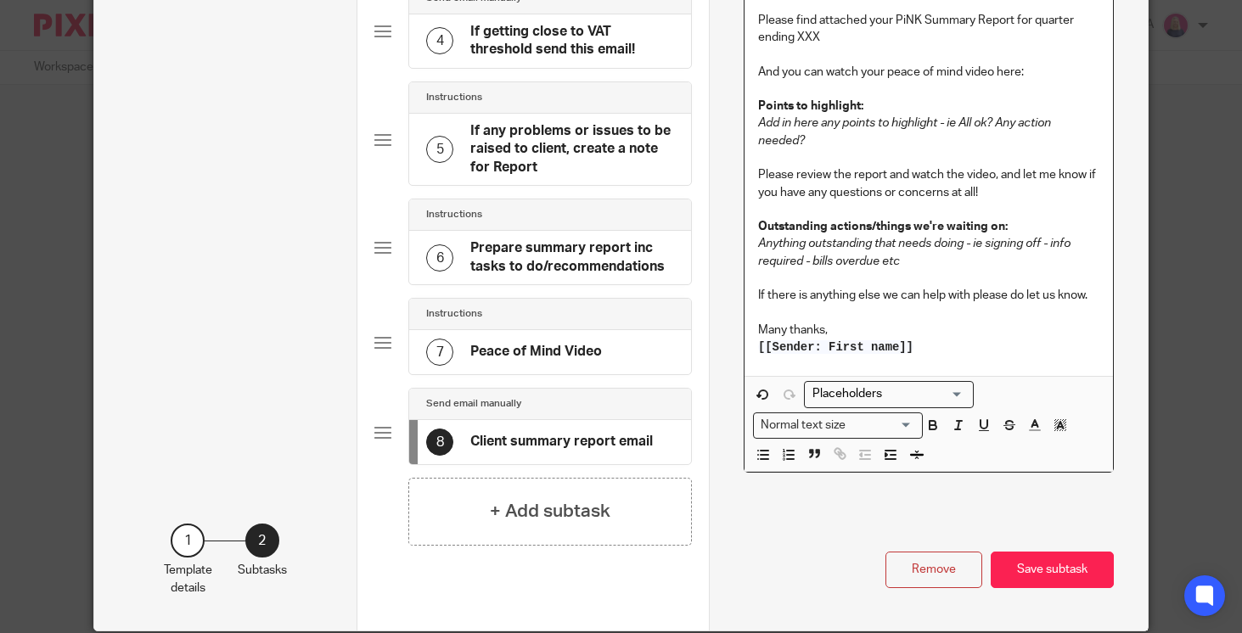
scroll to position [538, 0]
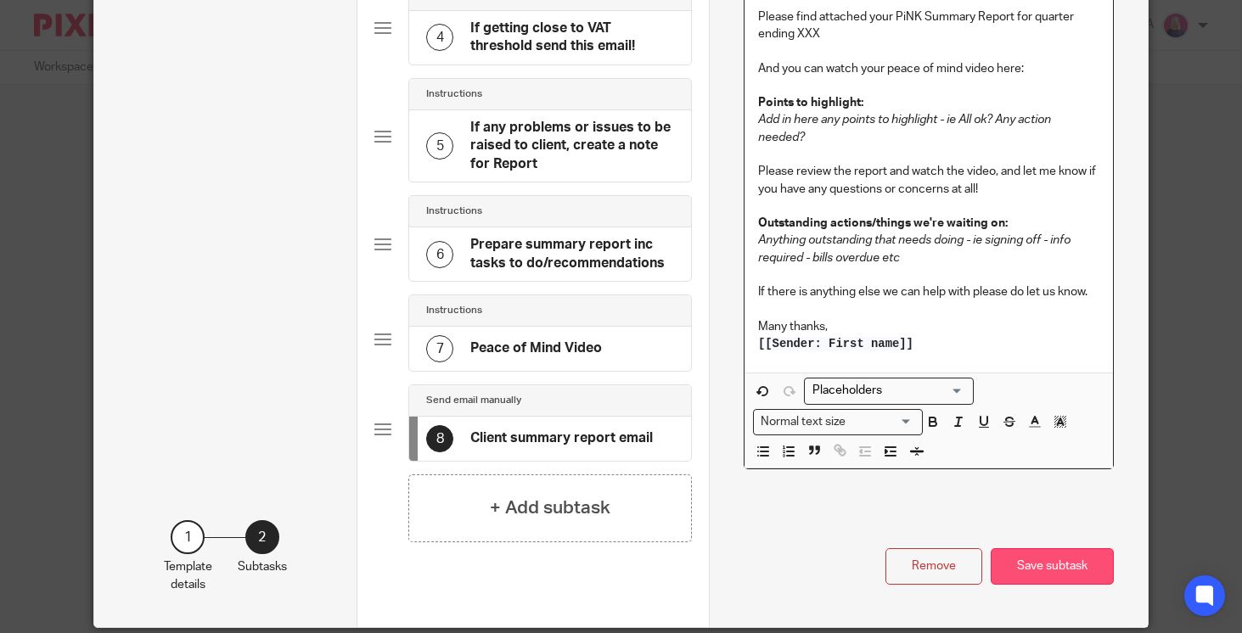
click at [1053, 564] on button "Save subtask" at bounding box center [1052, 566] width 123 height 36
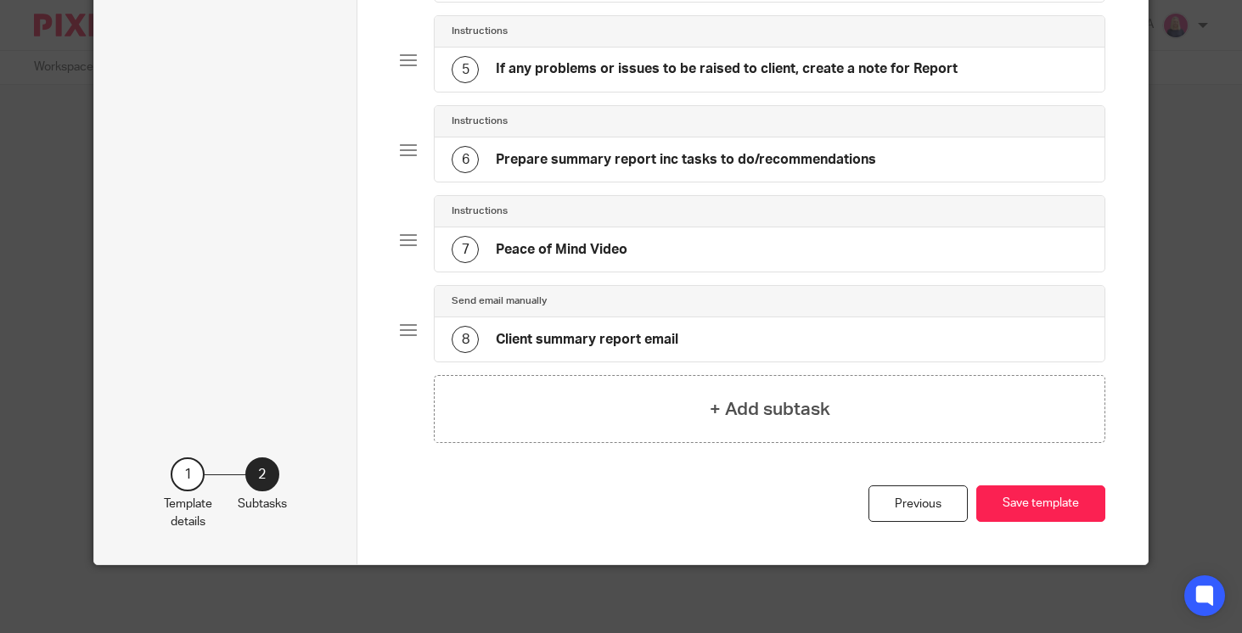
scroll to position [509, 0]
click at [1053, 508] on button "Save template" at bounding box center [1040, 504] width 129 height 36
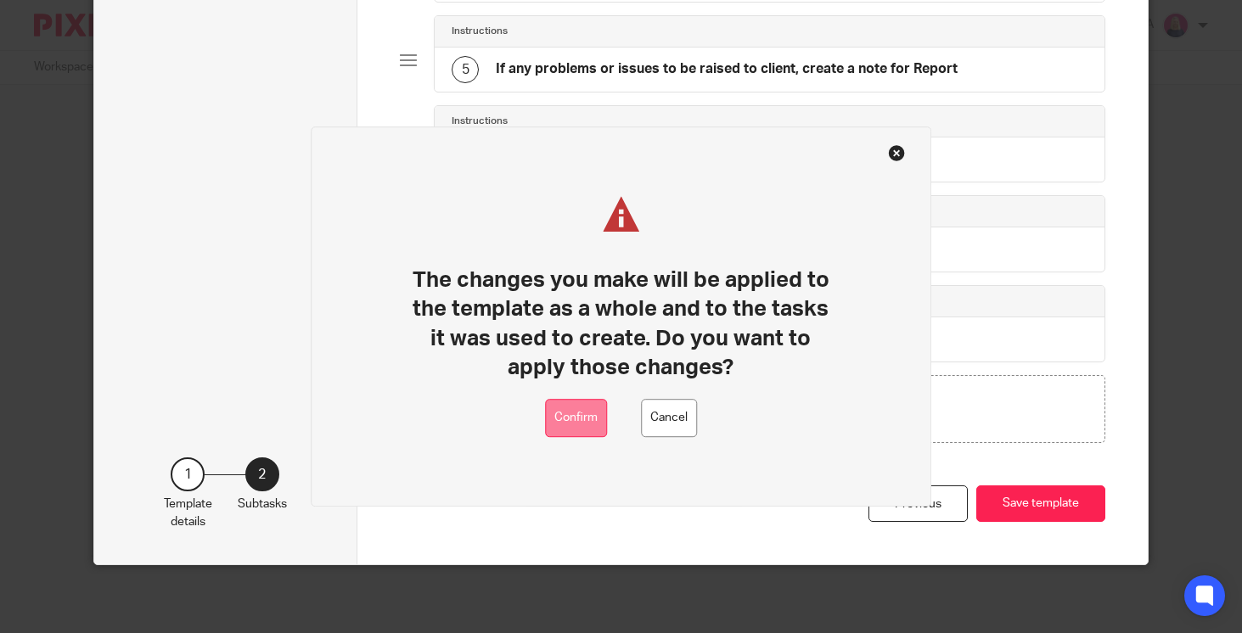
click at [592, 414] on button "Confirm" at bounding box center [576, 418] width 62 height 38
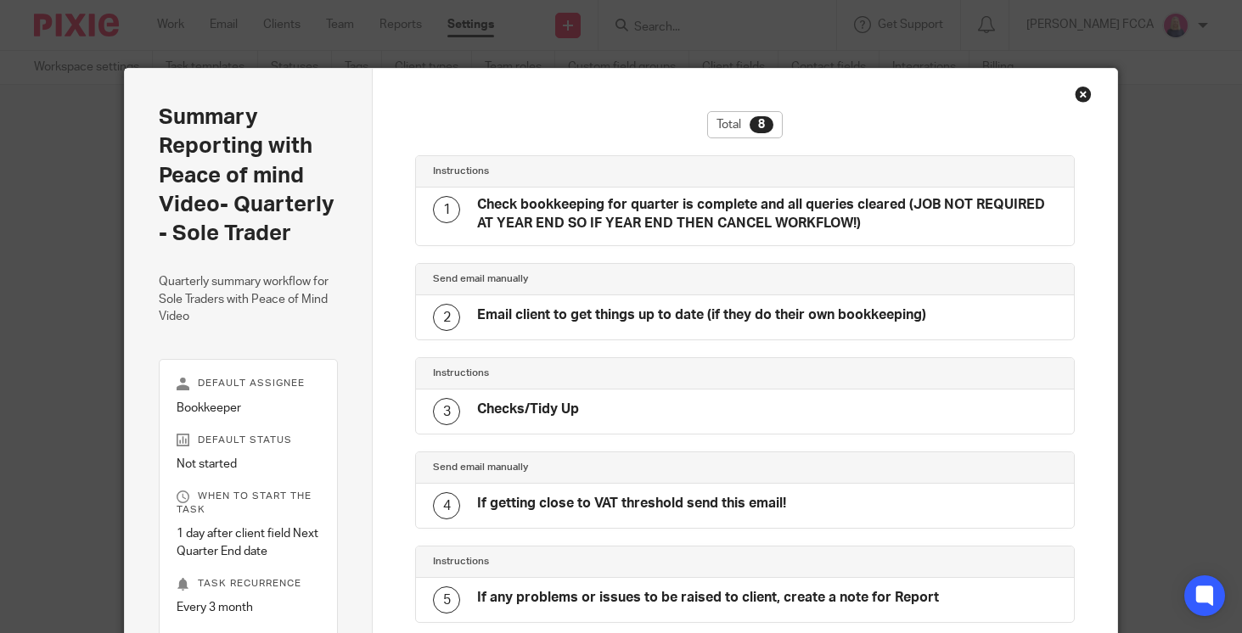
click at [1080, 92] on div "Close this dialog window" at bounding box center [1083, 94] width 17 height 17
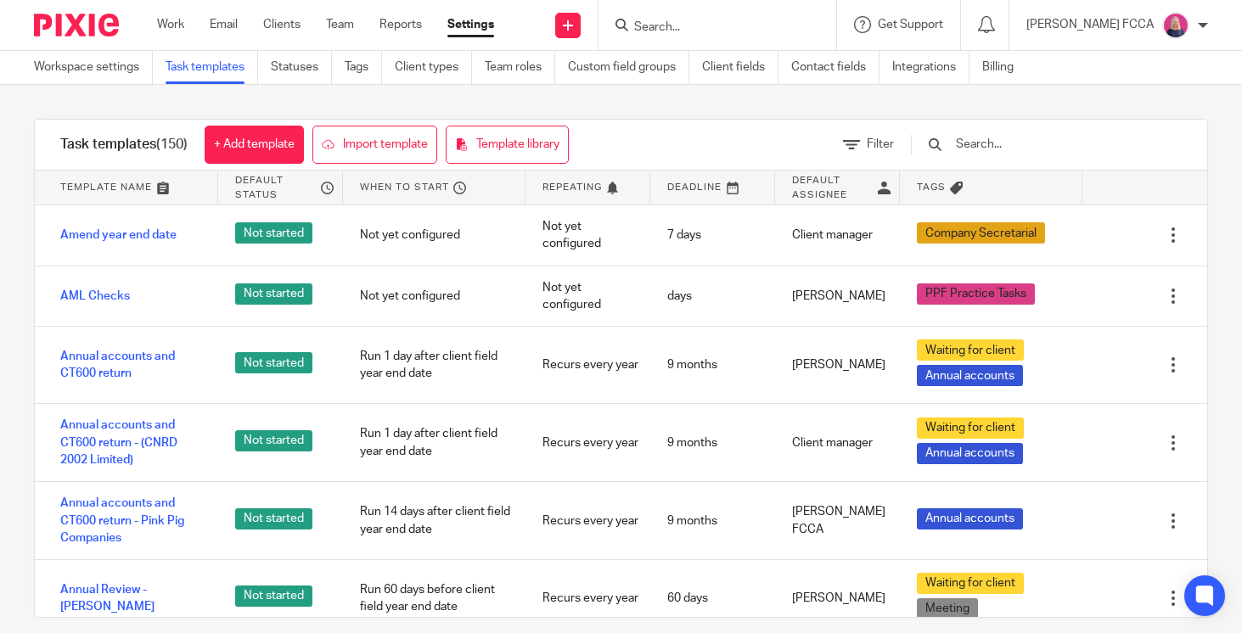
click at [1019, 141] on input "text" at bounding box center [1053, 144] width 198 height 19
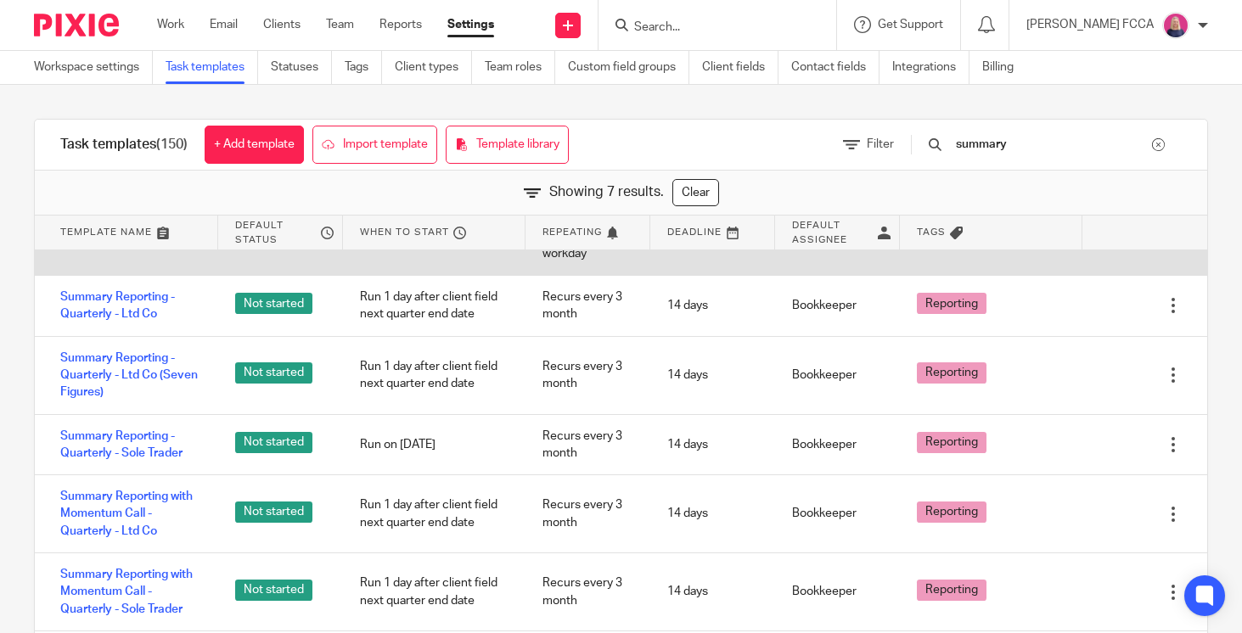
scroll to position [99, 0]
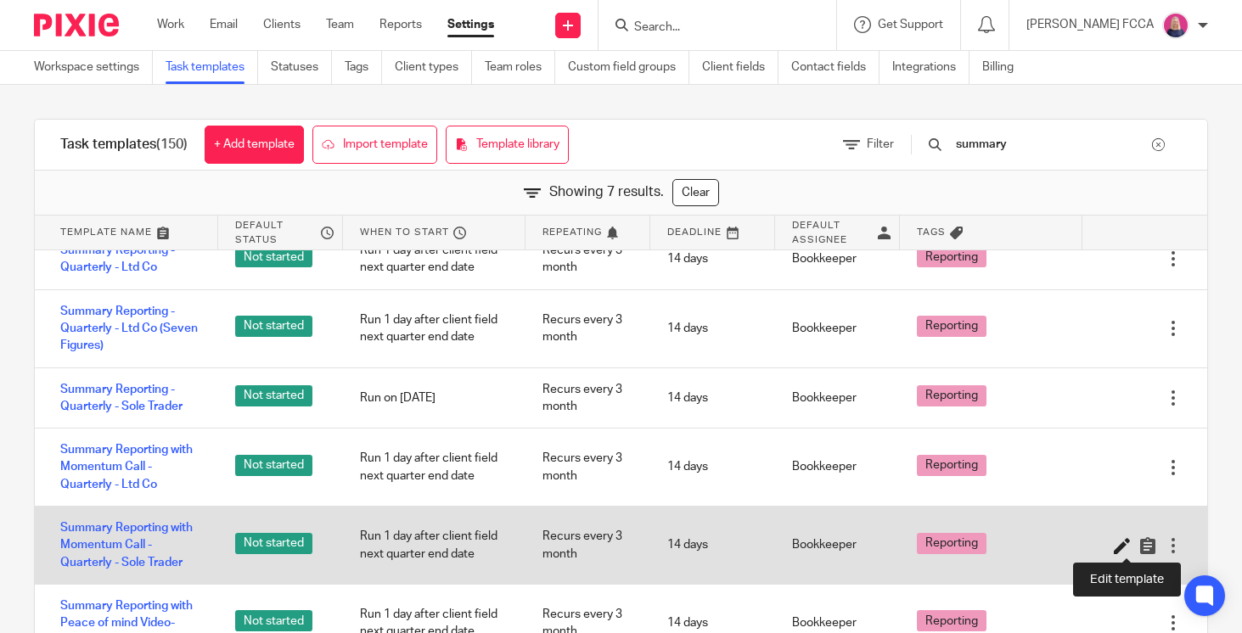
type input "summary"
click at [1122, 547] on icon at bounding box center [1122, 545] width 17 height 17
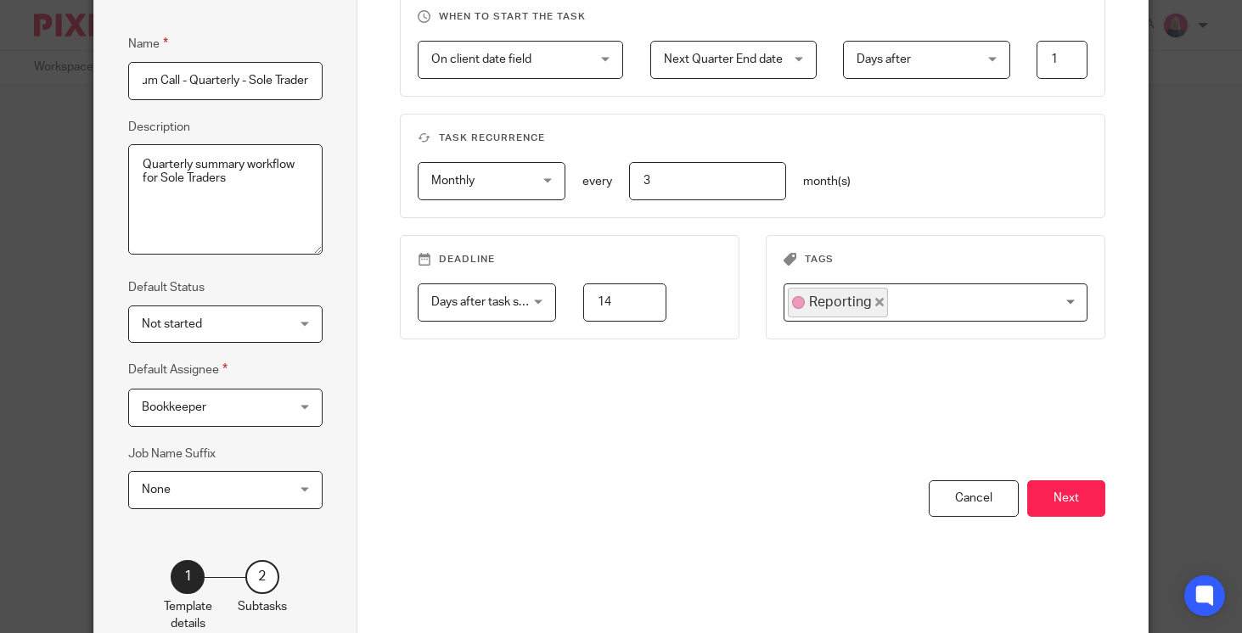
scroll to position [263, 0]
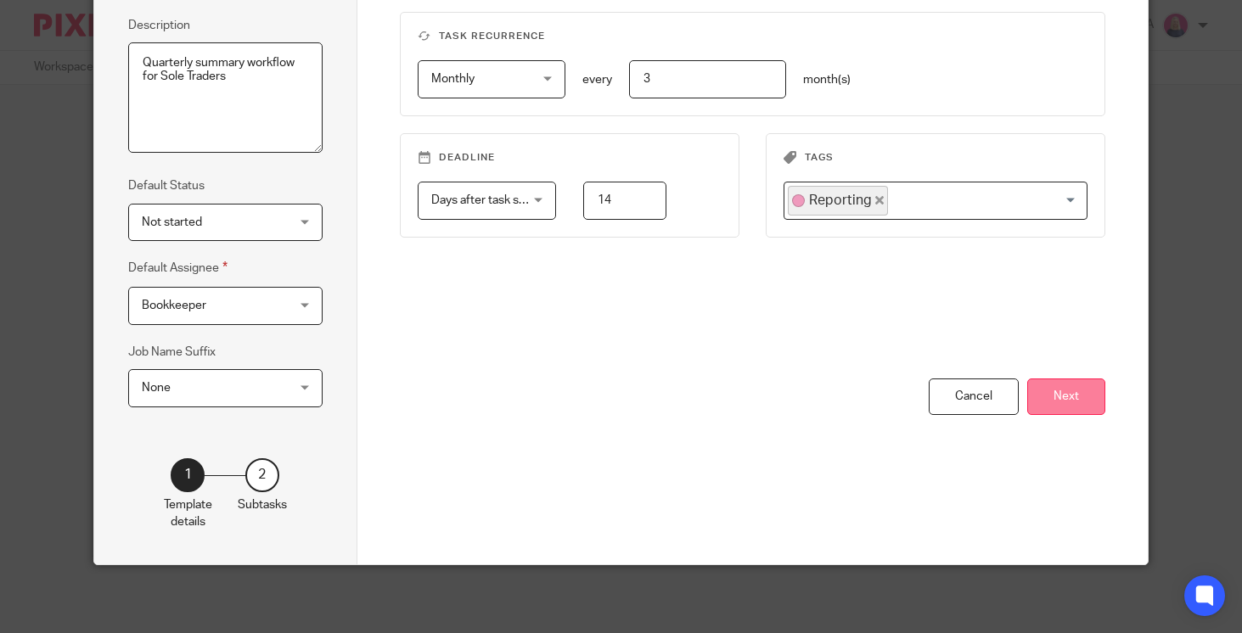
click at [1071, 390] on button "Next" at bounding box center [1066, 397] width 78 height 36
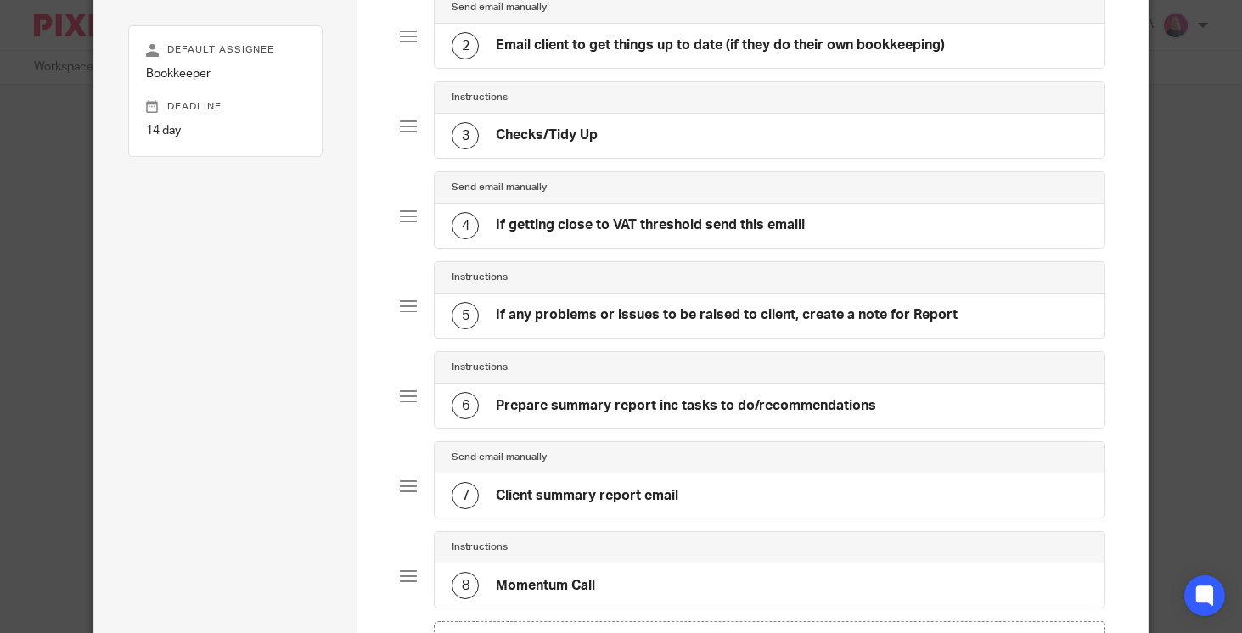
scroll to position [294, 0]
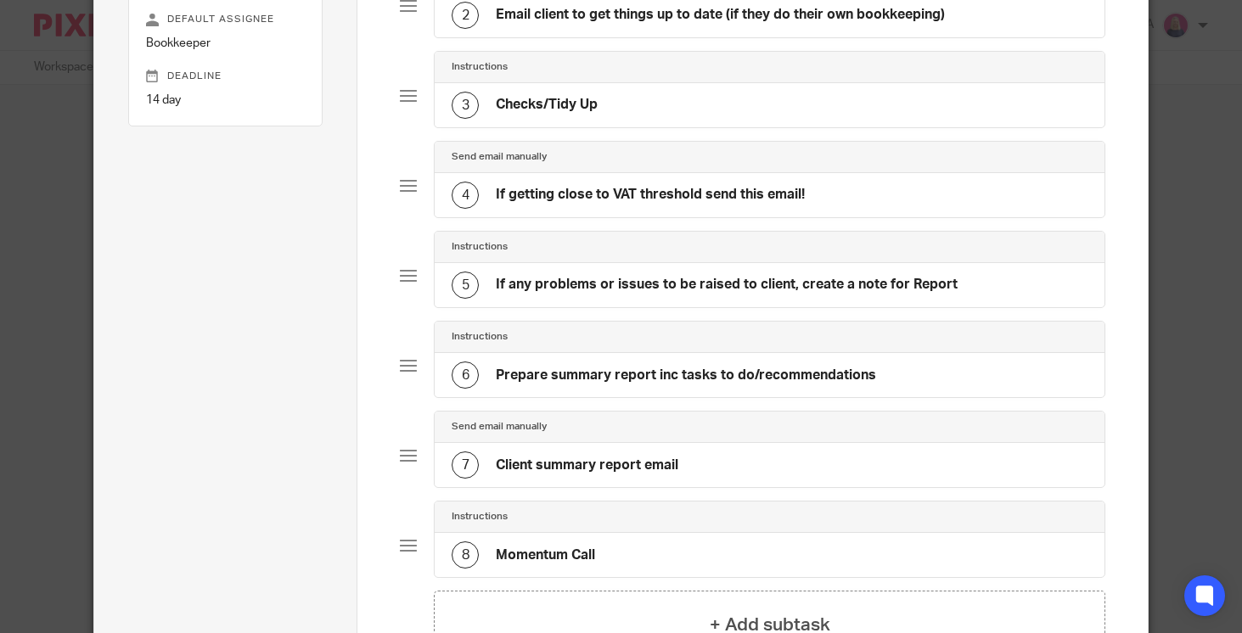
click at [974, 373] on div "6 Prepare summary report inc tasks to do/recommendations" at bounding box center [770, 375] width 670 height 44
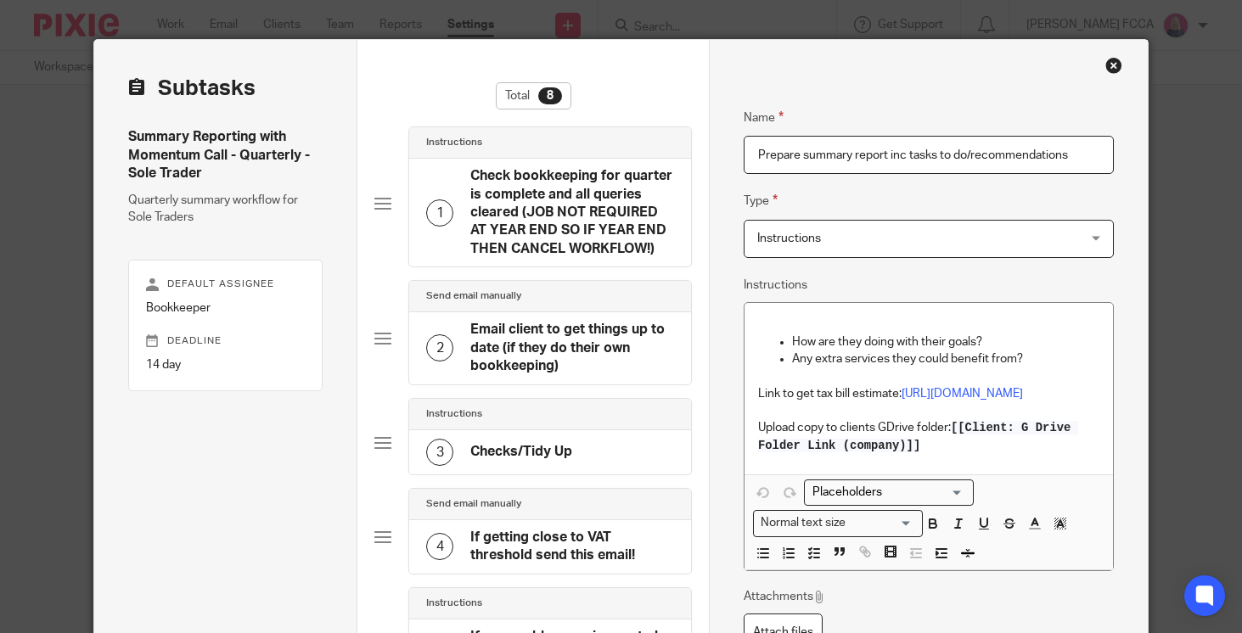
scroll to position [42, 0]
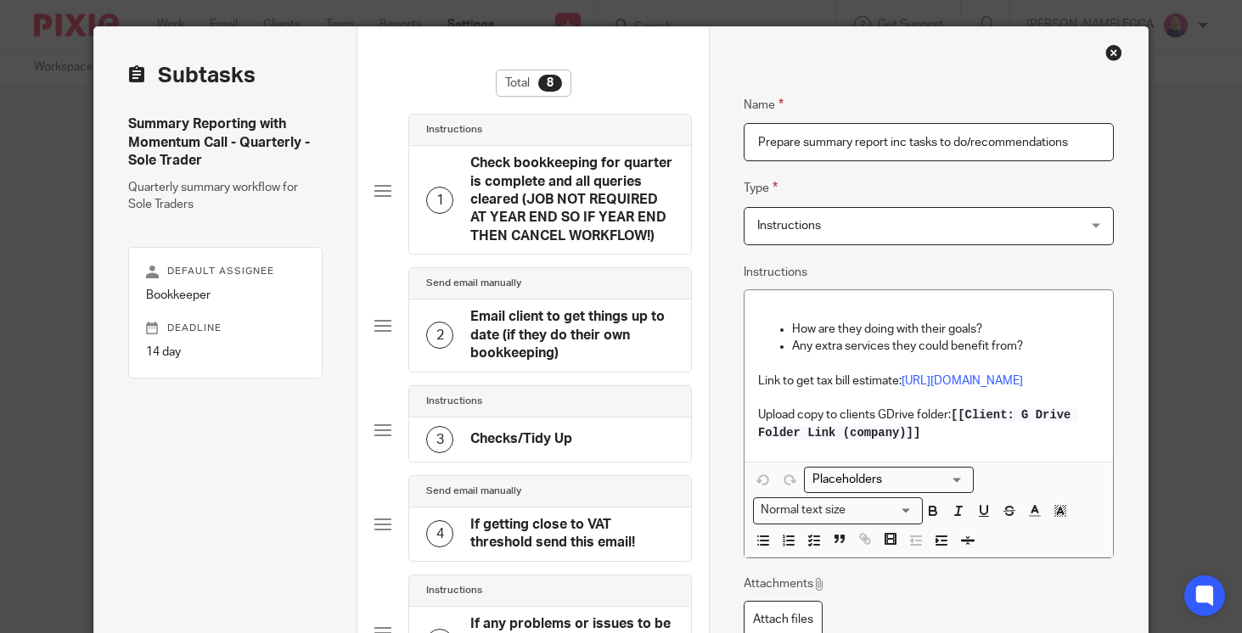
click at [954, 441] on p "Upload copy to clients GDrive folder: [[Client: G Drive Folder Link (company)]]" at bounding box center [928, 424] width 341 height 35
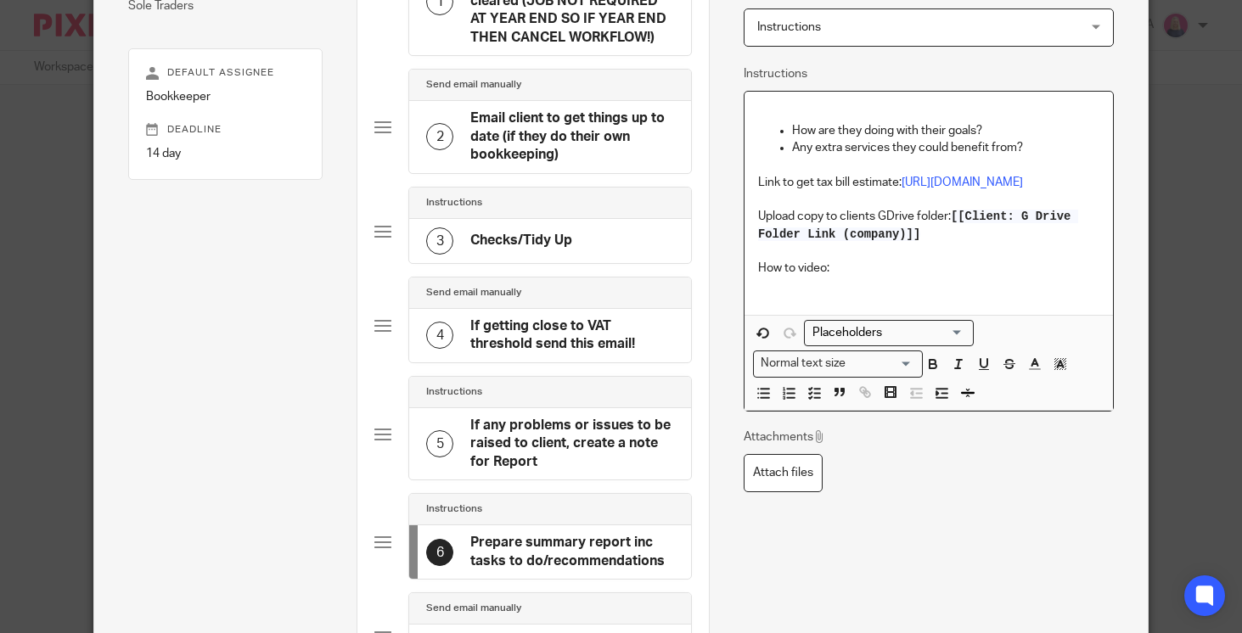
scroll to position [247, 0]
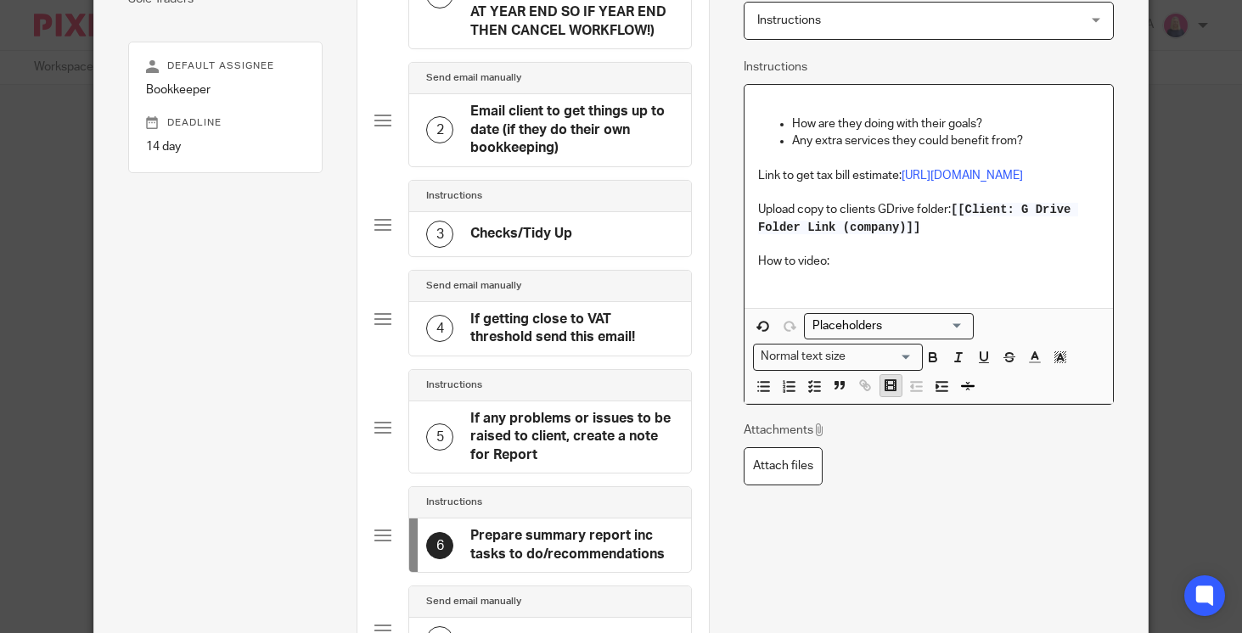
click at [890, 393] on icon "button" at bounding box center [890, 385] width 15 height 15
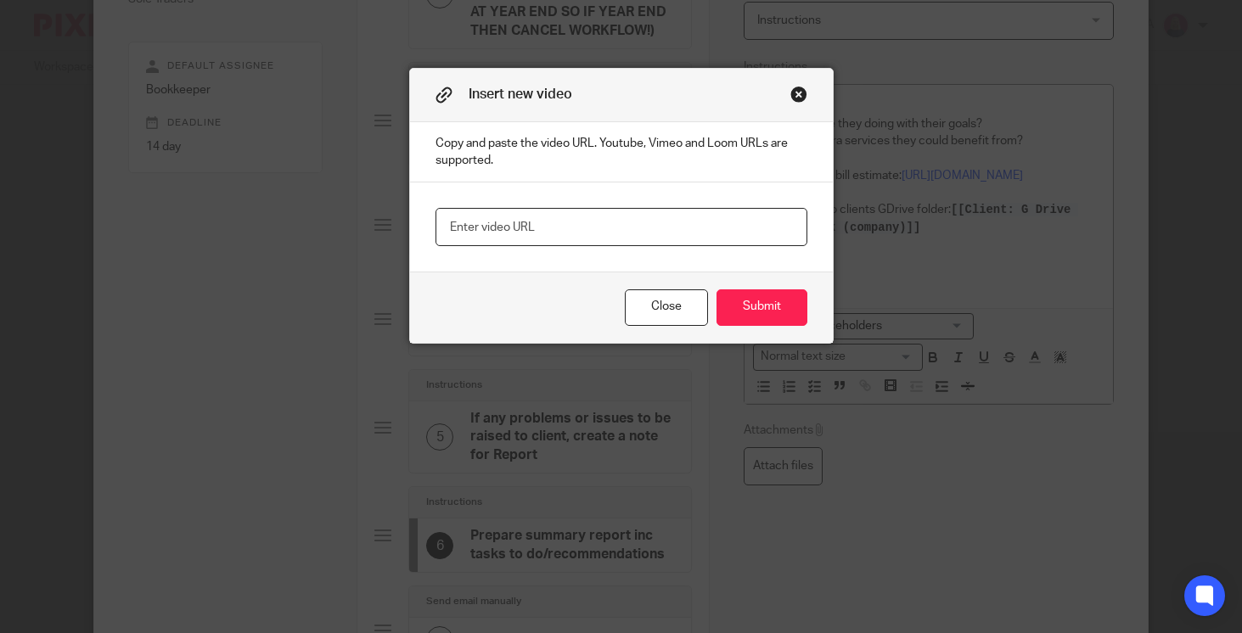
paste input "[URL][DOMAIN_NAME]"
type input "[URL][DOMAIN_NAME]"
click at [759, 308] on button "Submit" at bounding box center [761, 307] width 91 height 36
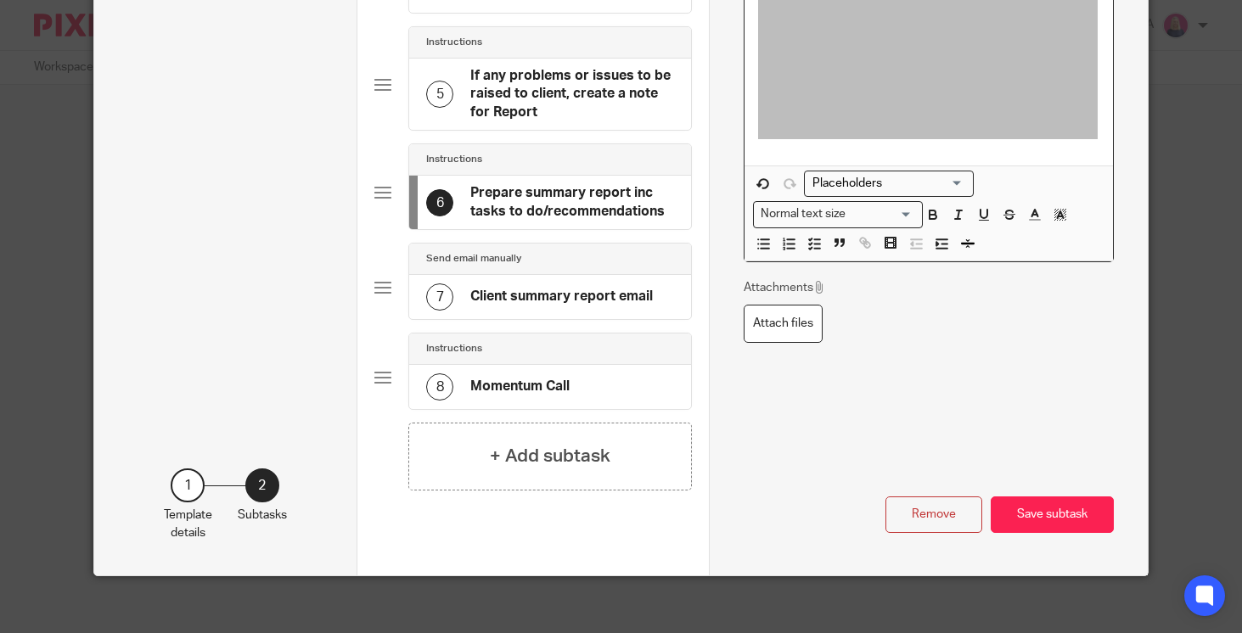
scroll to position [601, 0]
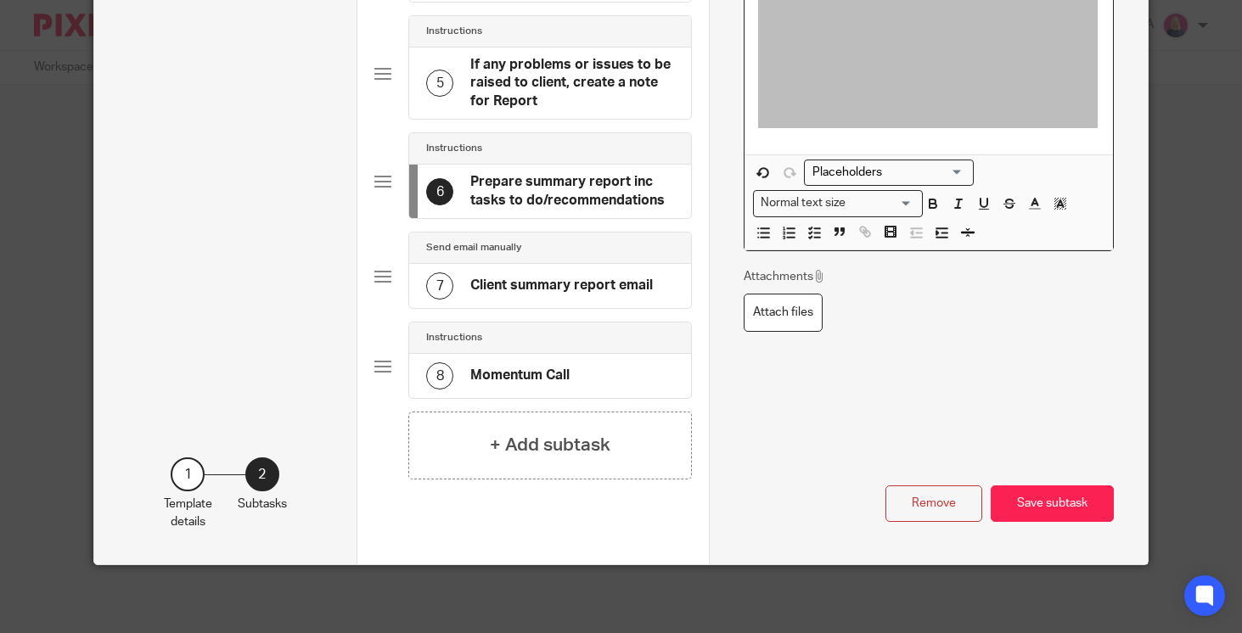
click at [571, 277] on h4 "Client summary report email" at bounding box center [561, 286] width 182 height 18
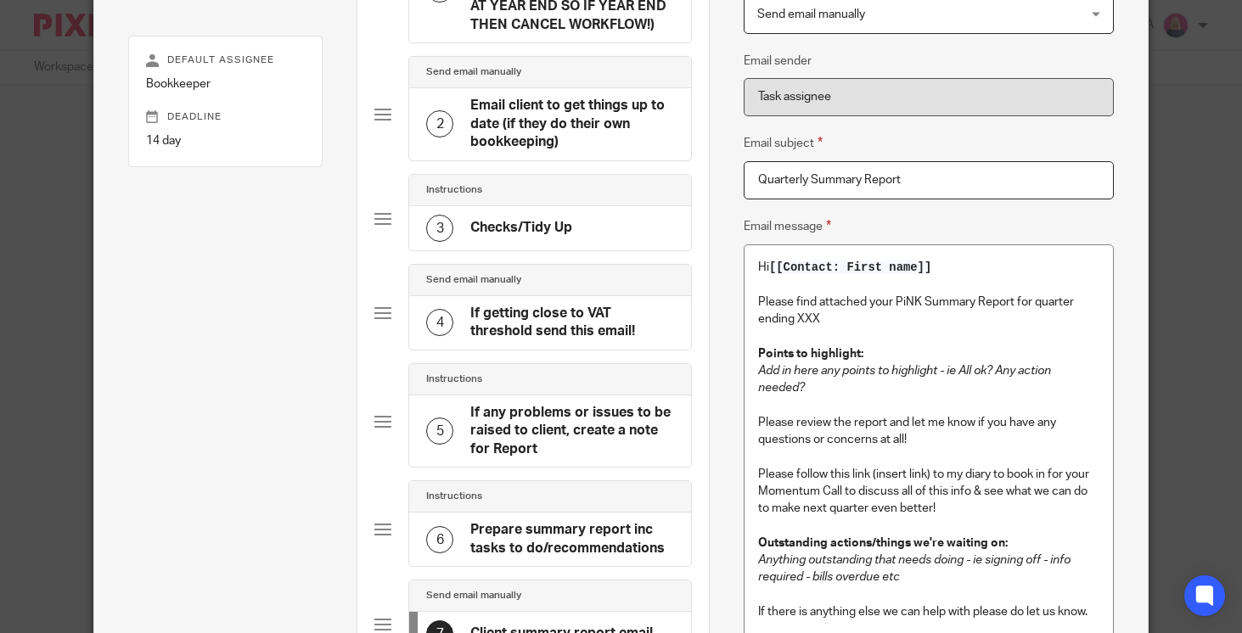
scroll to position [254, 0]
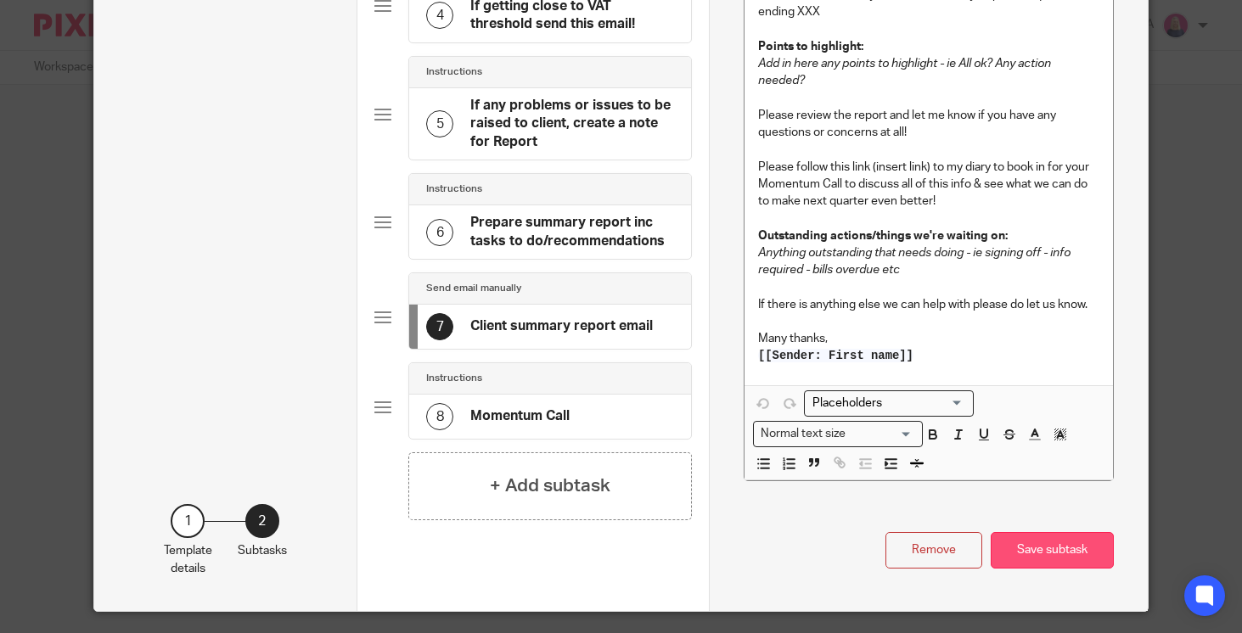
click at [1056, 555] on button "Save subtask" at bounding box center [1052, 550] width 123 height 36
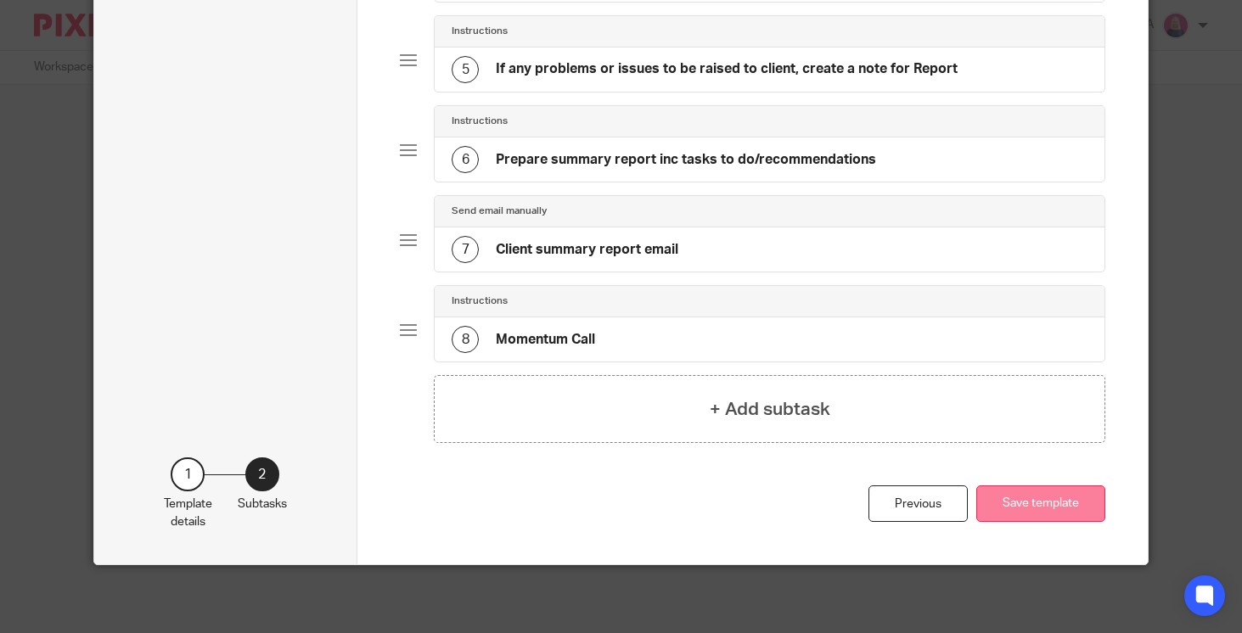
click at [1028, 512] on button "Save template" at bounding box center [1040, 504] width 129 height 36
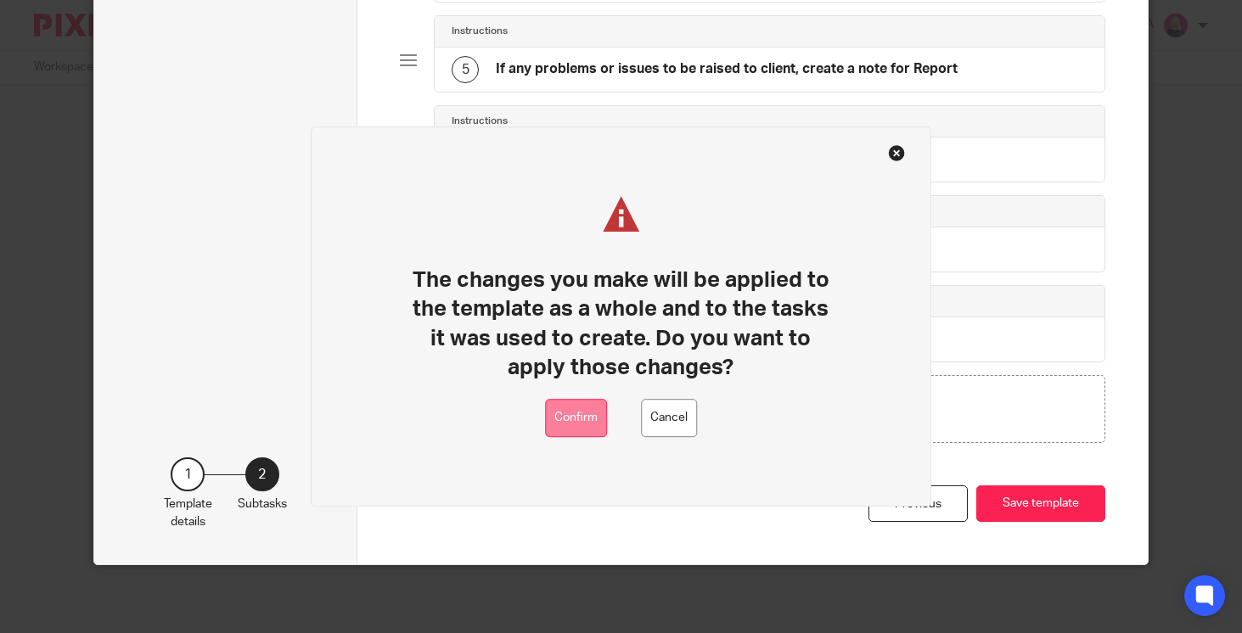
click at [579, 426] on button "Confirm" at bounding box center [576, 418] width 62 height 38
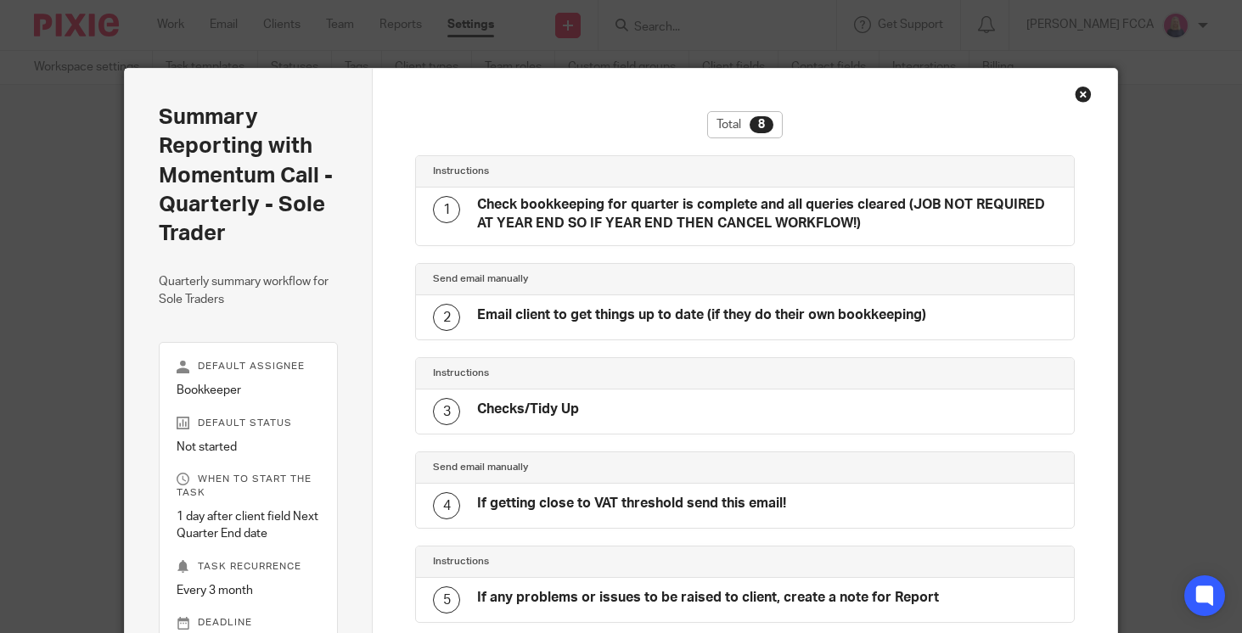
click at [1081, 91] on div "Close this dialog window" at bounding box center [1083, 94] width 17 height 17
